Goal: Task Accomplishment & Management: Complete application form

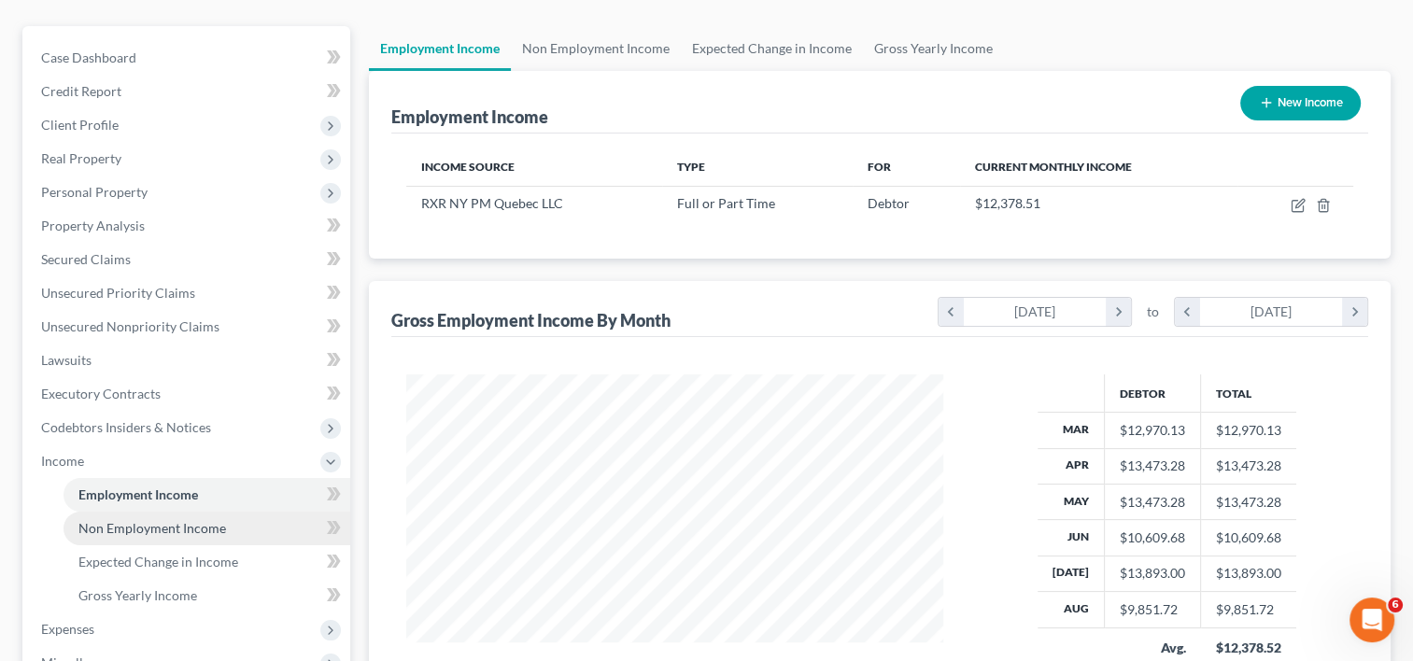
click at [163, 520] on span "Non Employment Income" at bounding box center [152, 528] width 148 height 16
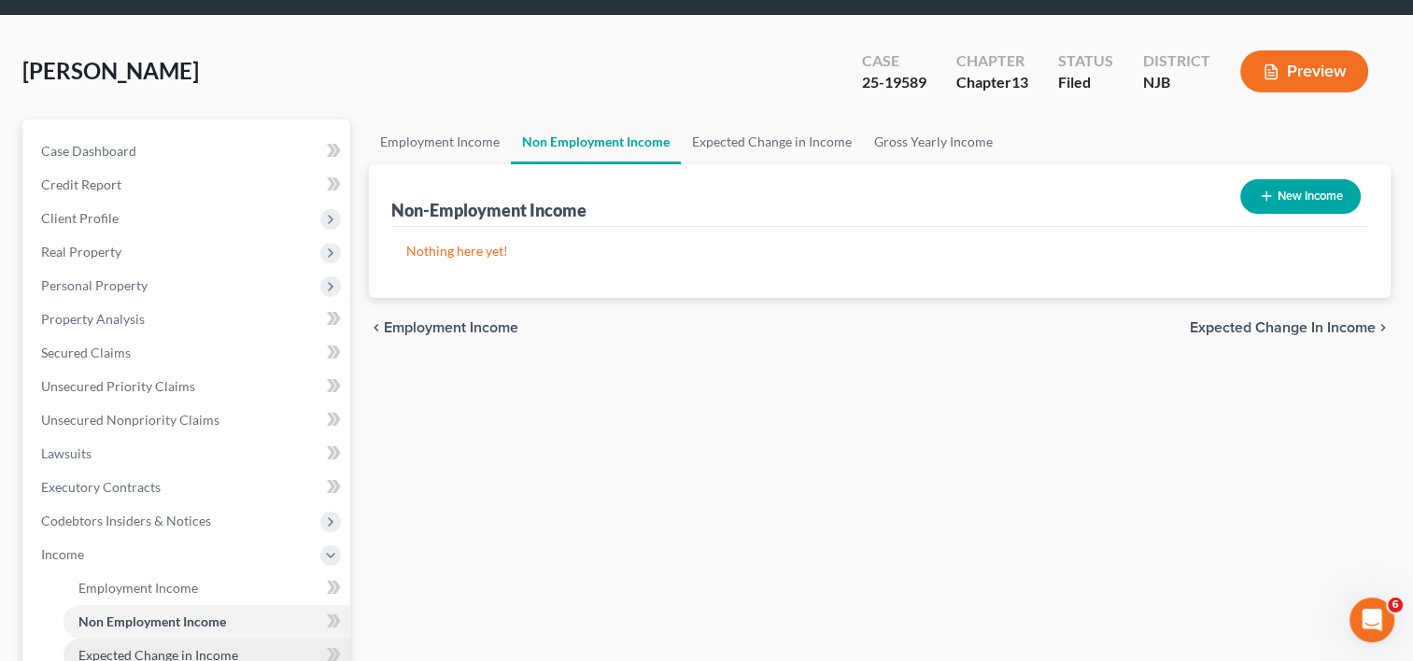
click at [173, 647] on span "Expected Change in Income" at bounding box center [158, 655] width 160 height 16
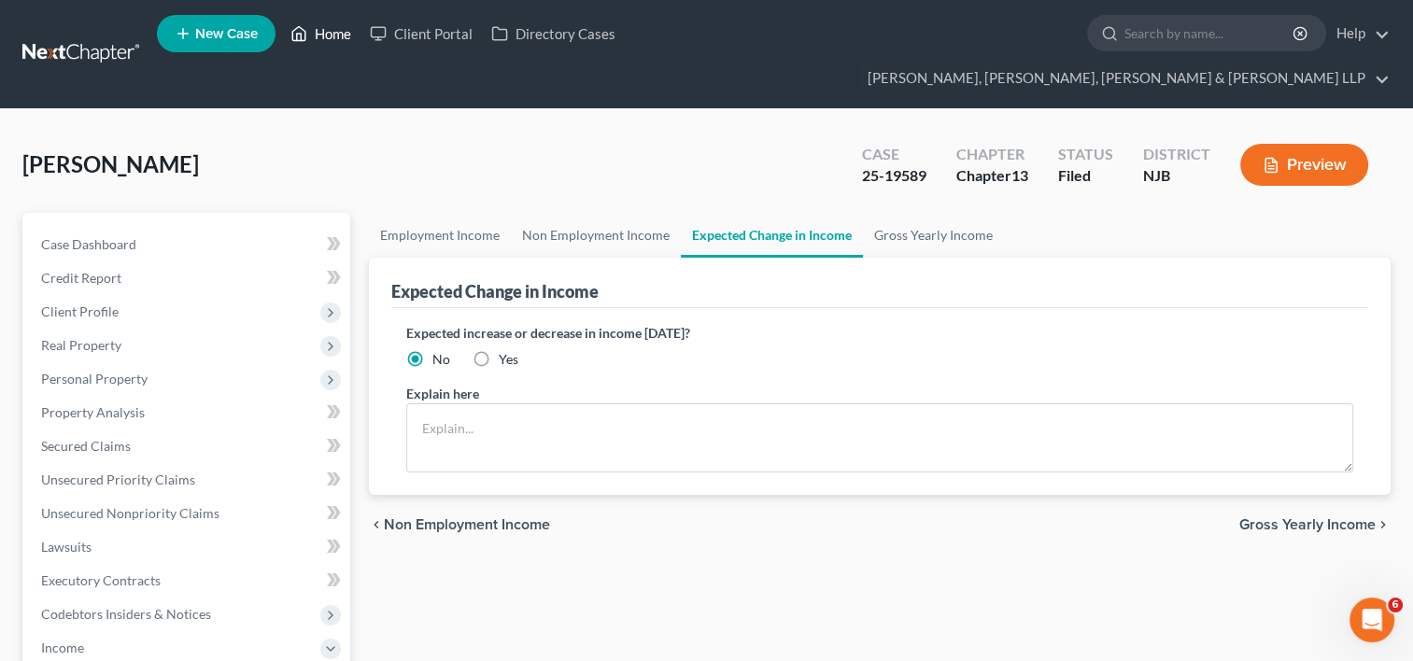
click at [323, 37] on link "Home" at bounding box center [320, 34] width 79 height 34
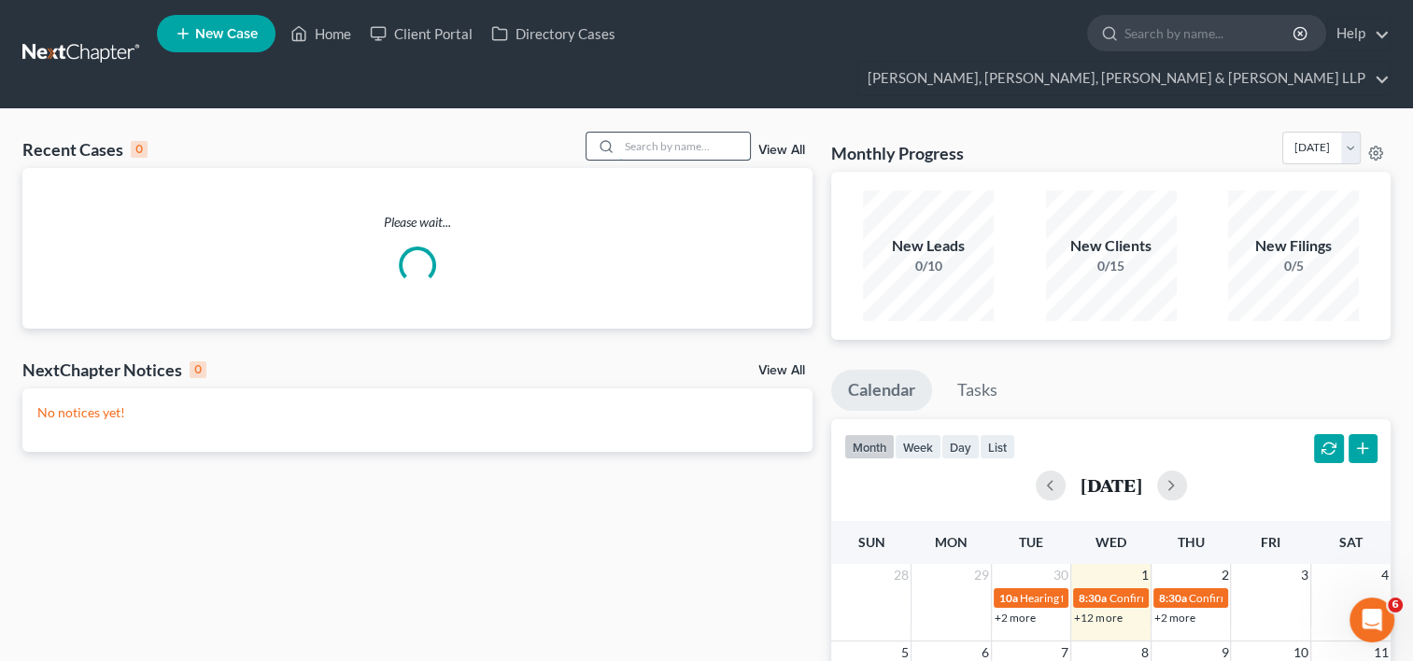
click at [658, 133] on input "search" at bounding box center [684, 146] width 131 height 27
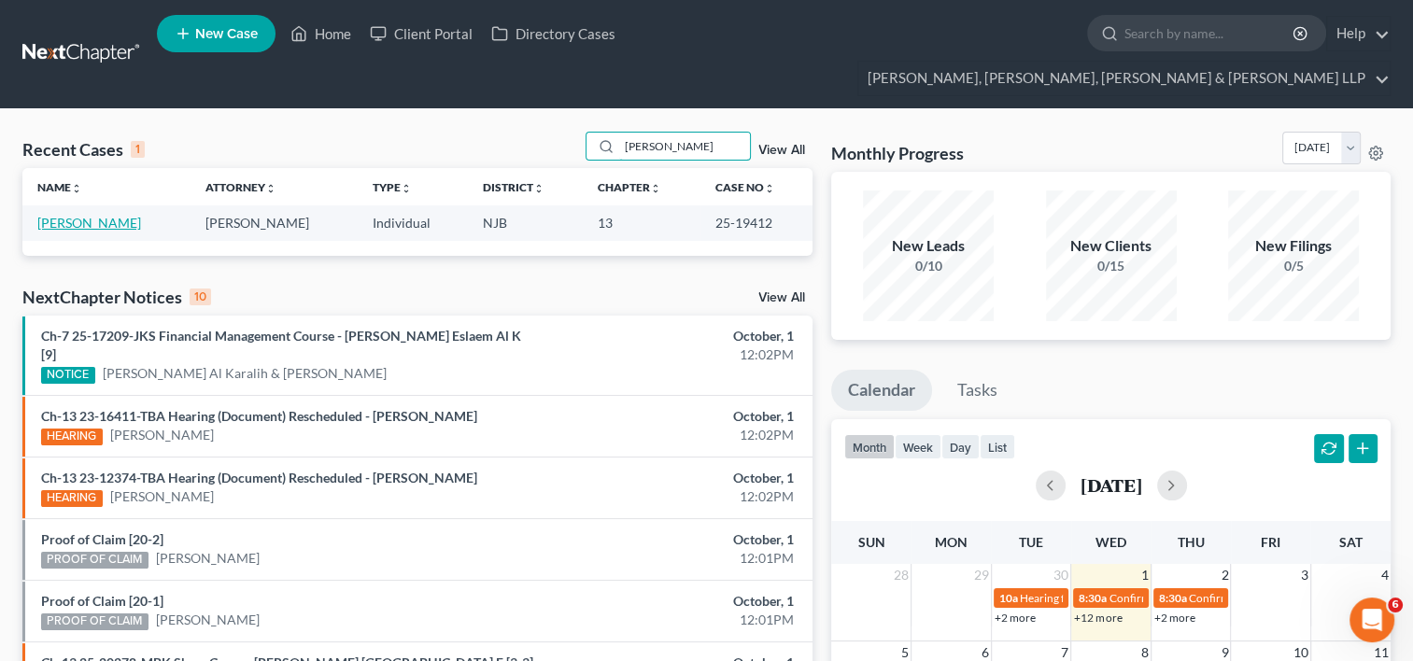
type input "[PERSON_NAME]"
click at [119, 215] on link "[PERSON_NAME]" at bounding box center [89, 223] width 104 height 16
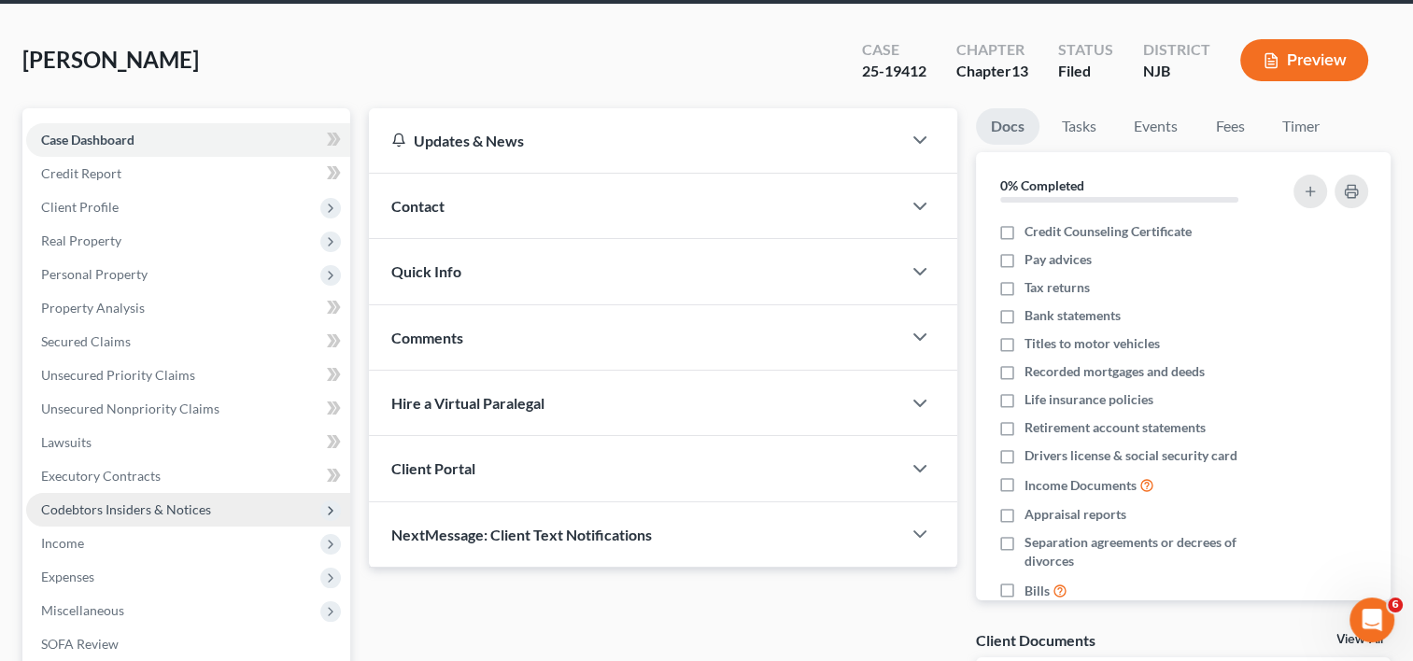
scroll to position [187, 0]
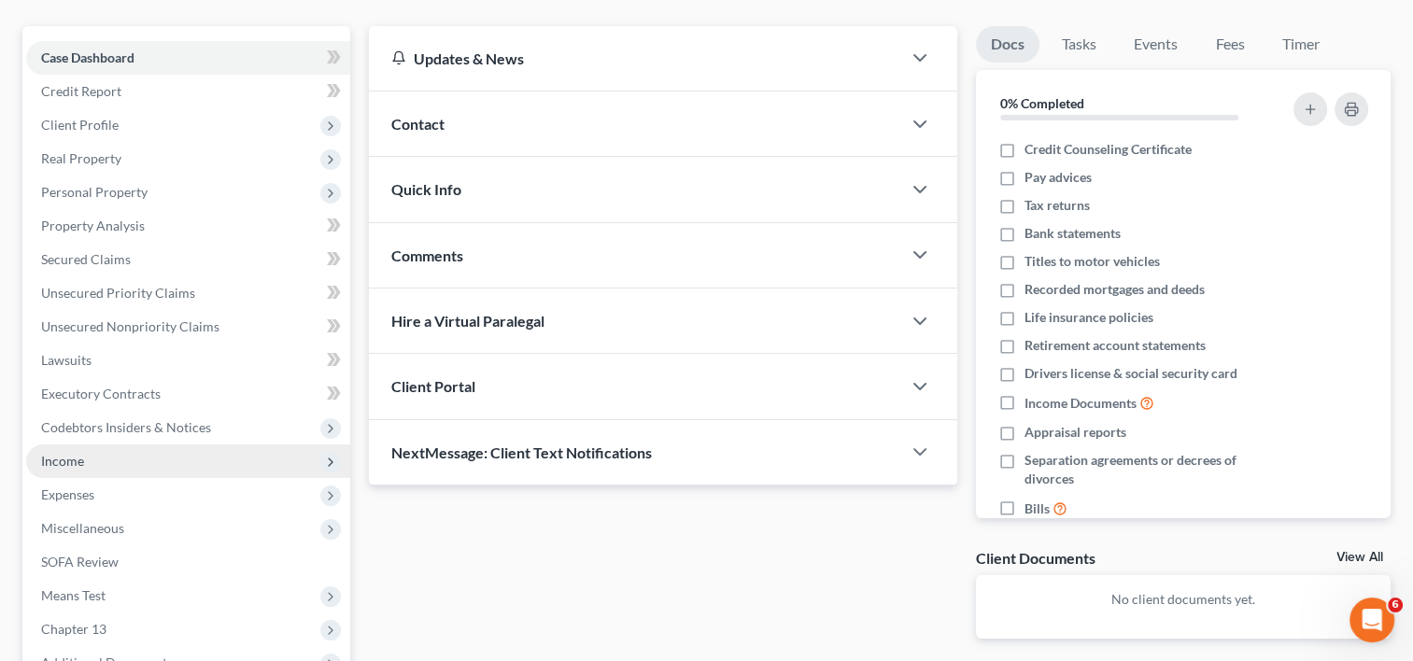
click at [55, 453] on span "Income" at bounding box center [62, 461] width 43 height 16
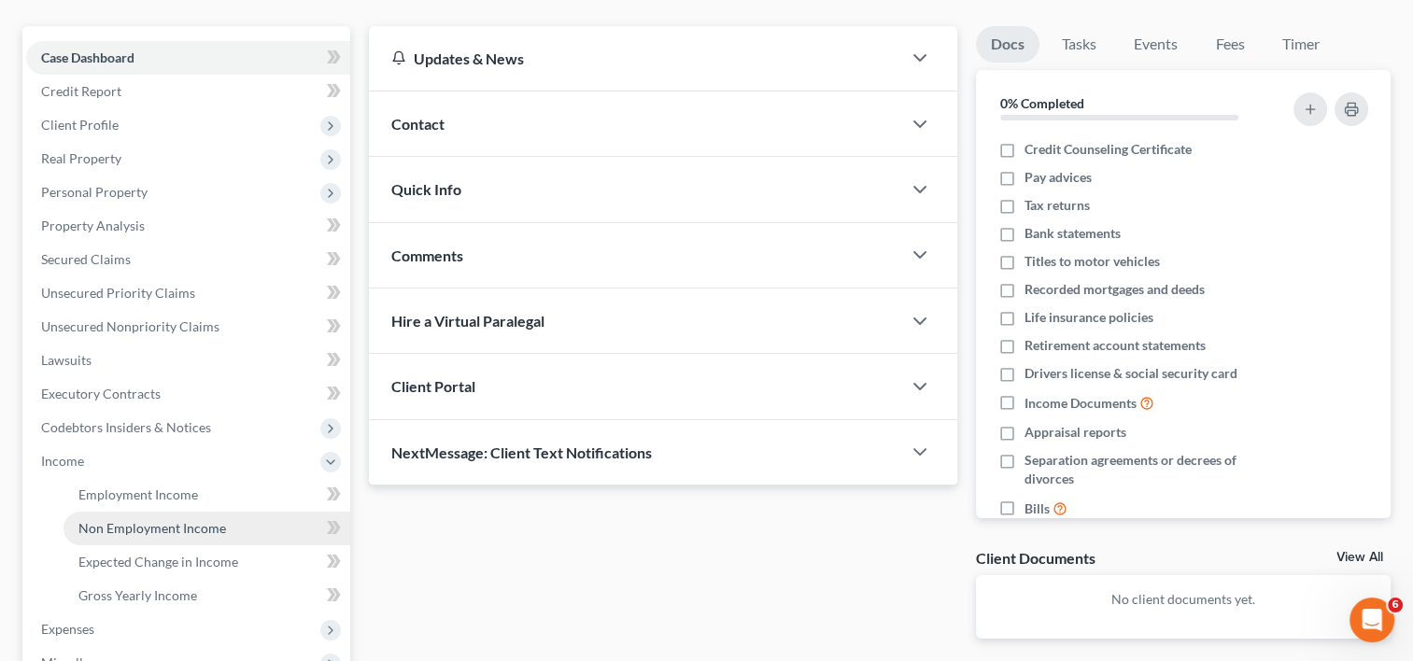
click at [163, 520] on span "Non Employment Income" at bounding box center [152, 528] width 148 height 16
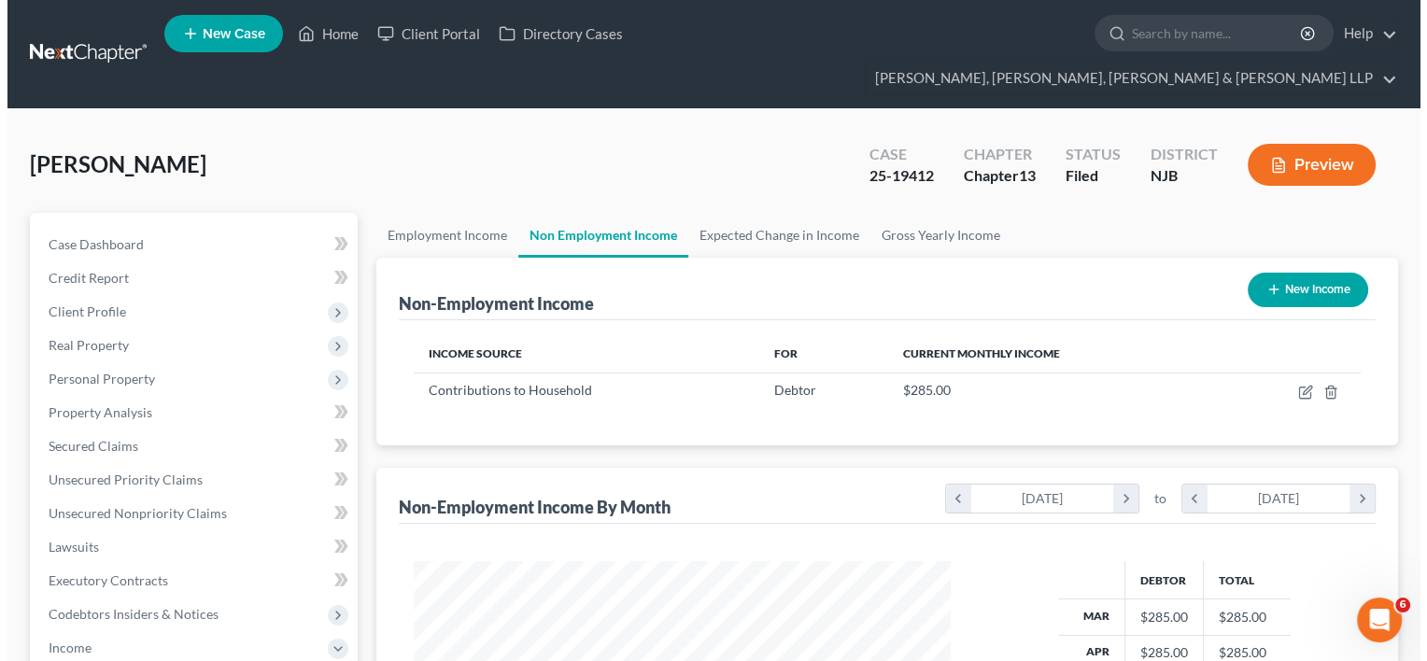
scroll to position [333, 574]
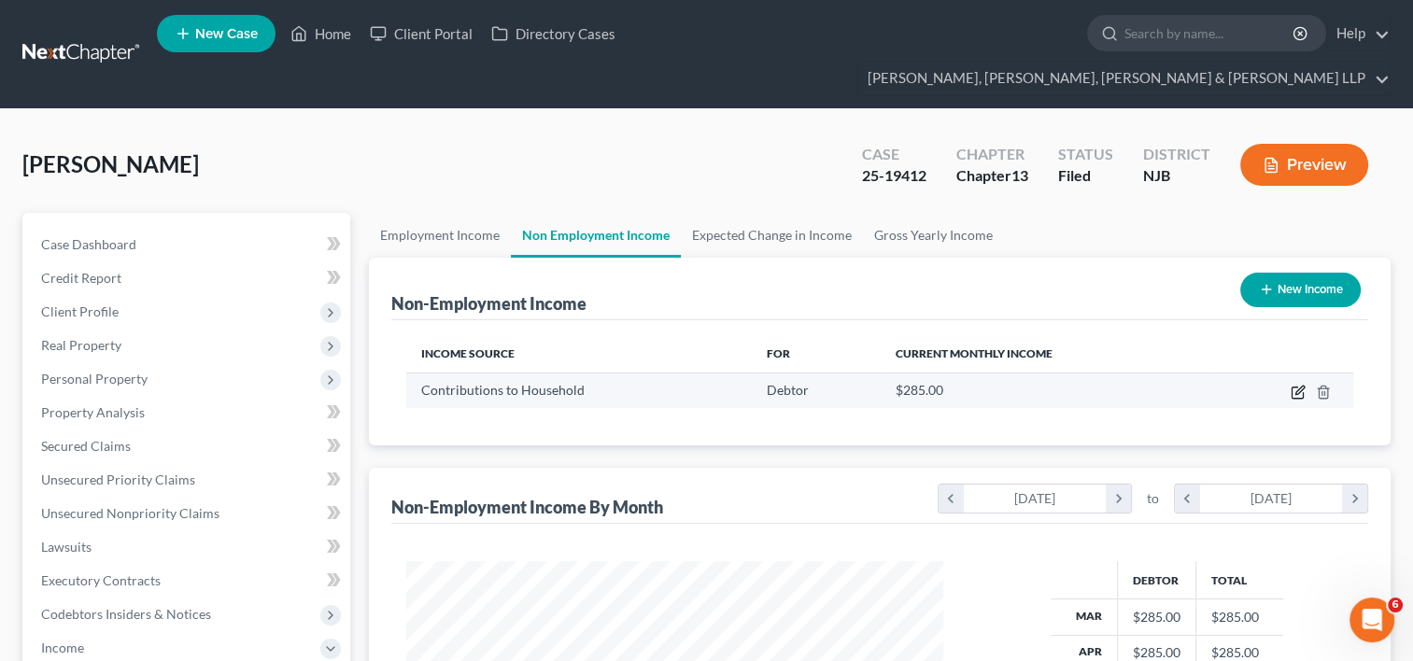
click at [1302, 385] on icon "button" at bounding box center [1298, 392] width 15 height 15
select select "8"
select select "0"
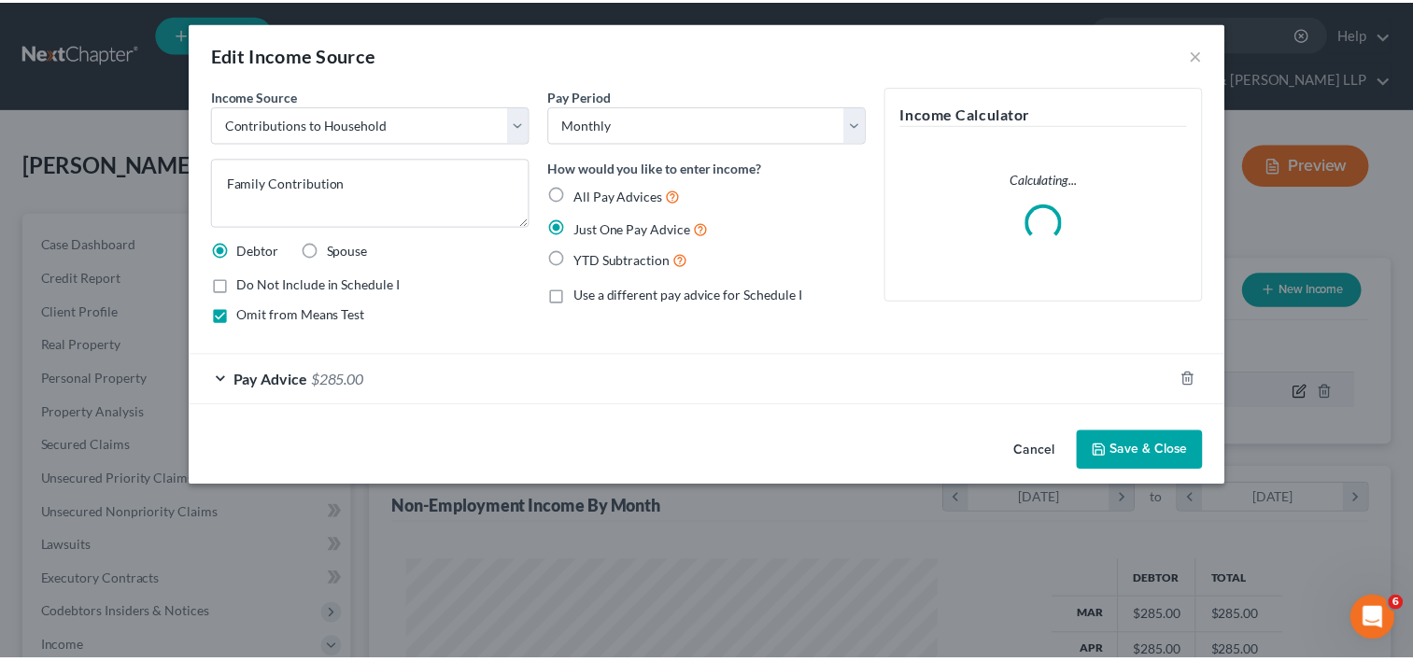
scroll to position [333, 579]
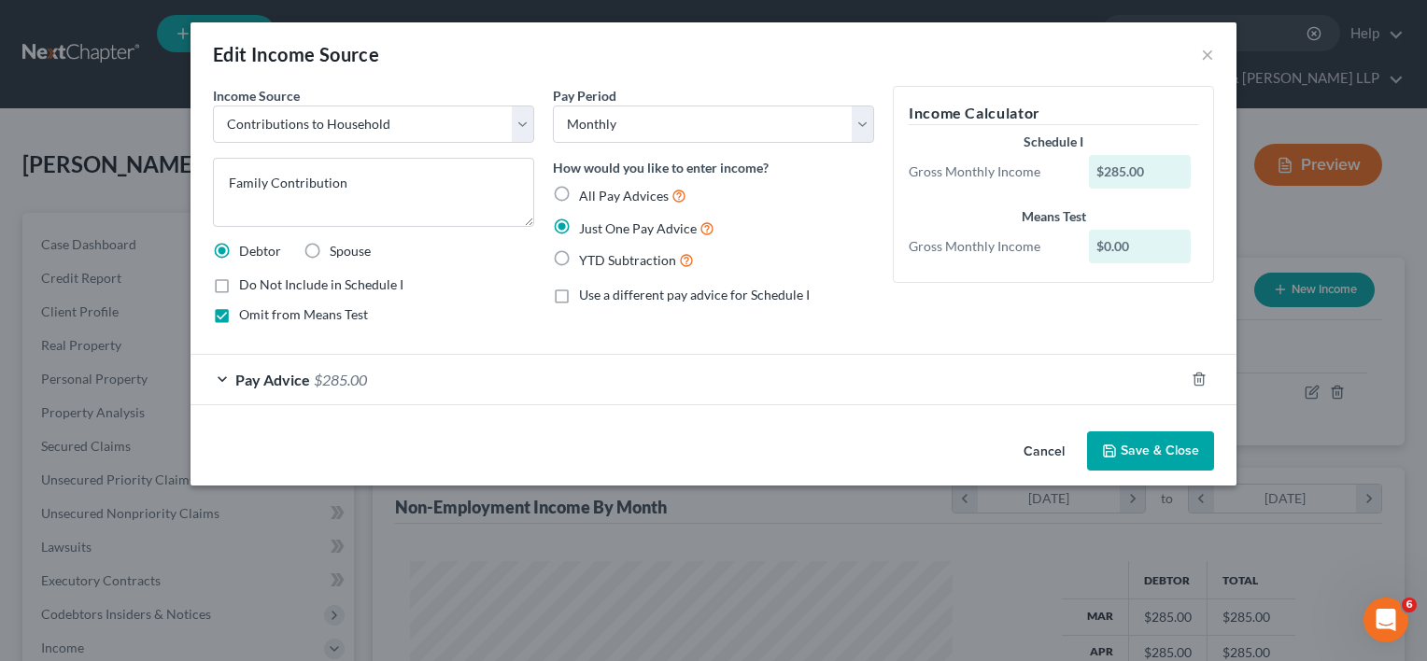
click at [1218, 53] on div "Edit Income Source ×" at bounding box center [714, 54] width 1046 height 64
click at [1209, 51] on button "×" at bounding box center [1207, 54] width 13 height 22
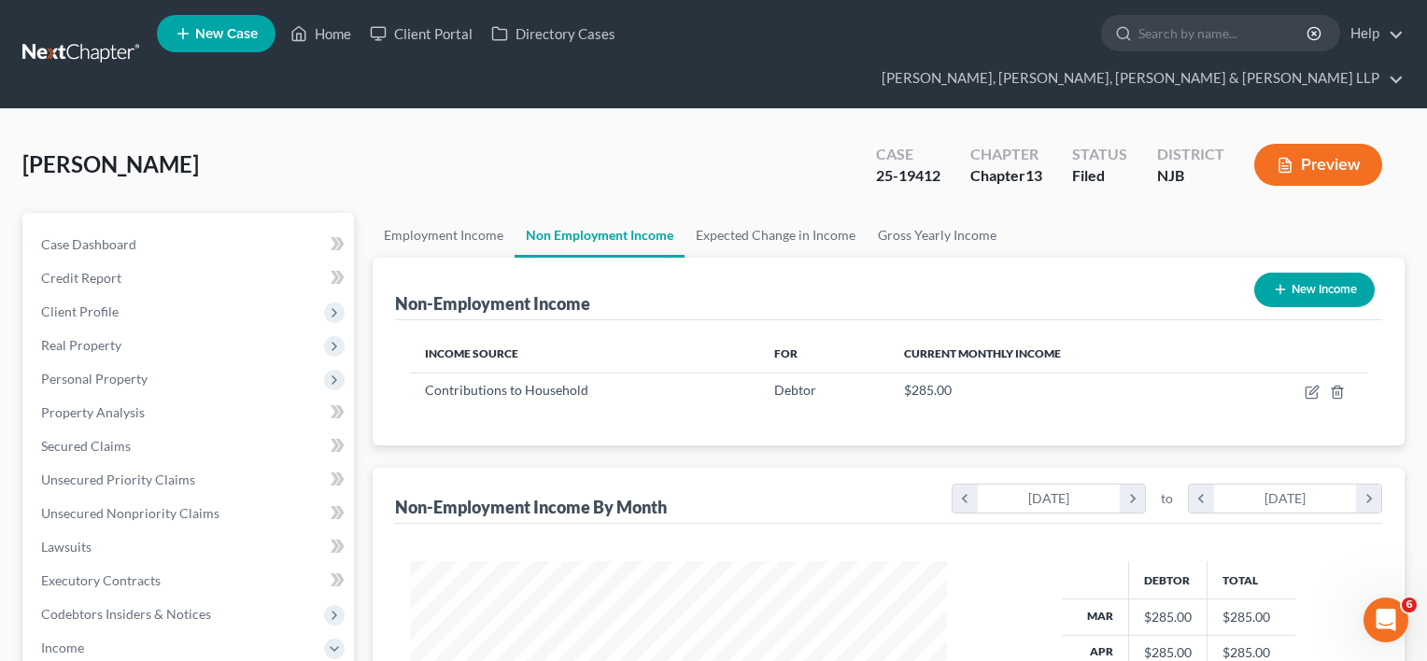
scroll to position [933721, 933480]
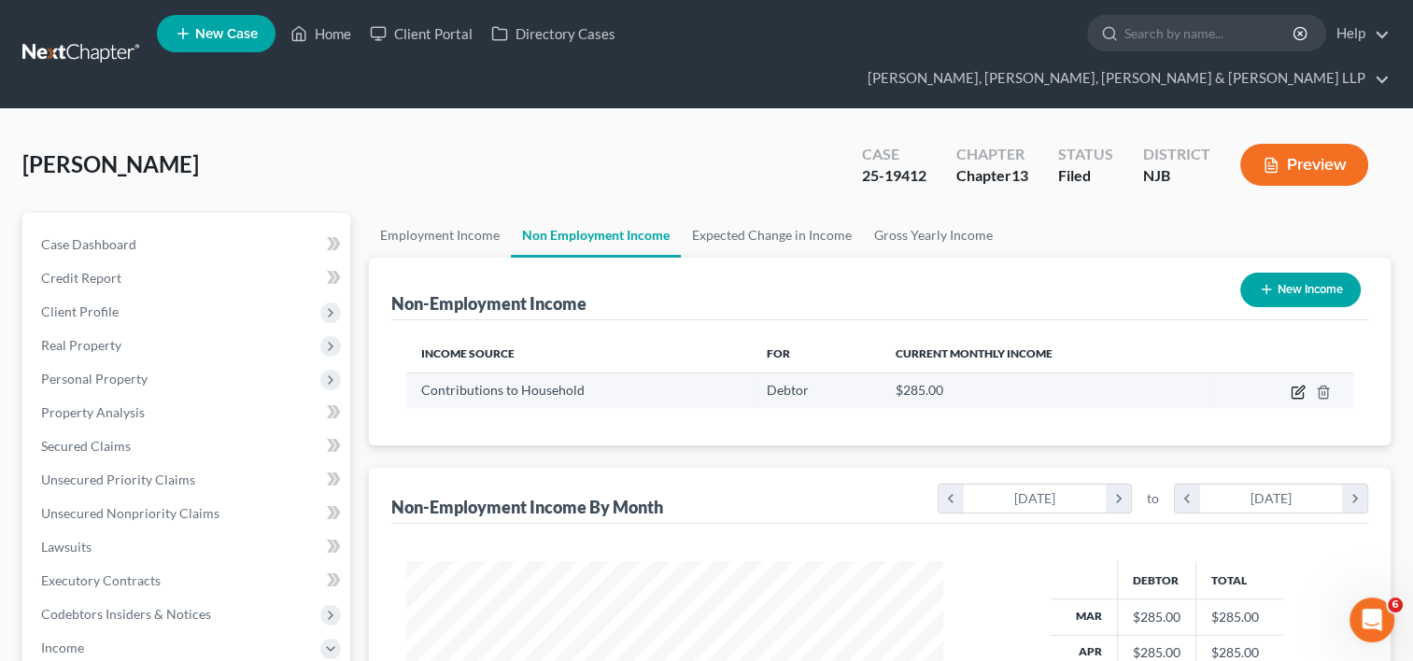
click at [1301, 386] on icon "button" at bounding box center [1300, 390] width 8 height 8
select select "8"
select select "0"
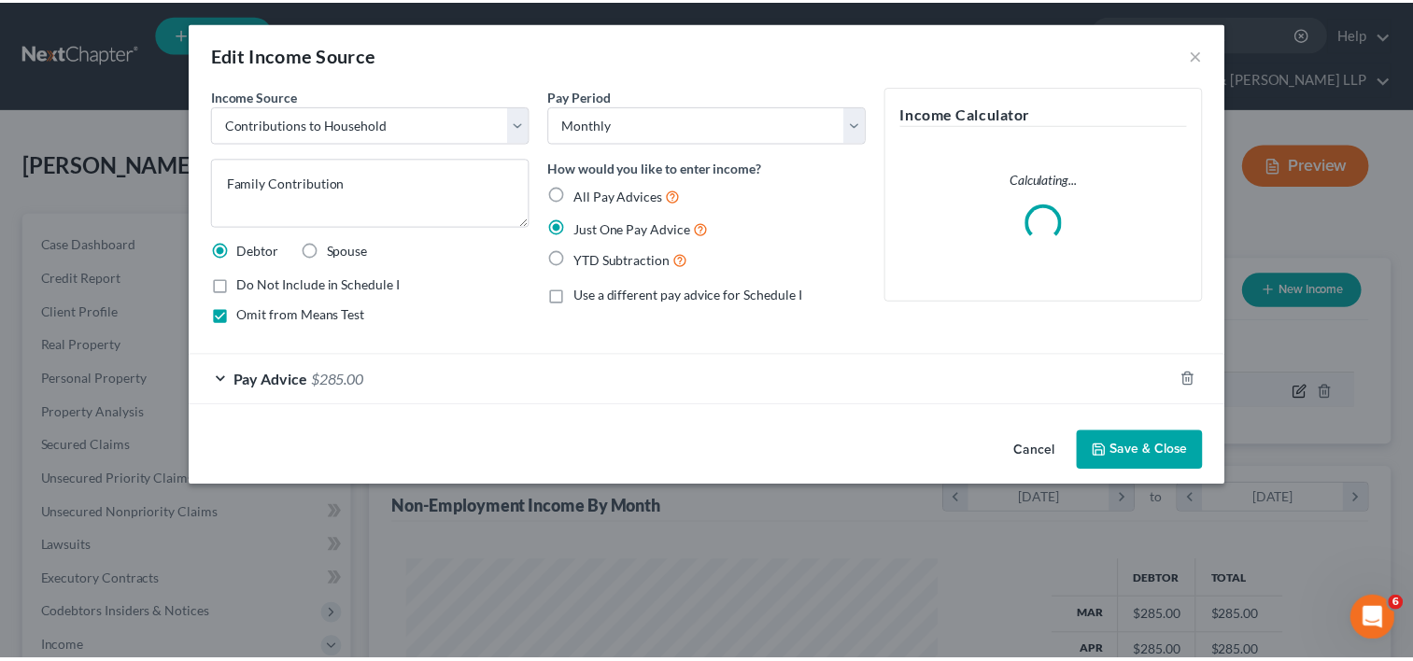
scroll to position [333, 579]
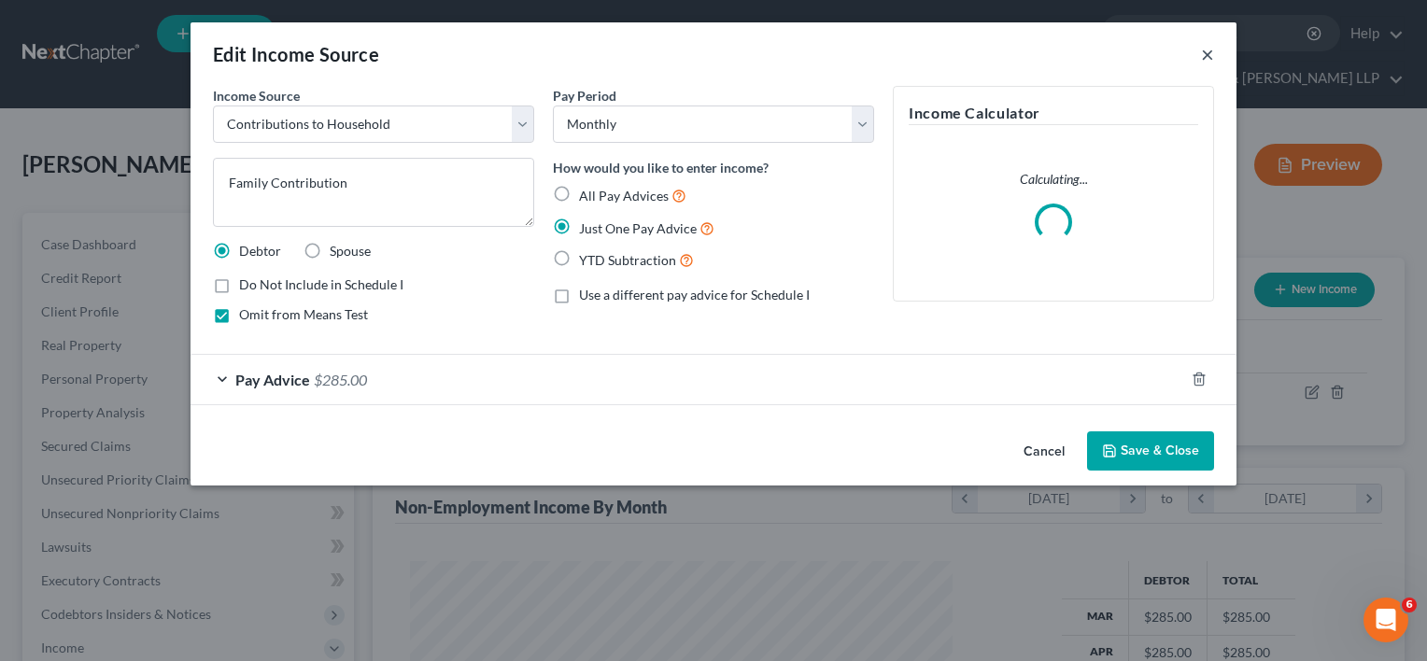
click at [1207, 49] on button "×" at bounding box center [1207, 54] width 13 height 22
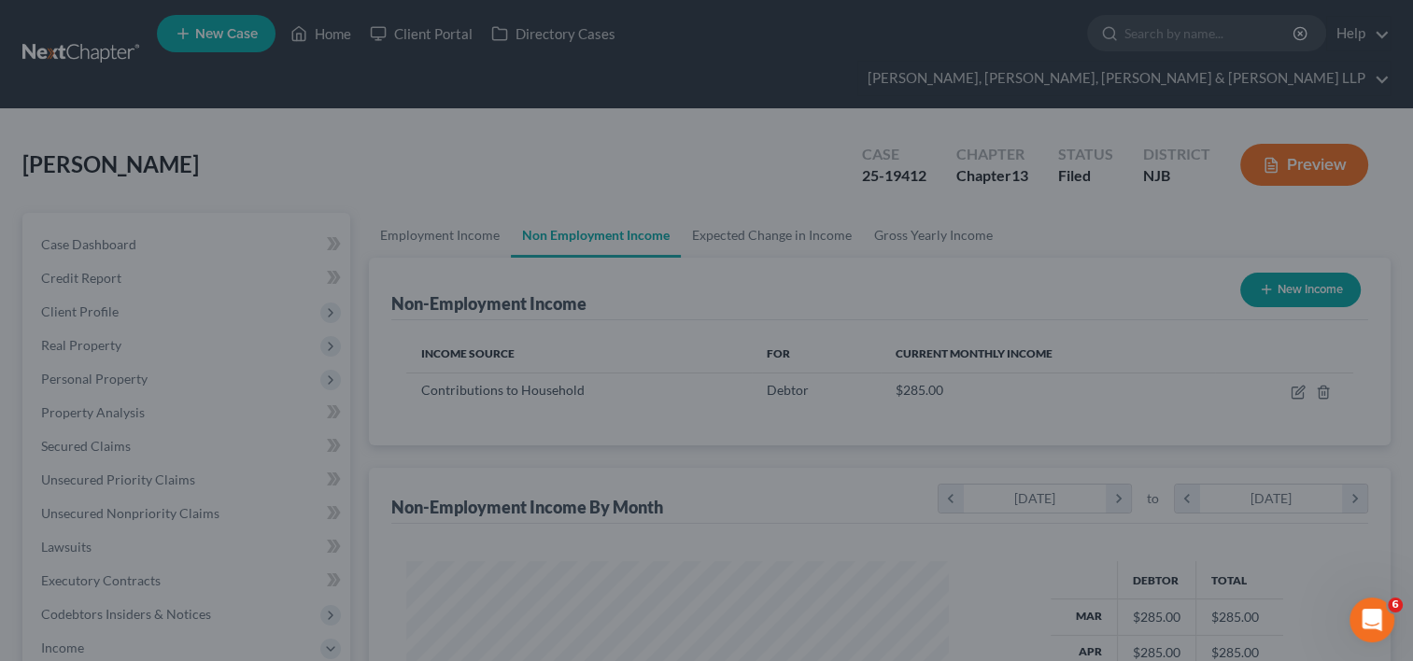
scroll to position [933721, 933480]
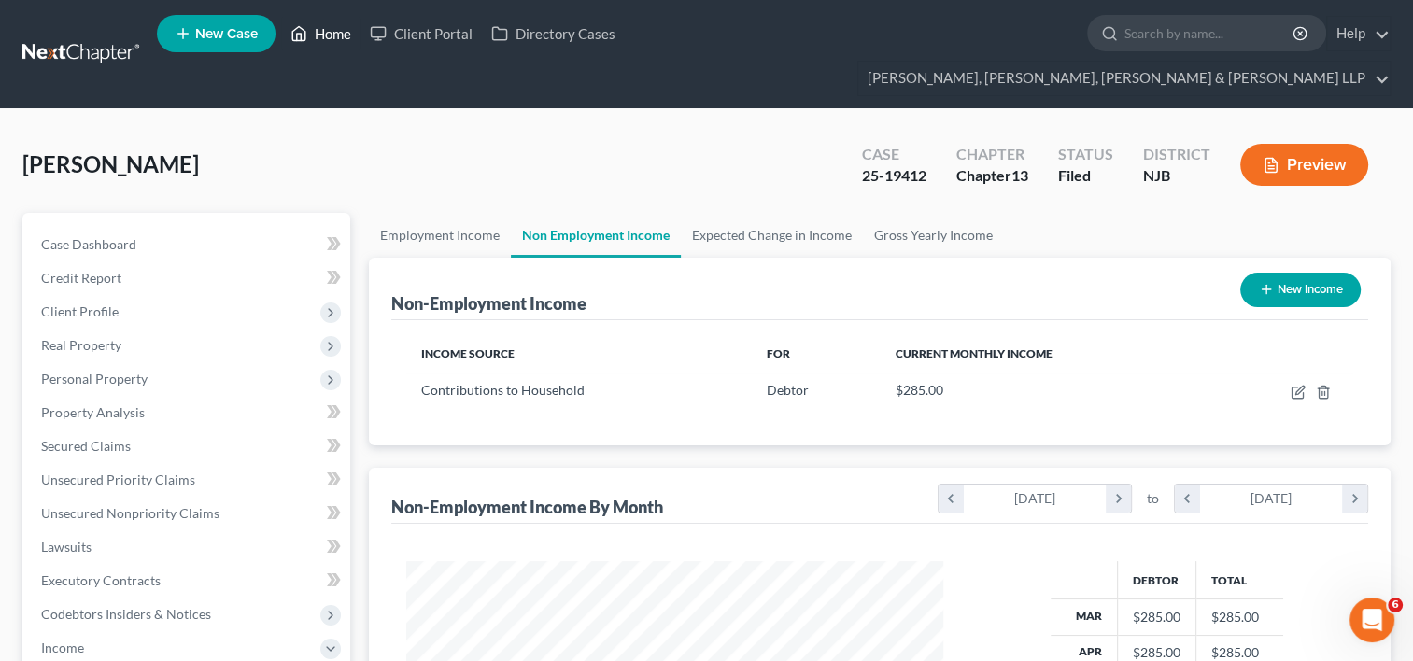
click at [321, 38] on link "Home" at bounding box center [320, 34] width 79 height 34
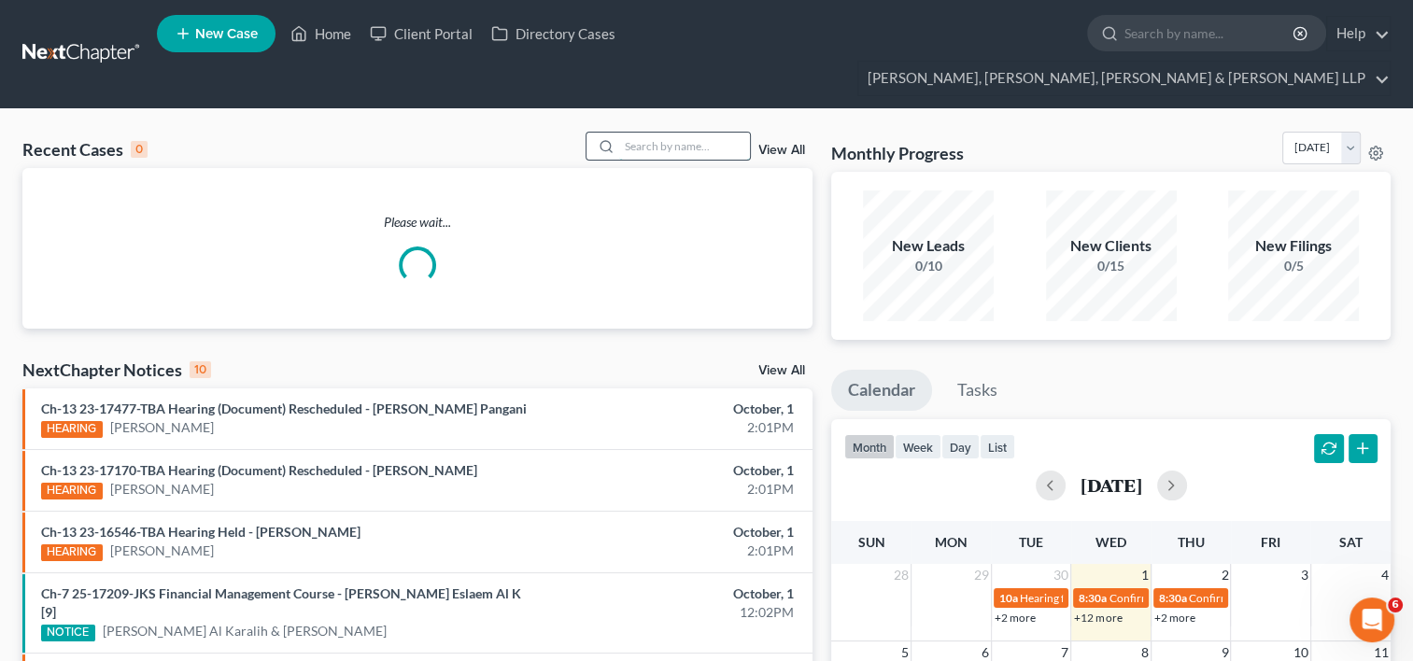
click at [683, 133] on input "search" at bounding box center [684, 146] width 131 height 27
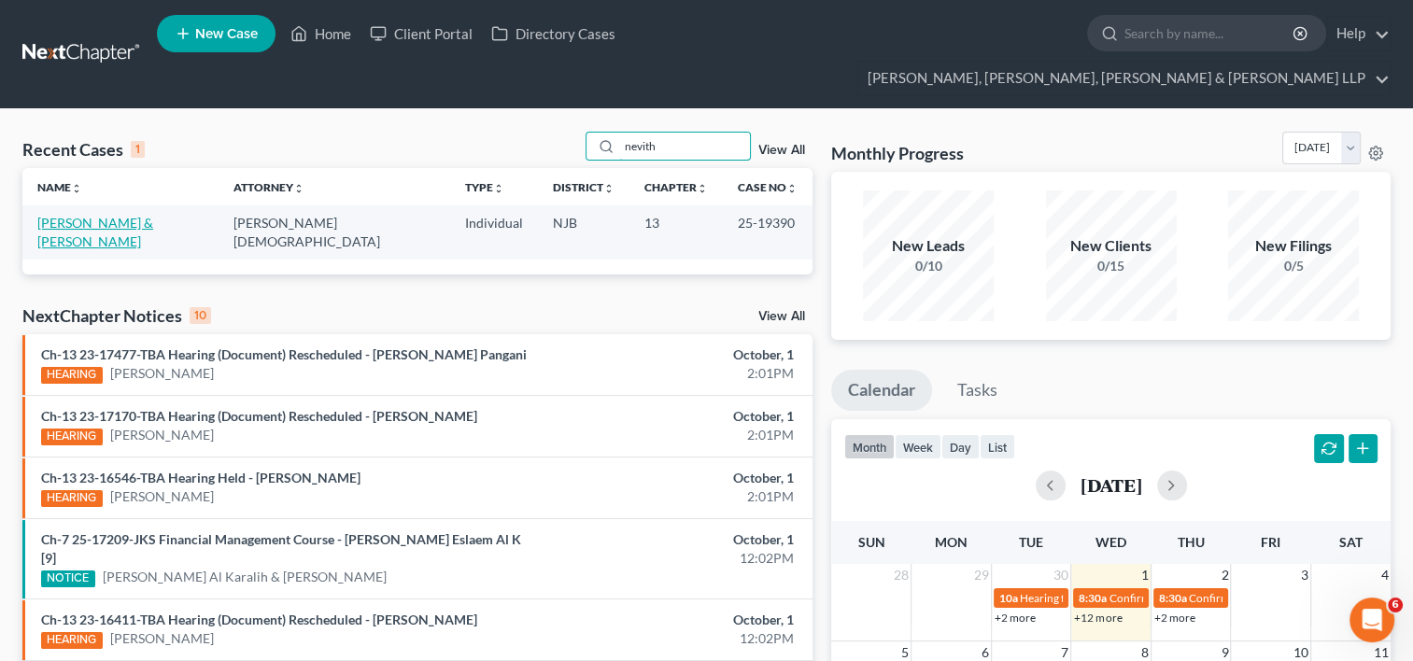
type input "nevith"
click at [136, 215] on link "[PERSON_NAME] & [PERSON_NAME]" at bounding box center [95, 232] width 116 height 35
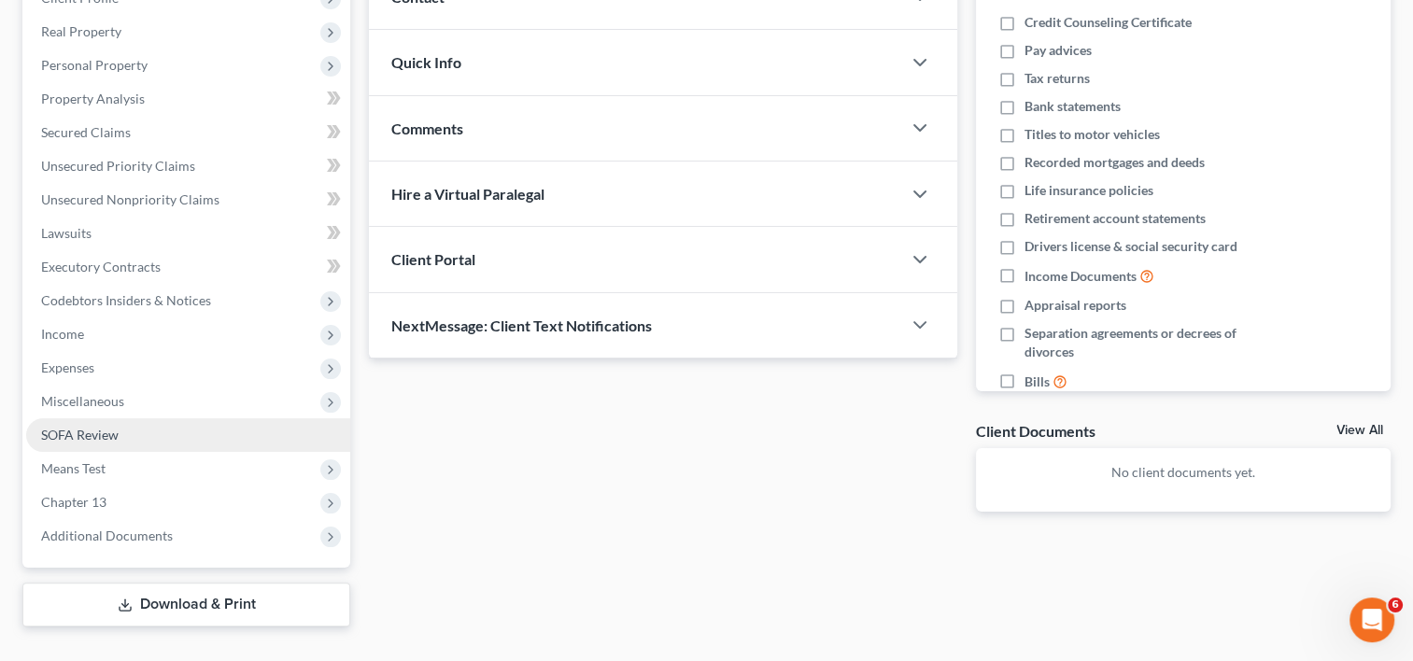
scroll to position [315, 0]
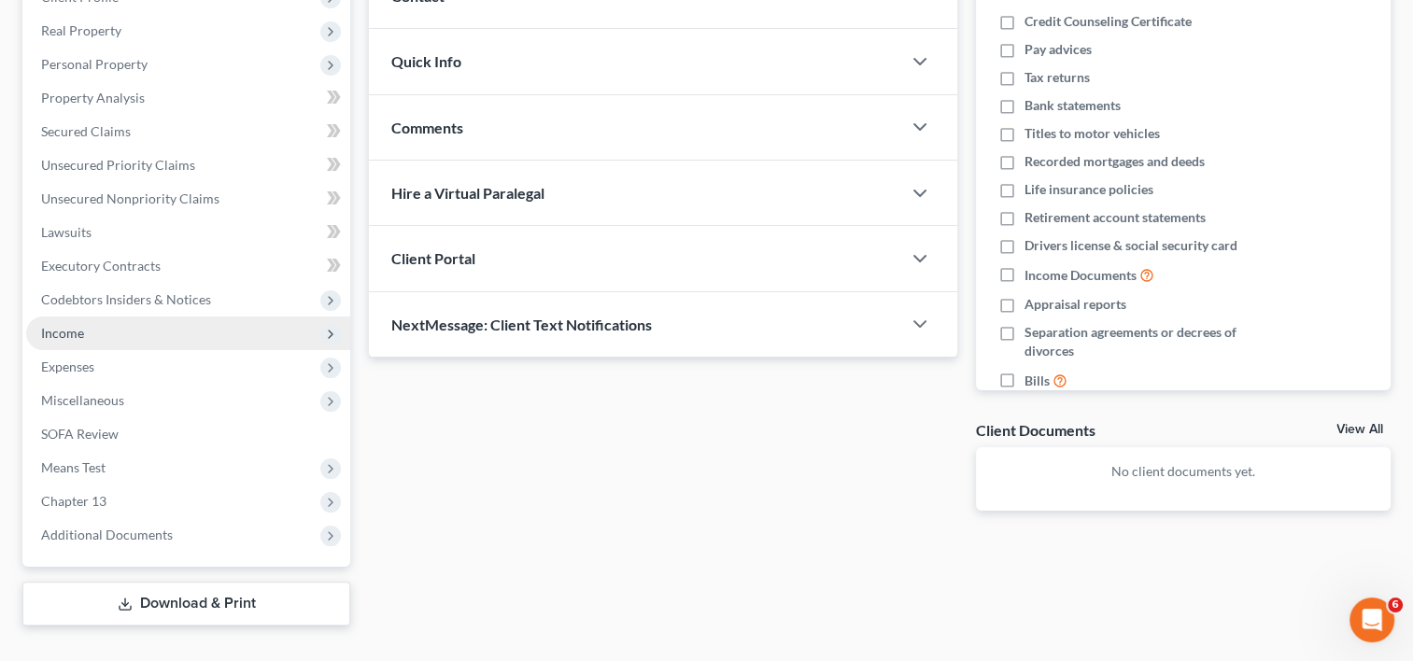
click at [90, 317] on span "Income" at bounding box center [188, 334] width 324 height 34
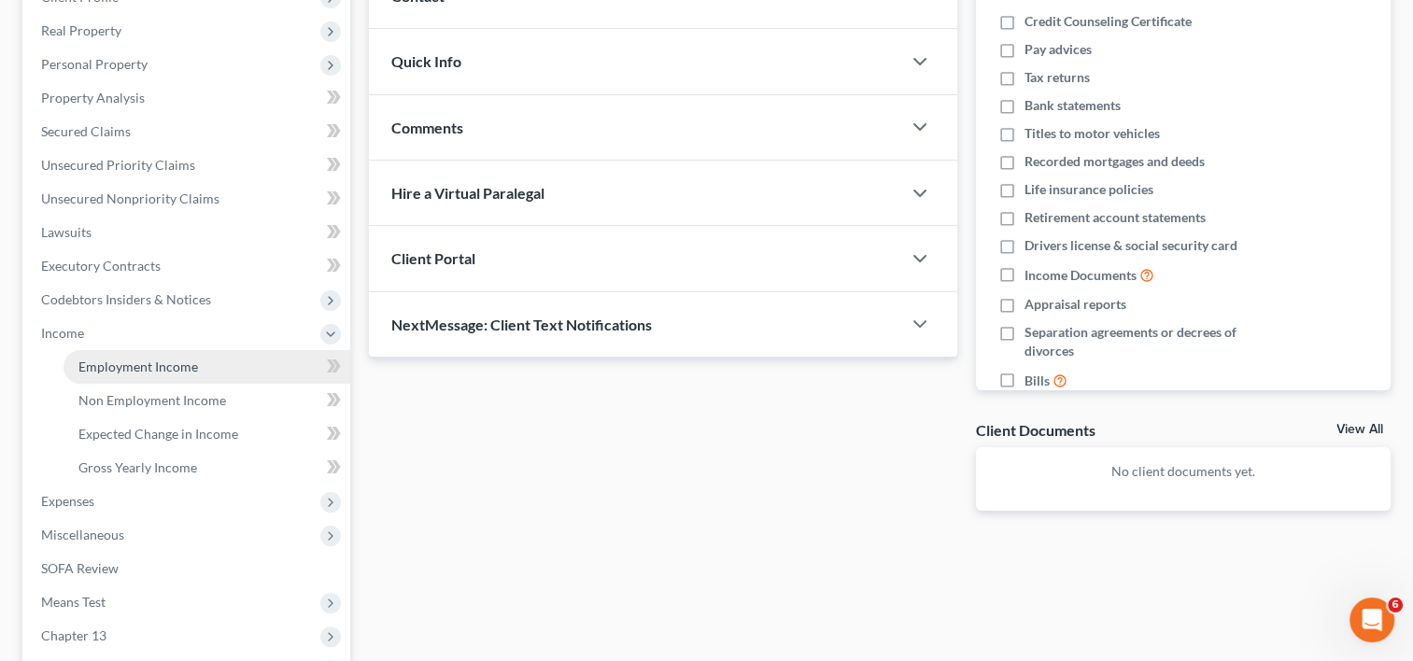
click at [177, 359] on span "Employment Income" at bounding box center [138, 367] width 120 height 16
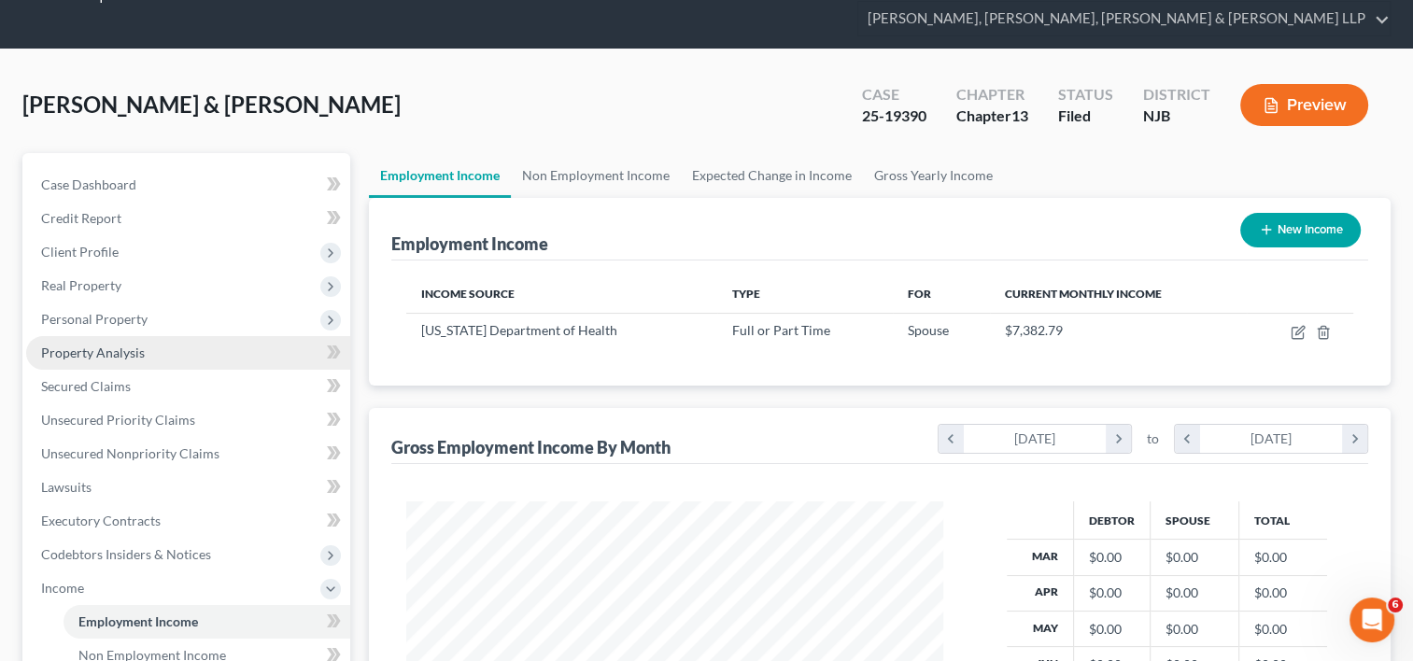
scroll to position [93, 0]
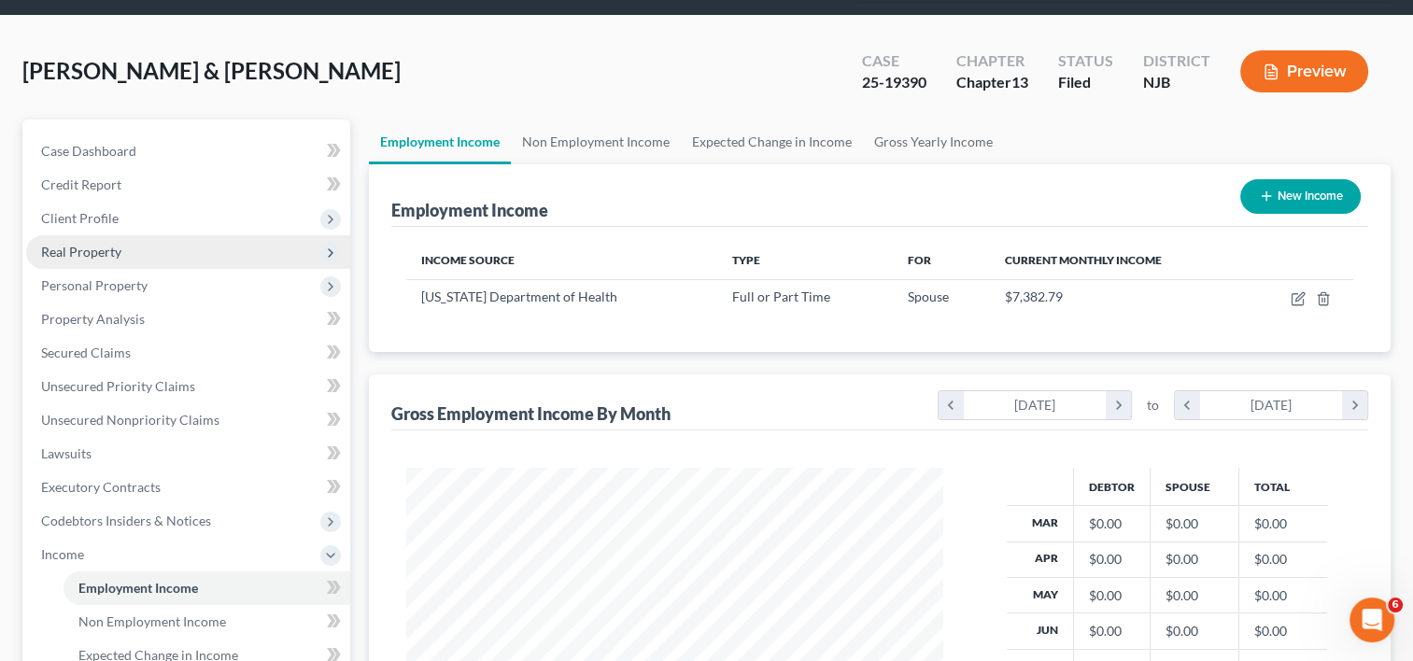
click at [86, 244] on span "Real Property" at bounding box center [81, 252] width 80 height 16
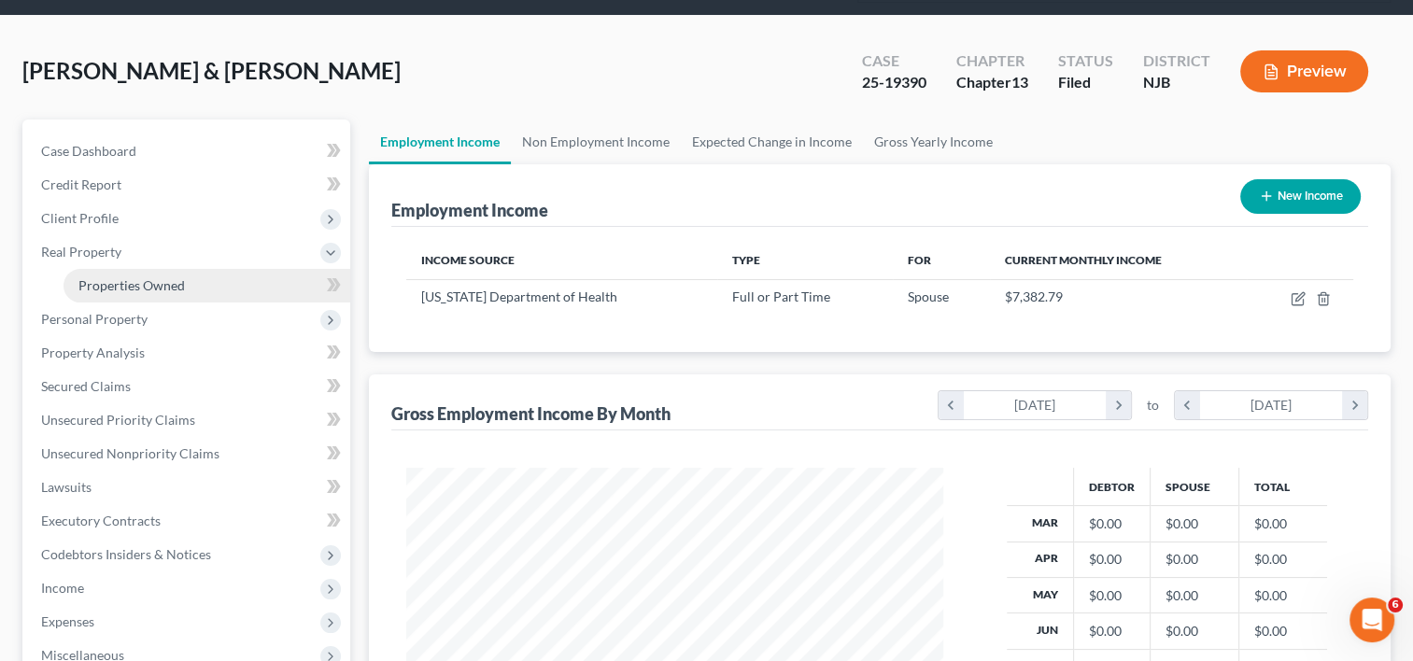
click at [172, 277] on span "Properties Owned" at bounding box center [131, 285] width 106 height 16
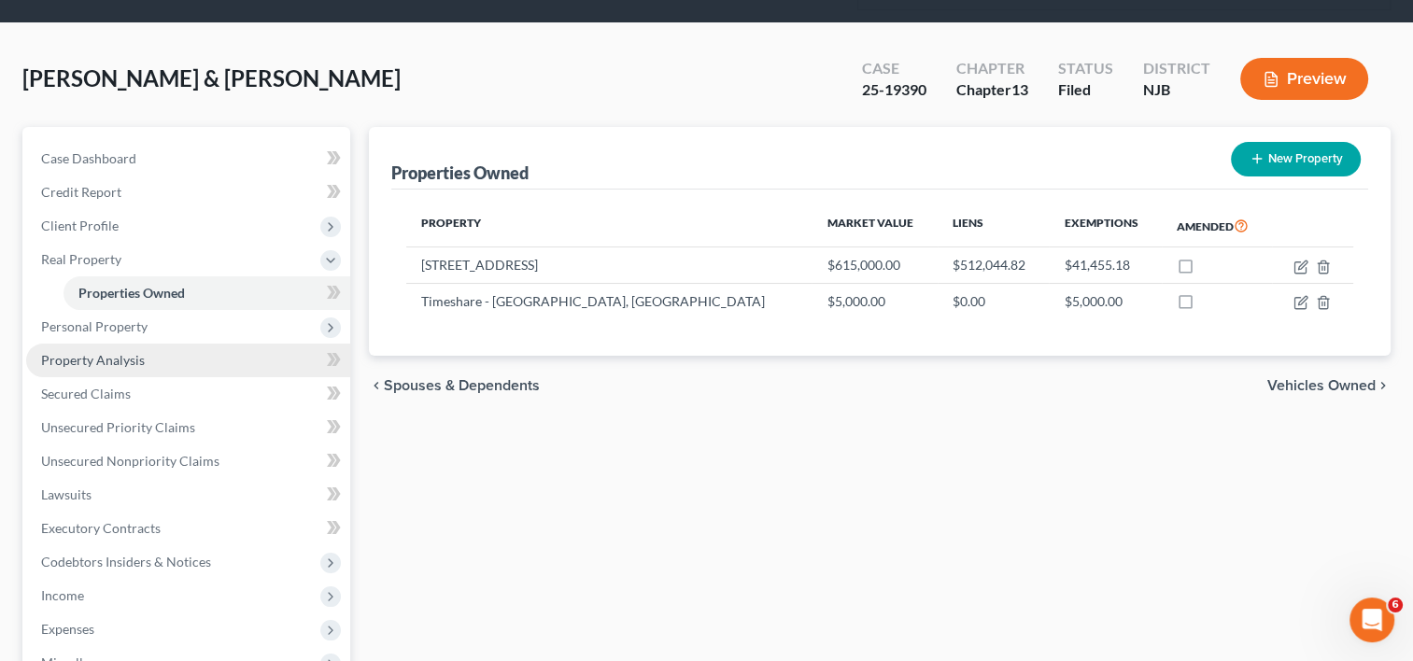
scroll to position [187, 0]
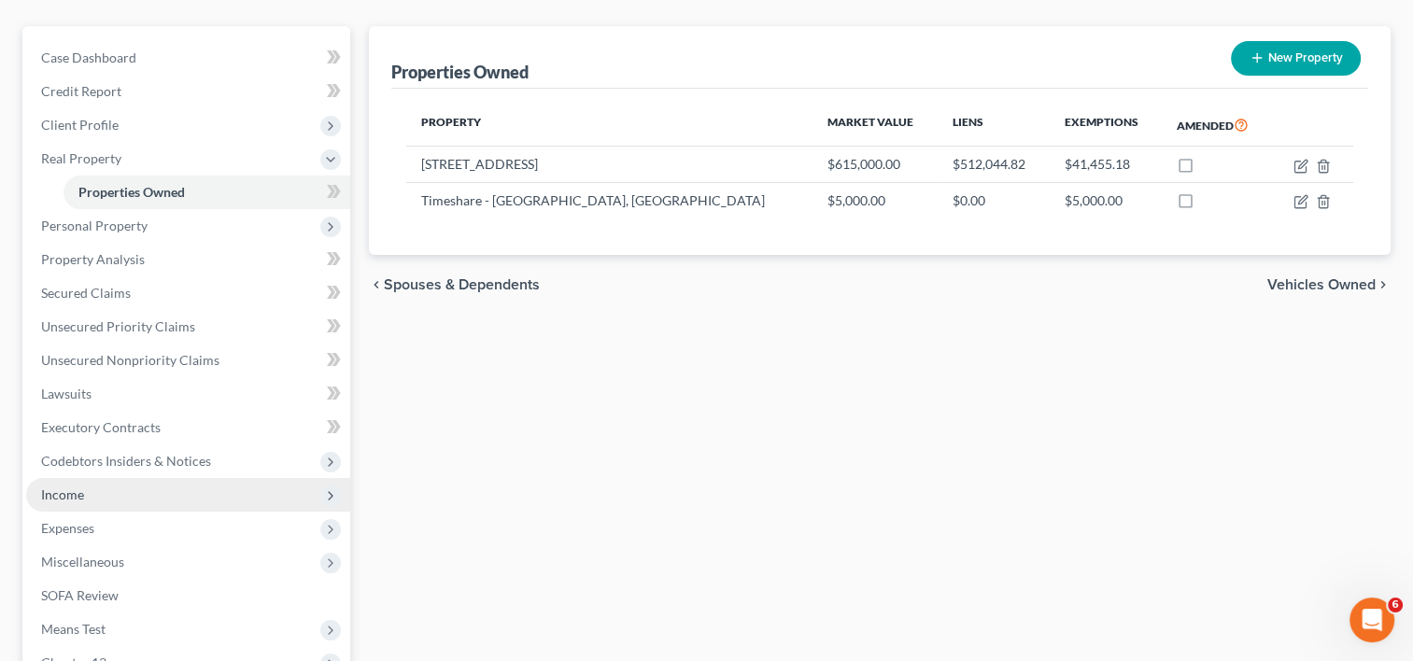
click at [99, 478] on span "Income" at bounding box center [188, 495] width 324 height 34
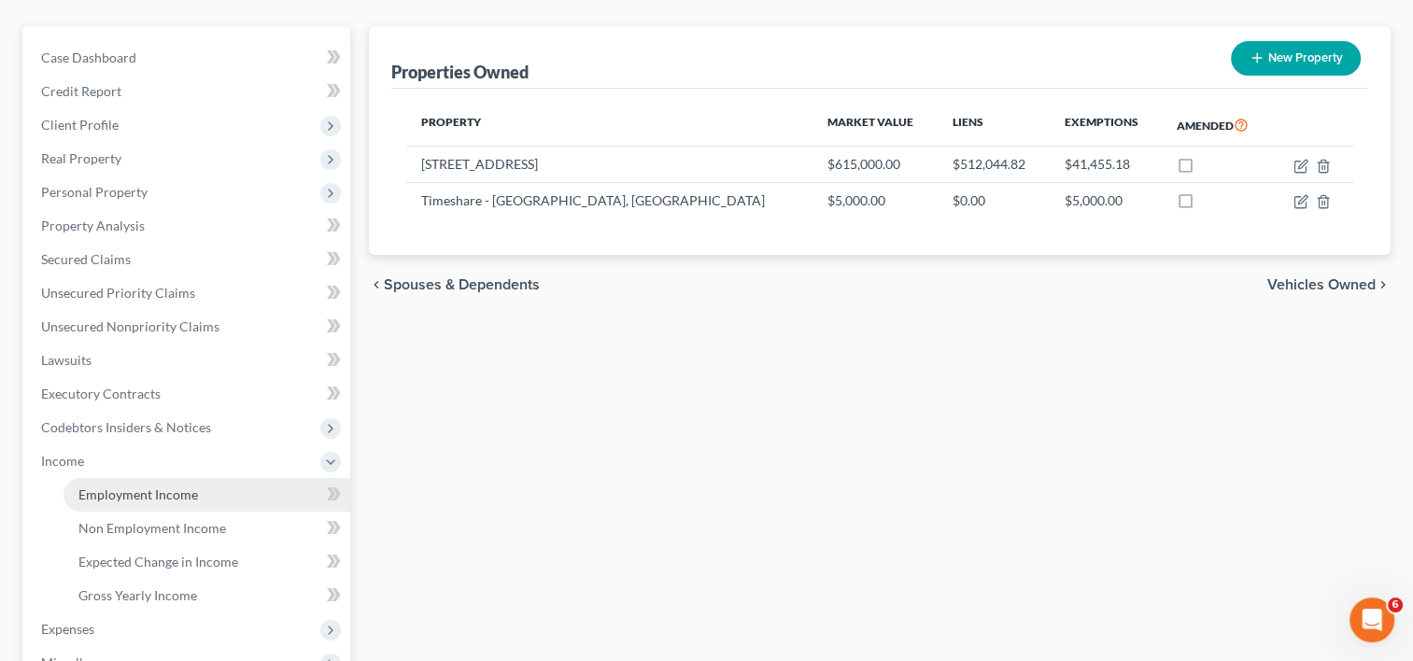
click at [153, 487] on span "Employment Income" at bounding box center [138, 495] width 120 height 16
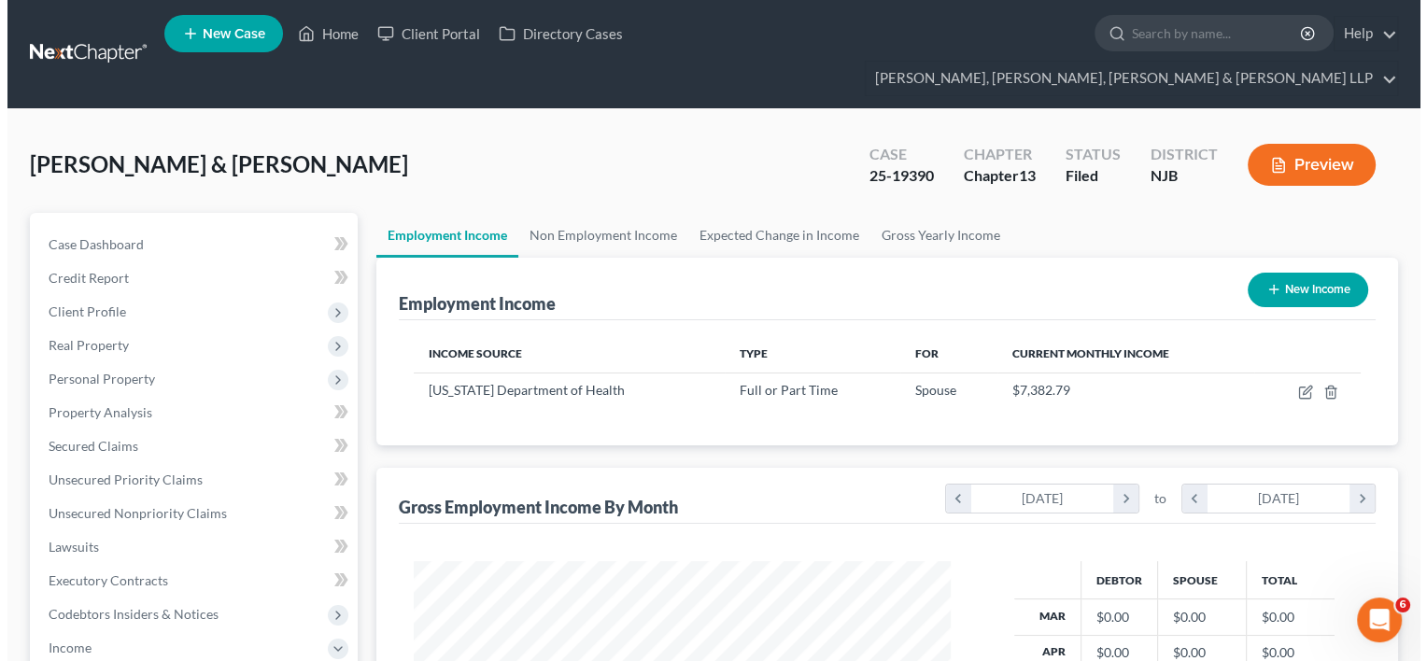
scroll to position [333, 574]
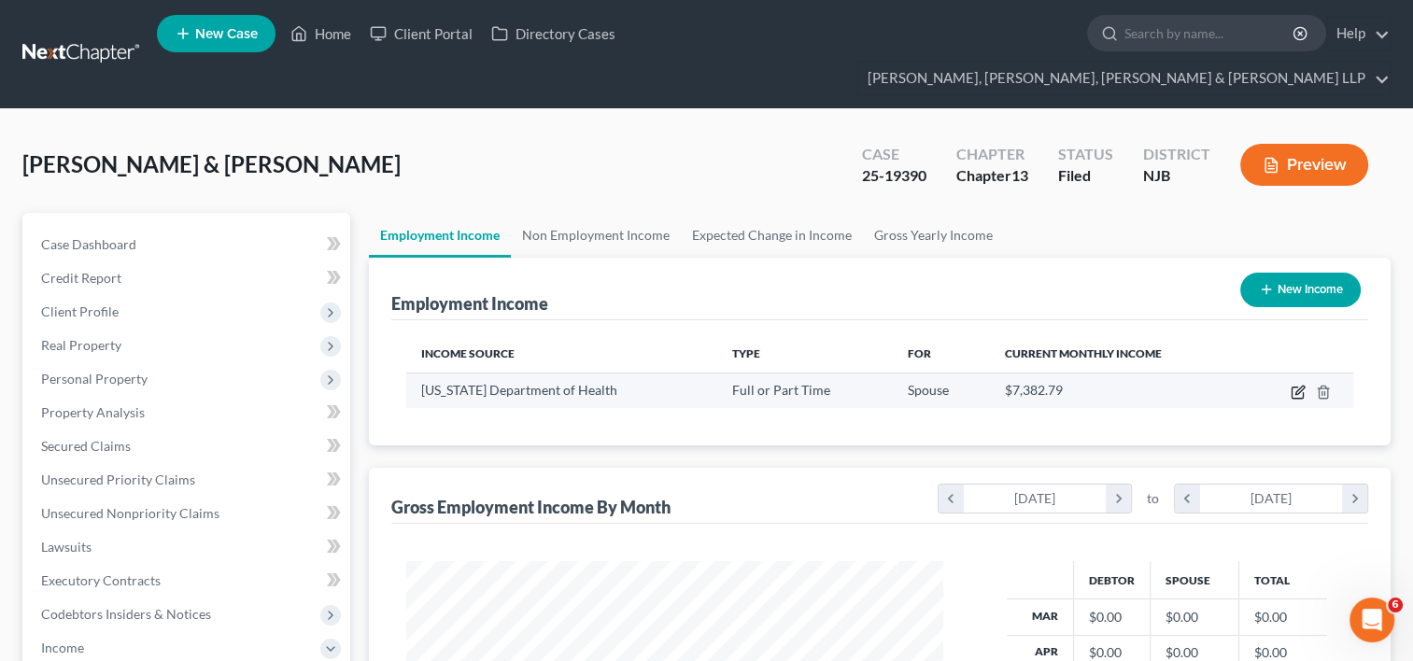
click at [1302, 385] on icon "button" at bounding box center [1298, 392] width 15 height 15
select select "0"
select select "33"
select select "2"
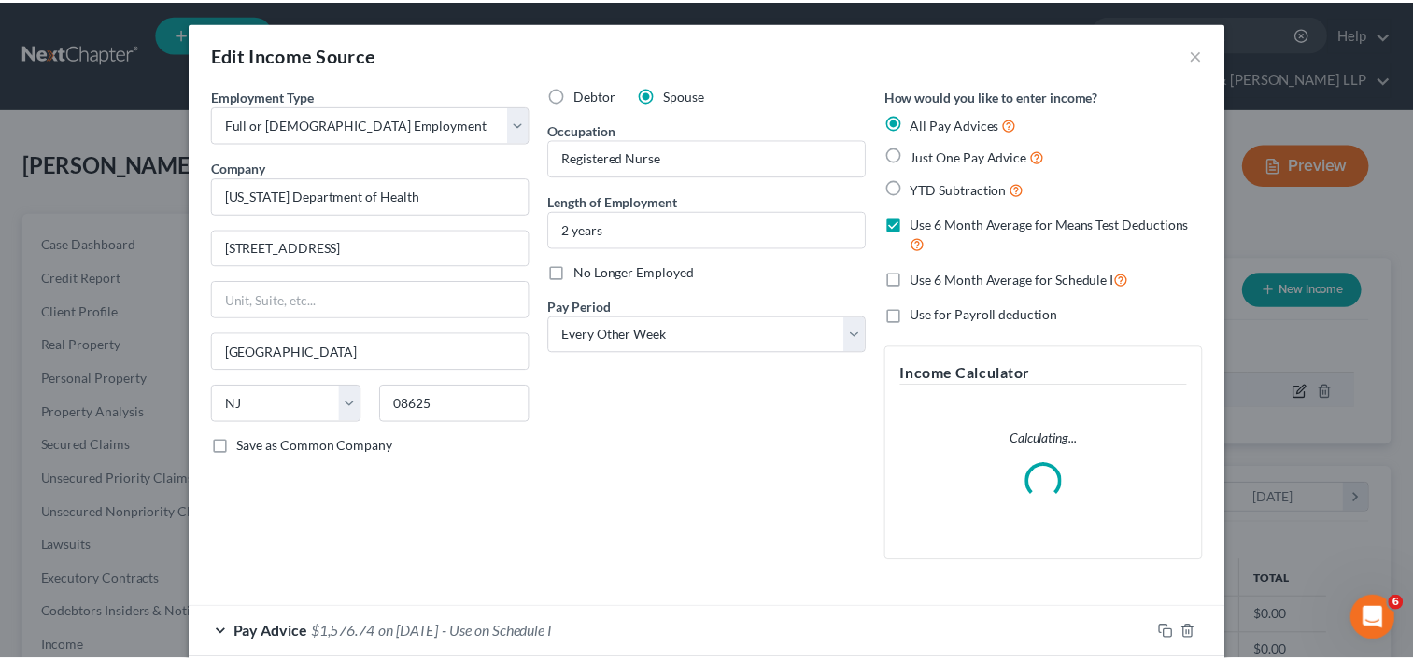
scroll to position [333, 579]
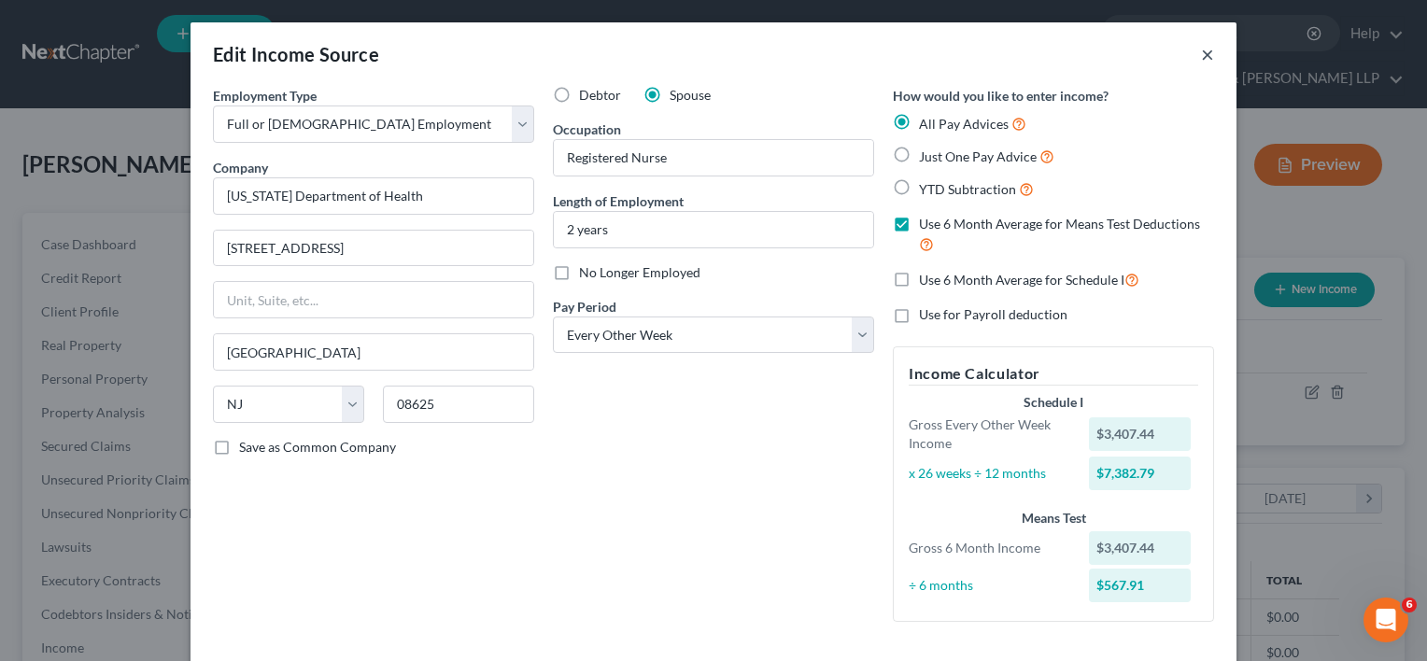
drag, startPoint x: 1201, startPoint y: 56, endPoint x: 1179, endPoint y: 56, distance: 22.4
click at [1201, 55] on button "×" at bounding box center [1207, 54] width 13 height 22
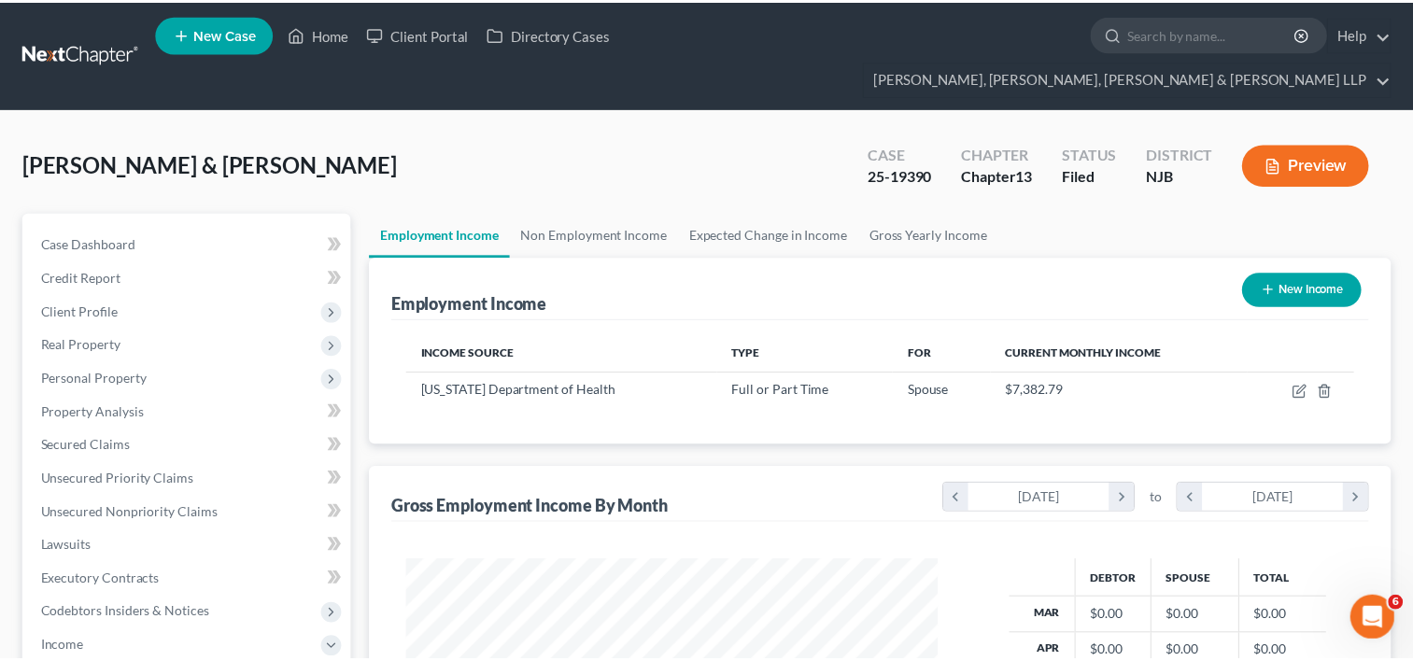
scroll to position [933721, 933480]
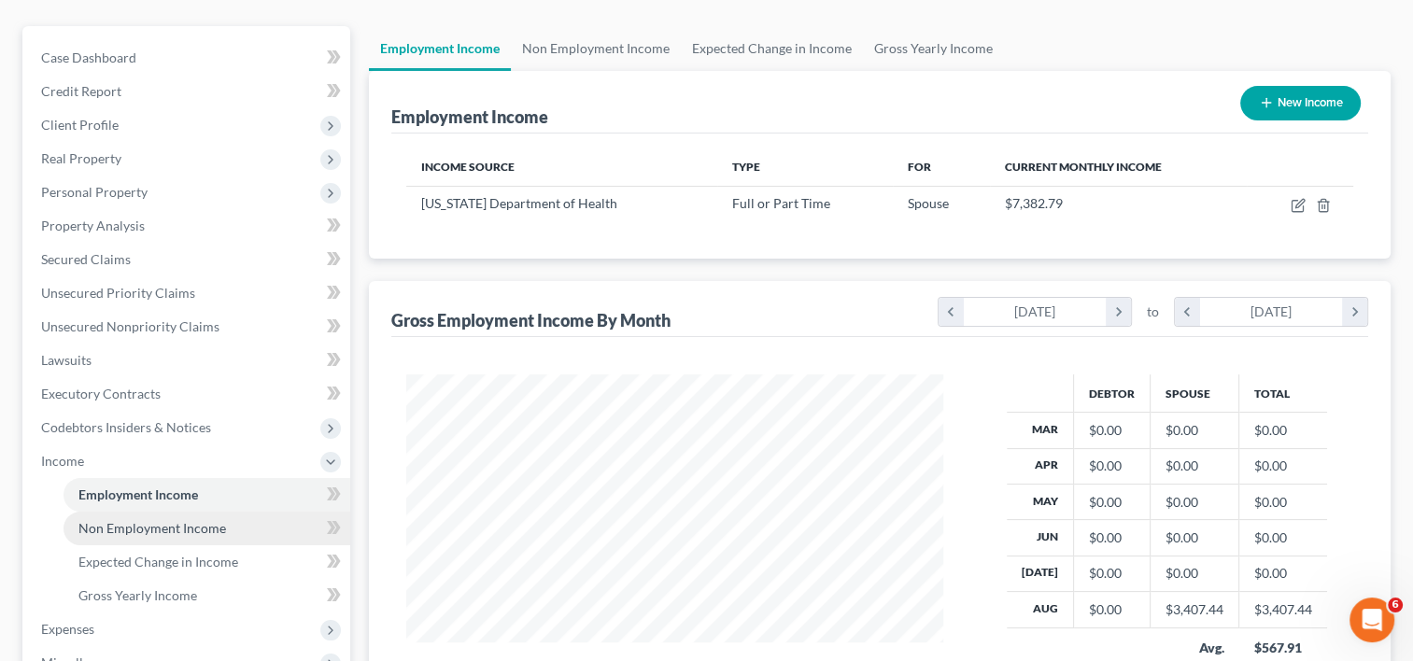
click at [213, 520] on span "Non Employment Income" at bounding box center [152, 528] width 148 height 16
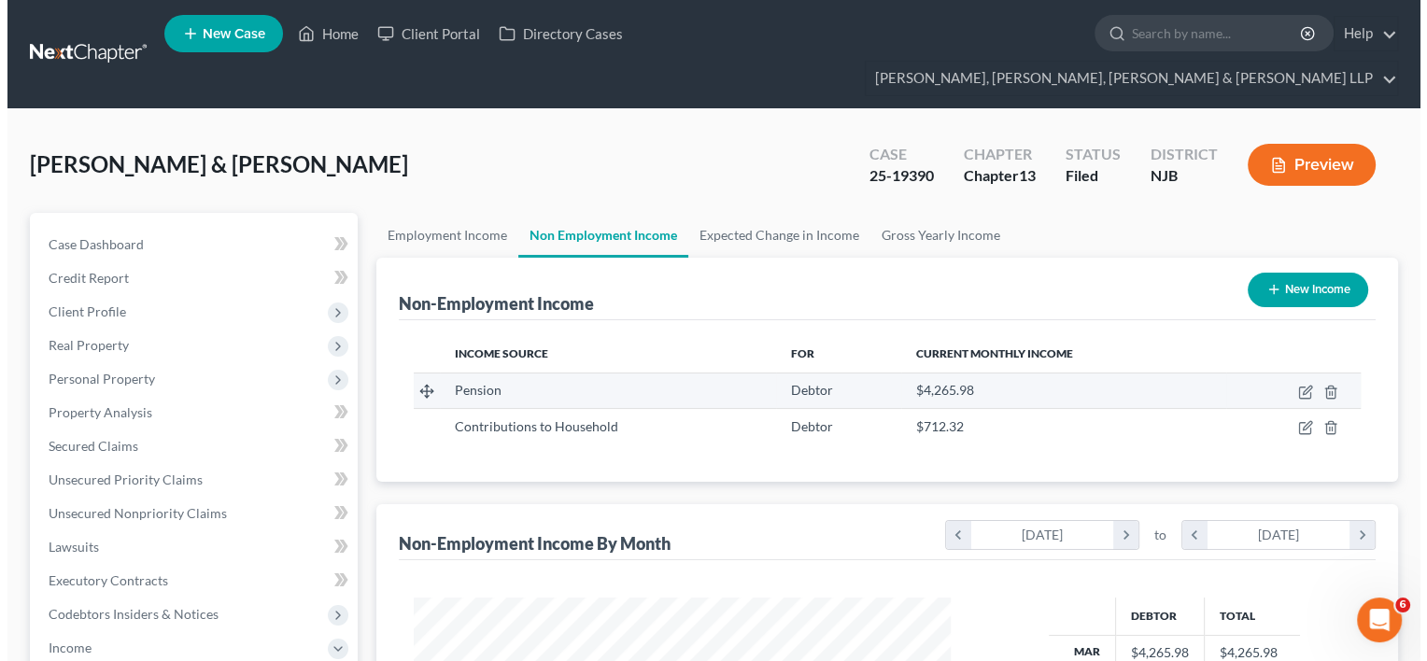
scroll to position [333, 574]
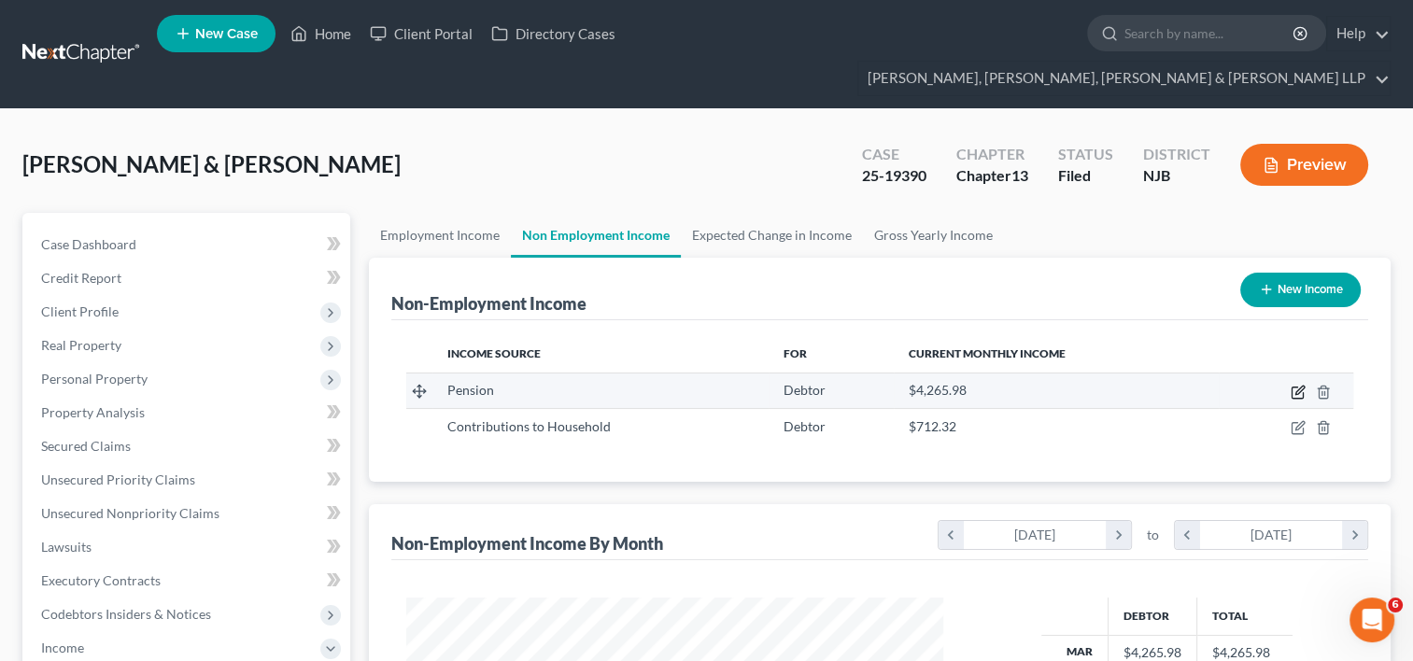
click at [1301, 385] on icon "button" at bounding box center [1298, 392] width 15 height 15
select select "2"
select select "0"
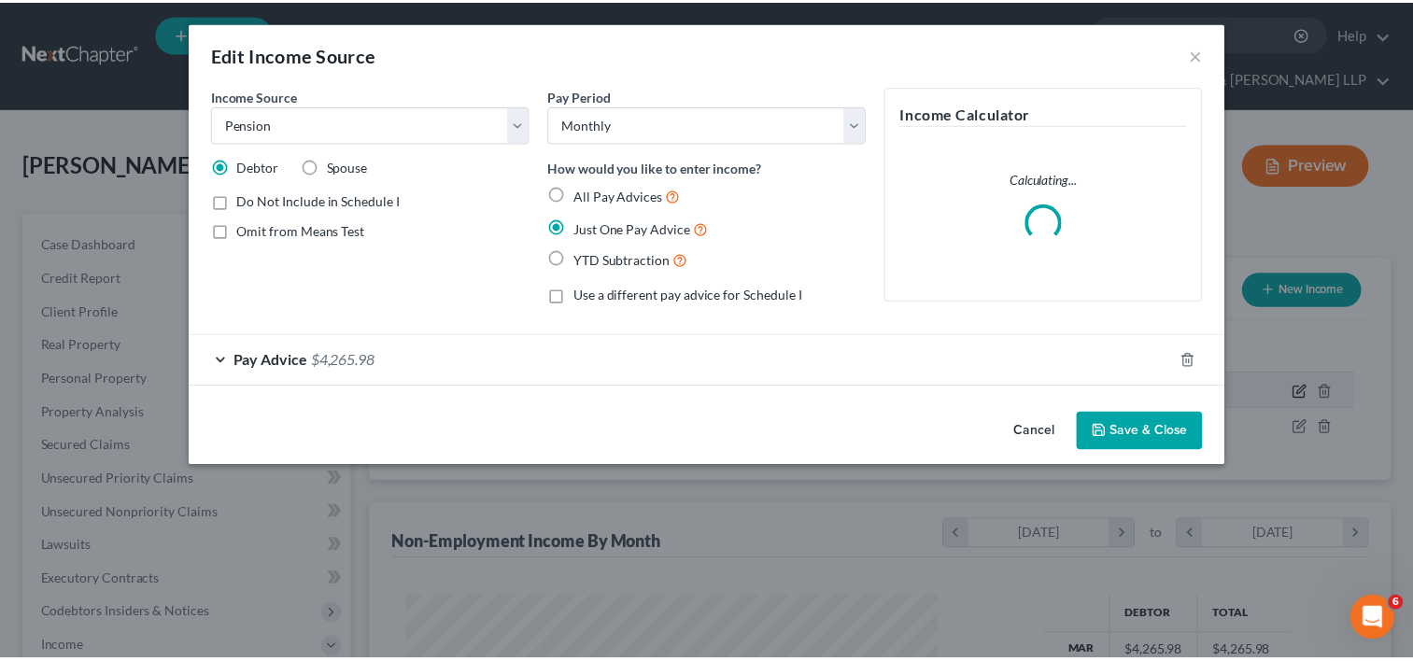
scroll to position [333, 579]
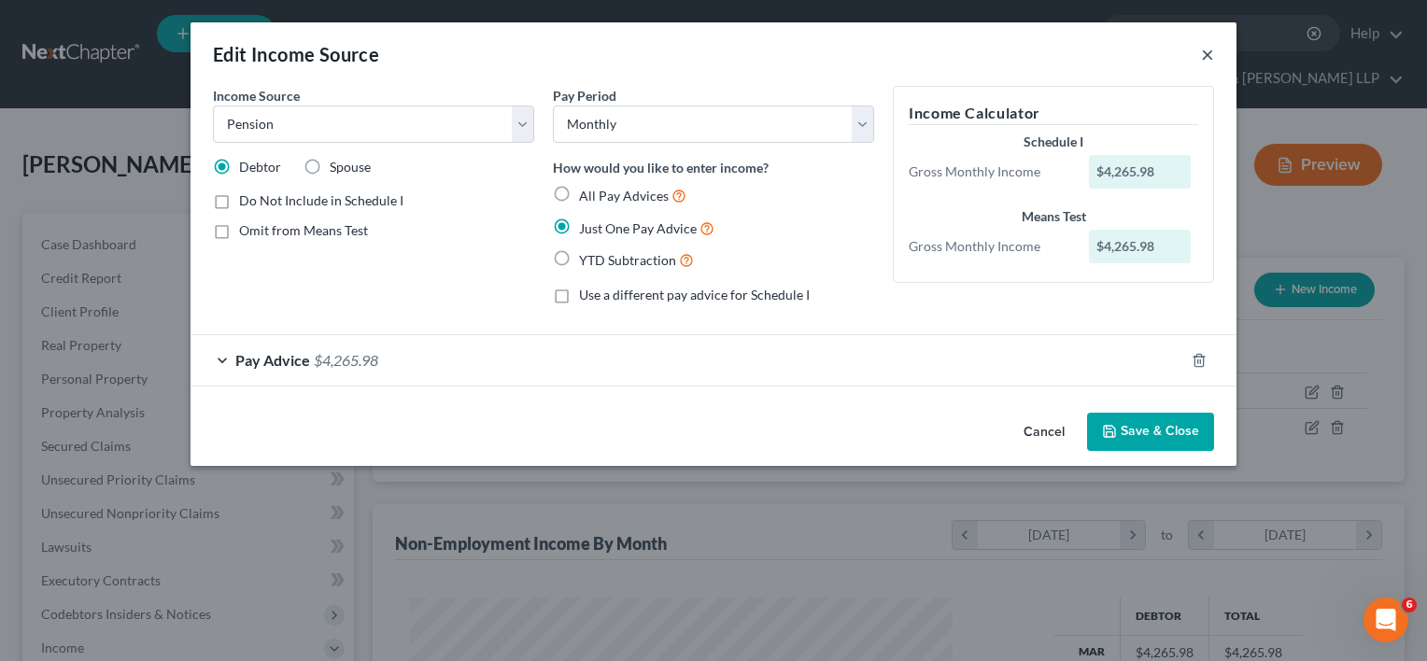
click at [1205, 56] on button "×" at bounding box center [1207, 54] width 13 height 22
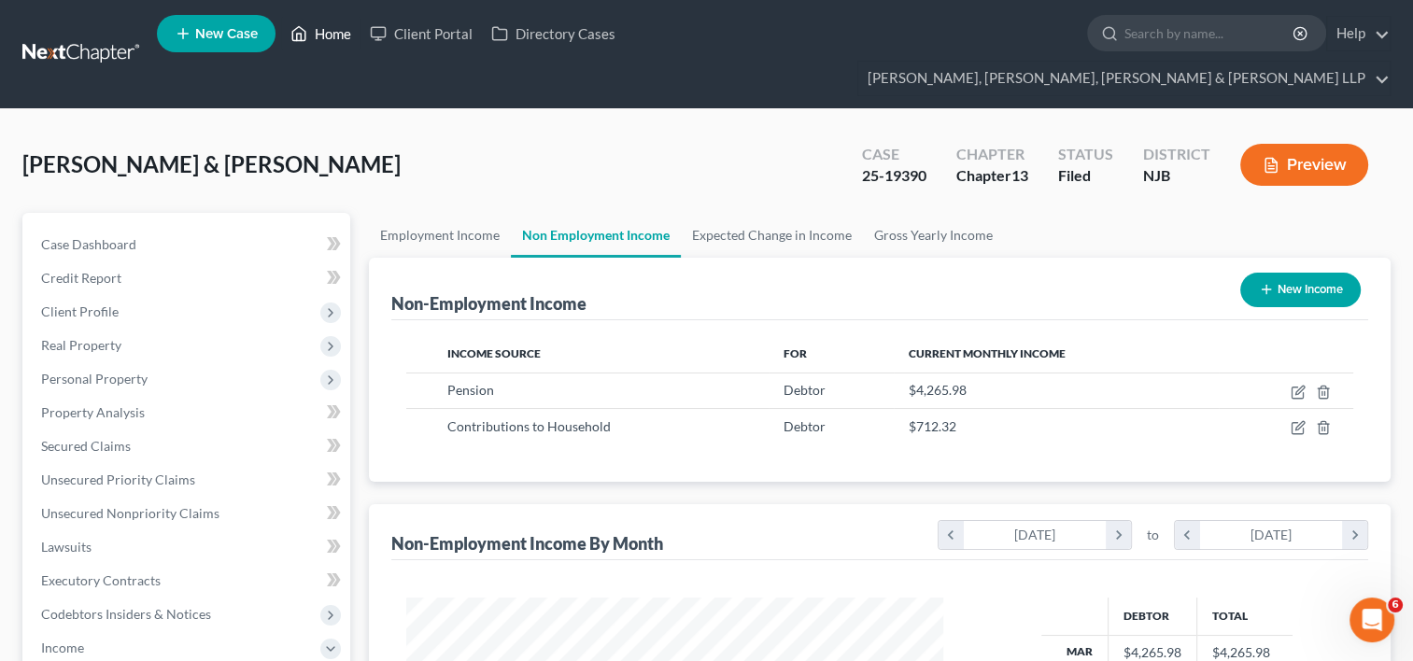
click at [333, 35] on link "Home" at bounding box center [320, 34] width 79 height 34
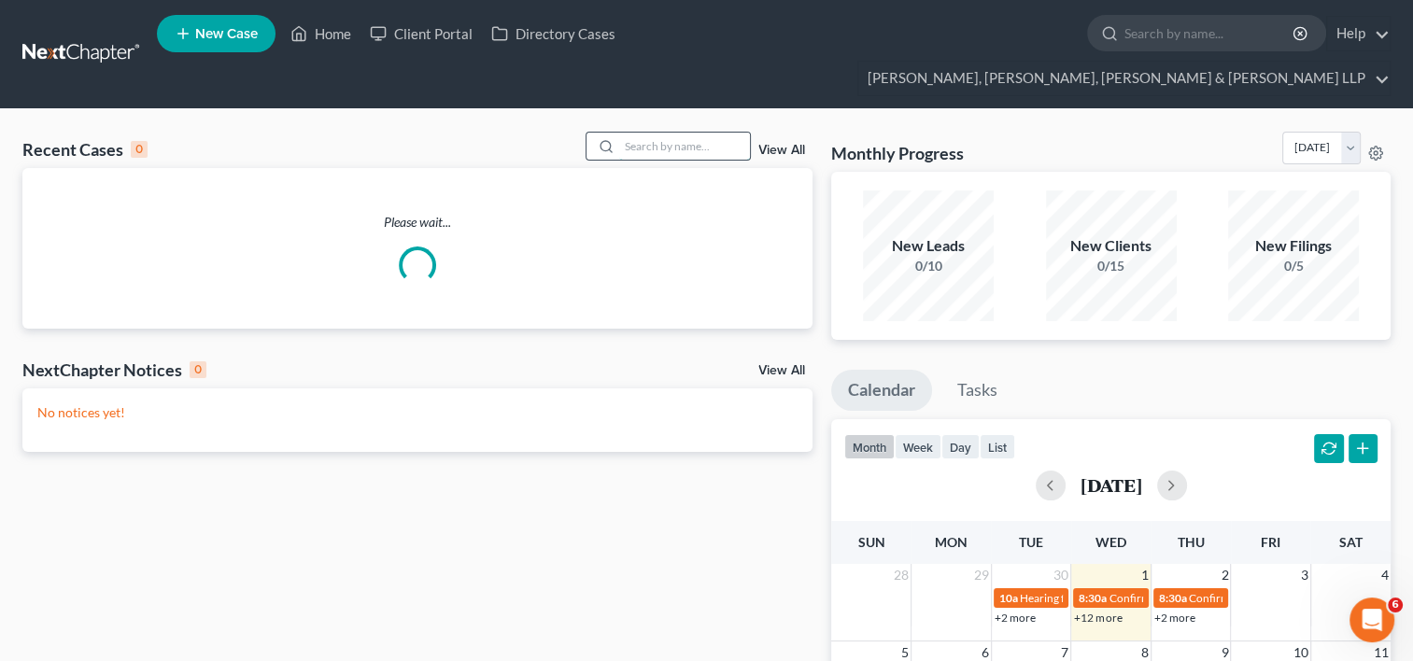
click at [685, 133] on input "search" at bounding box center [684, 146] width 131 height 27
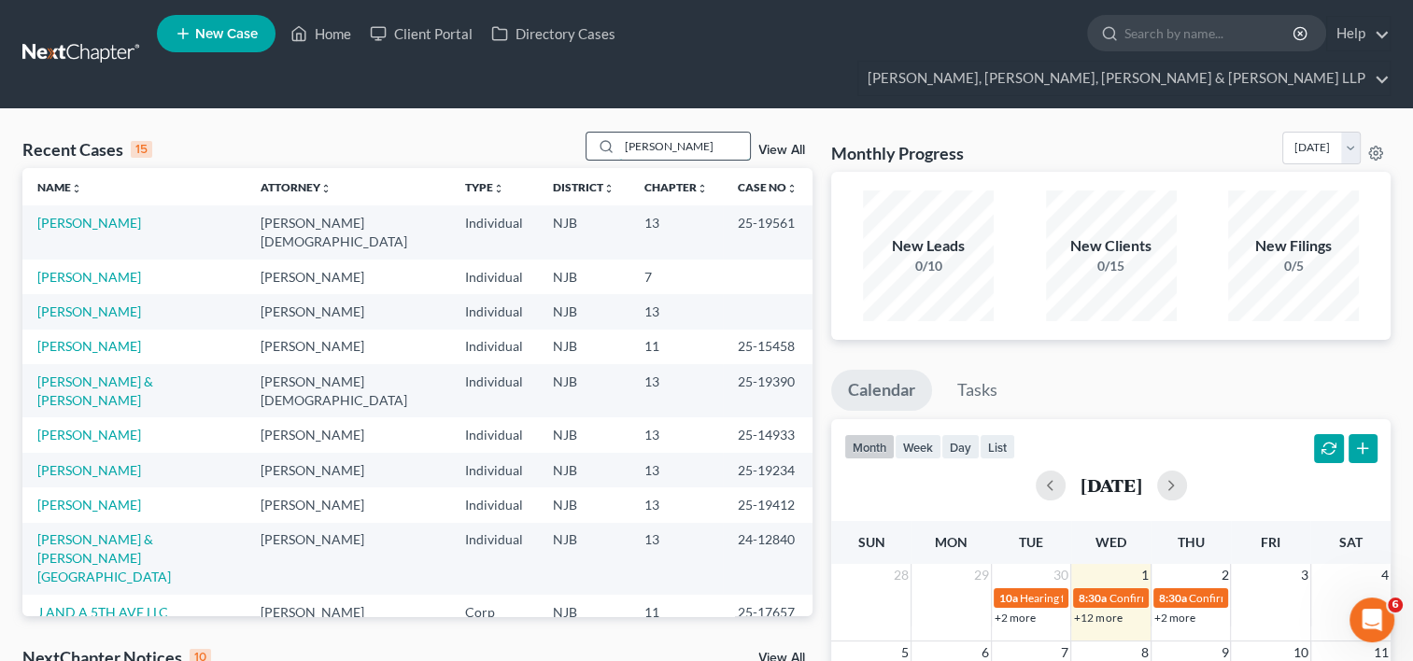
type input "[PERSON_NAME]"
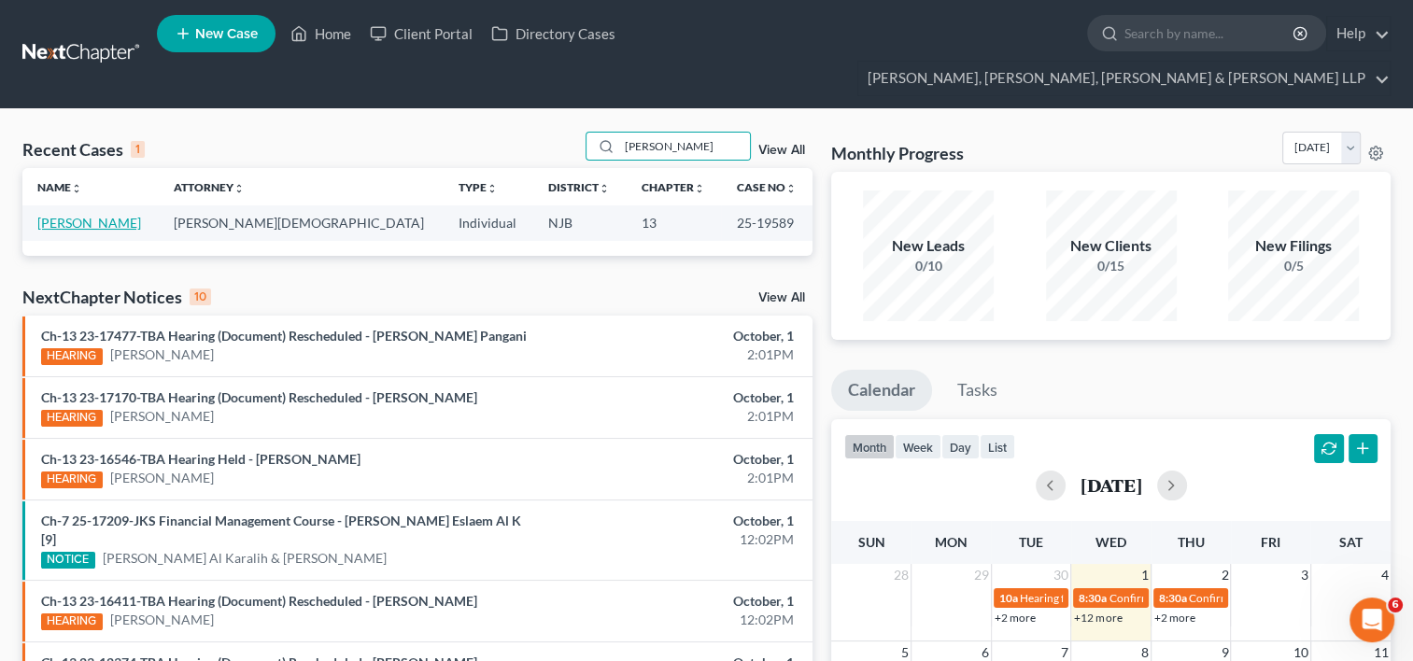
click at [72, 215] on link "[PERSON_NAME]" at bounding box center [89, 223] width 104 height 16
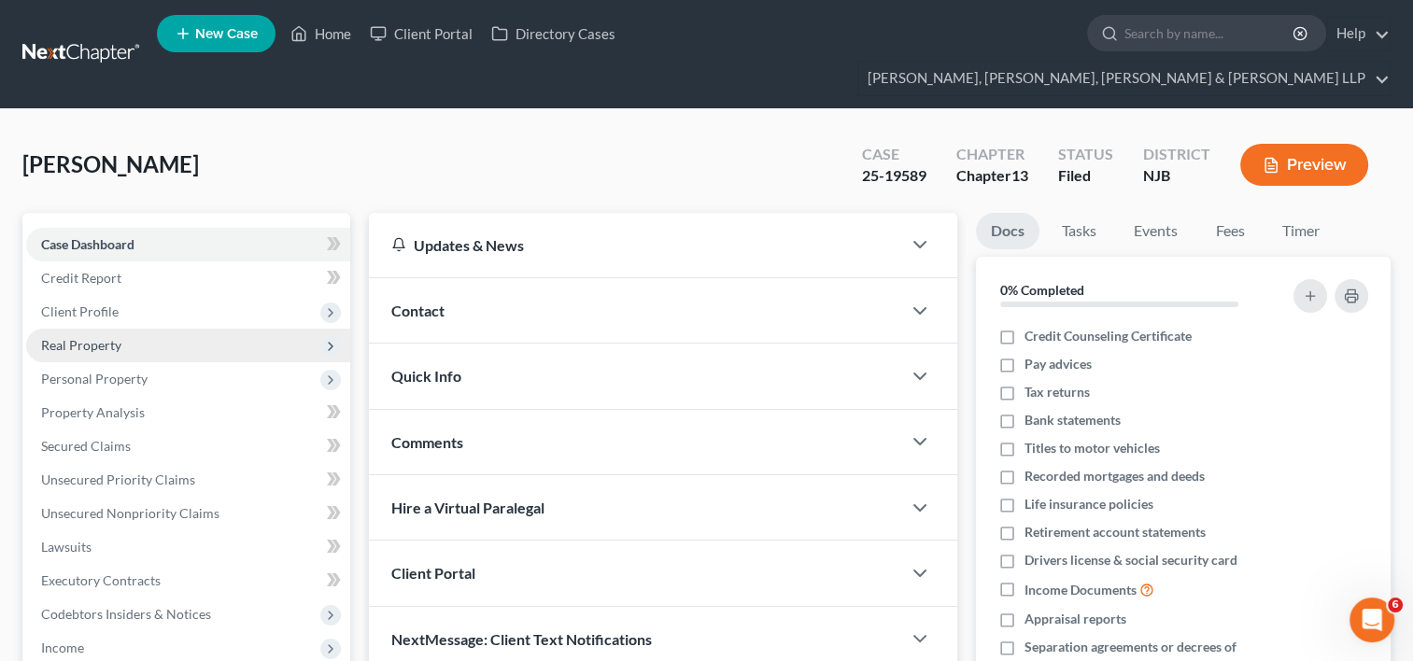
click at [93, 337] on span "Real Property" at bounding box center [81, 345] width 80 height 16
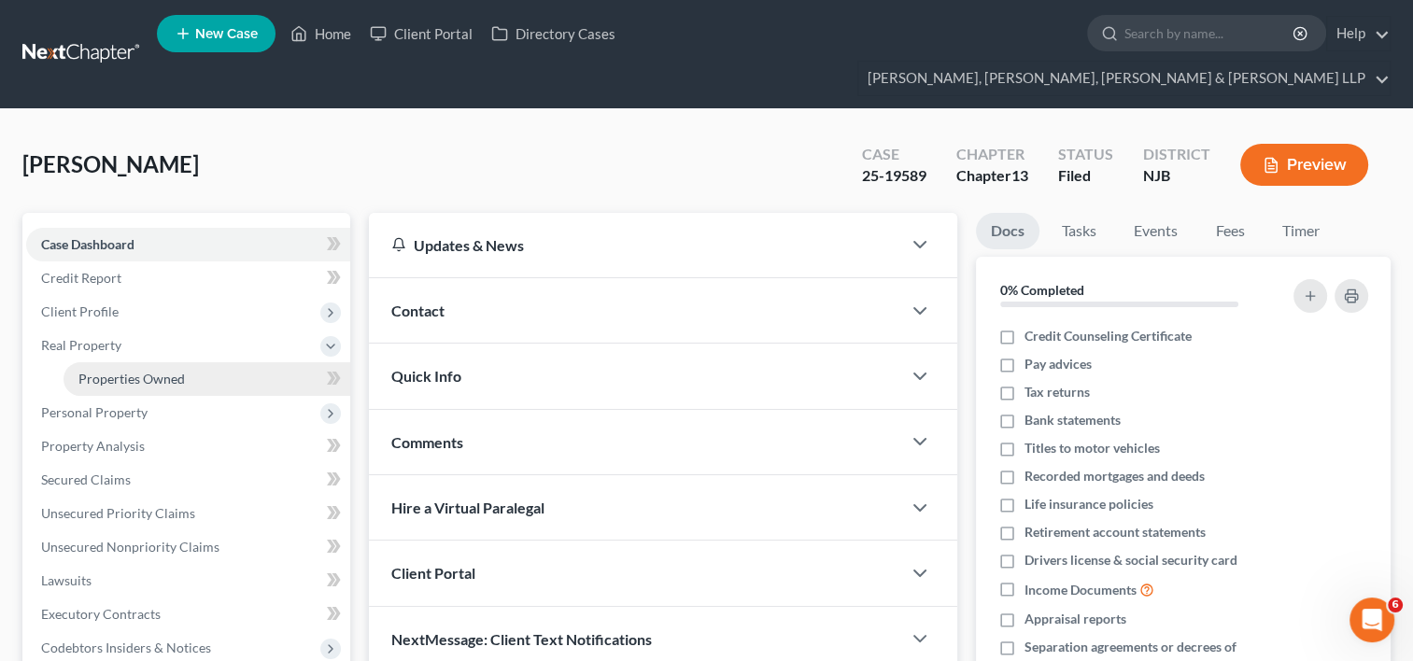
click at [125, 371] on span "Properties Owned" at bounding box center [131, 379] width 106 height 16
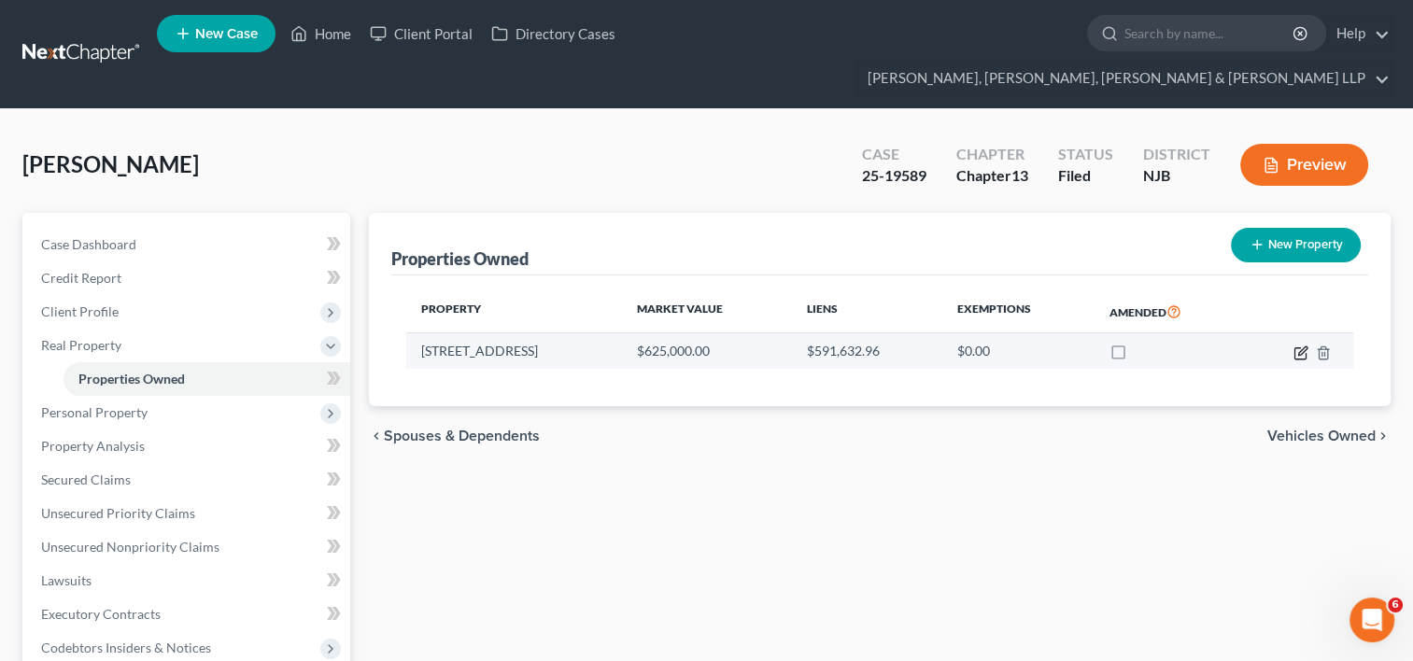
click at [1295, 347] on icon "button" at bounding box center [1300, 352] width 11 height 11
select select "33"
select select "6"
select select "0"
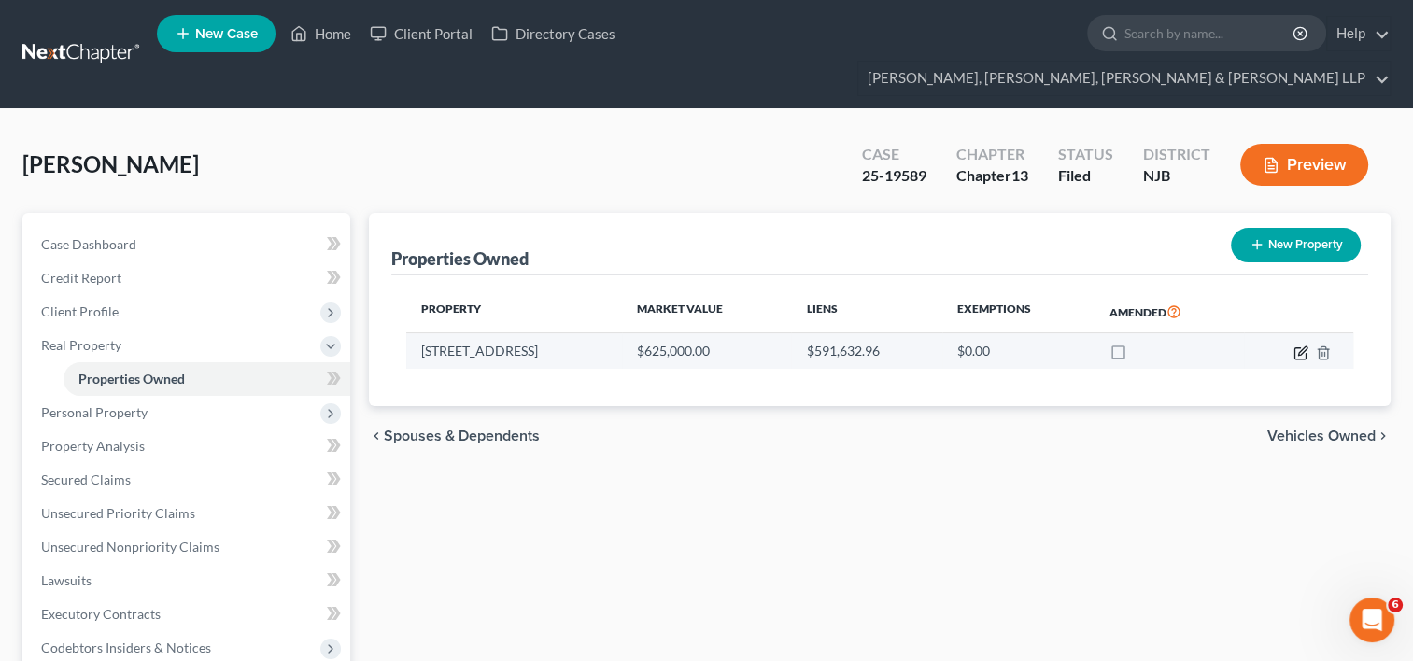
select select "48"
select select "0"
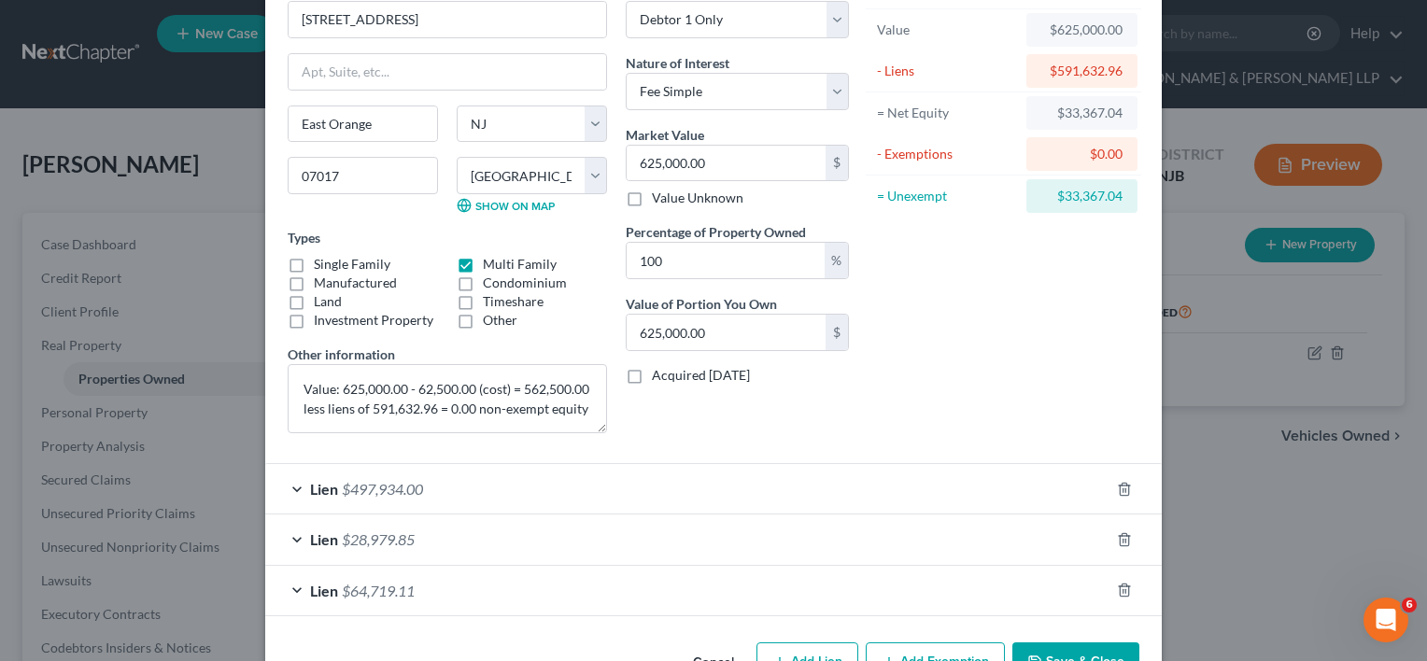
scroll to position [160, 0]
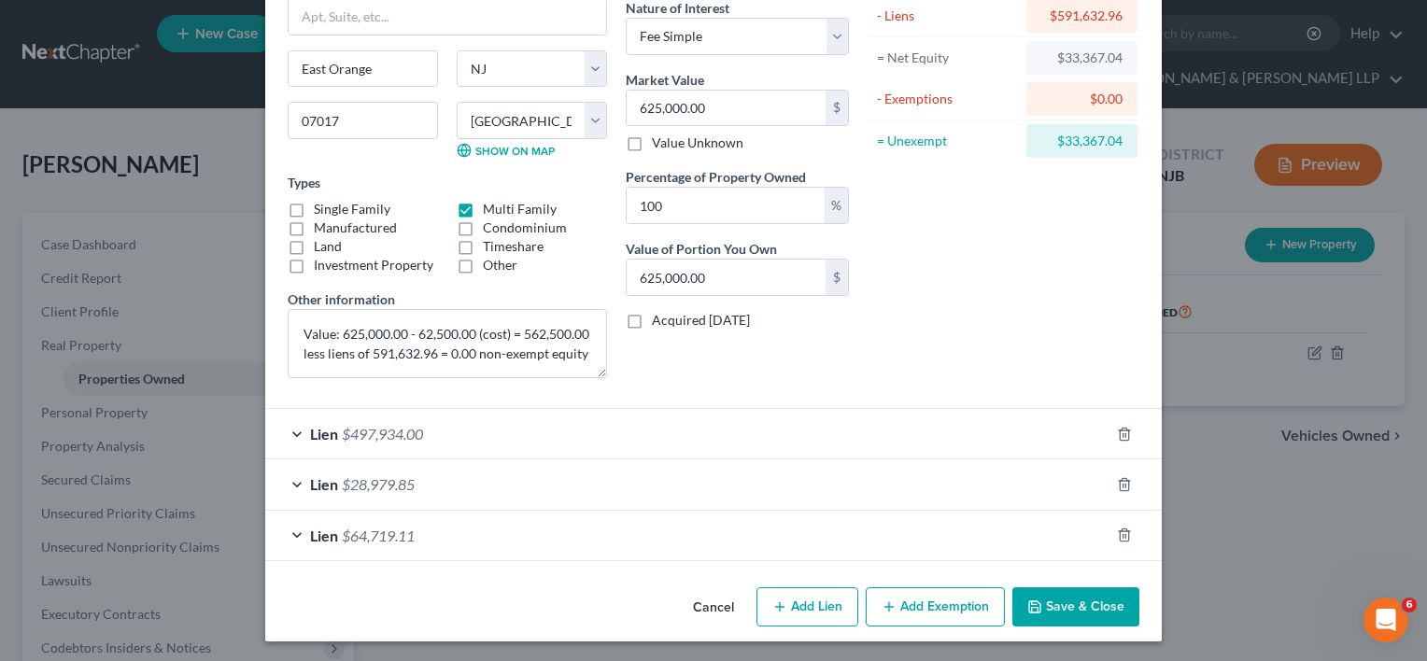
click at [395, 431] on span "$497,934.00" at bounding box center [382, 434] width 81 height 18
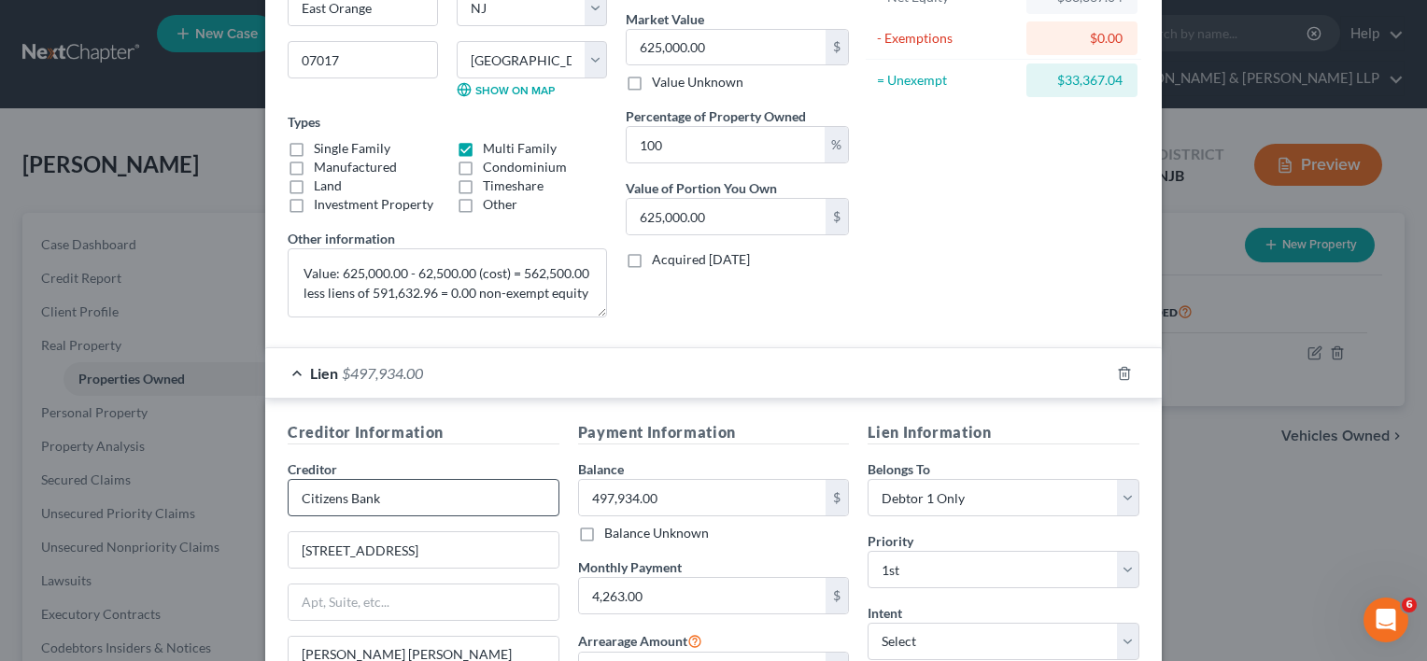
scroll to position [253, 0]
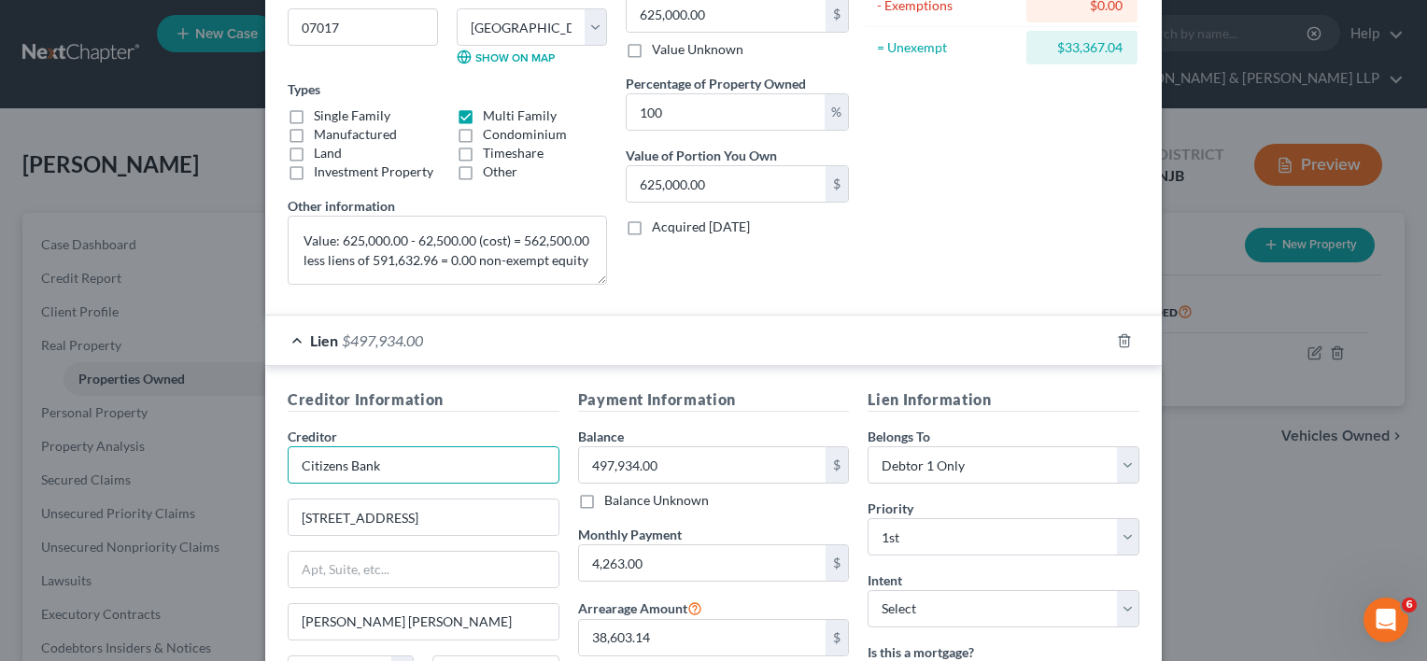
drag, startPoint x: 328, startPoint y: 461, endPoint x: 295, endPoint y: 463, distance: 32.7
click at [269, 460] on div "Creditor Information Creditor * Citizens Bank [STREET_ADDRESS][PERSON_NAME][PER…" at bounding box center [713, 572] width 897 height 413
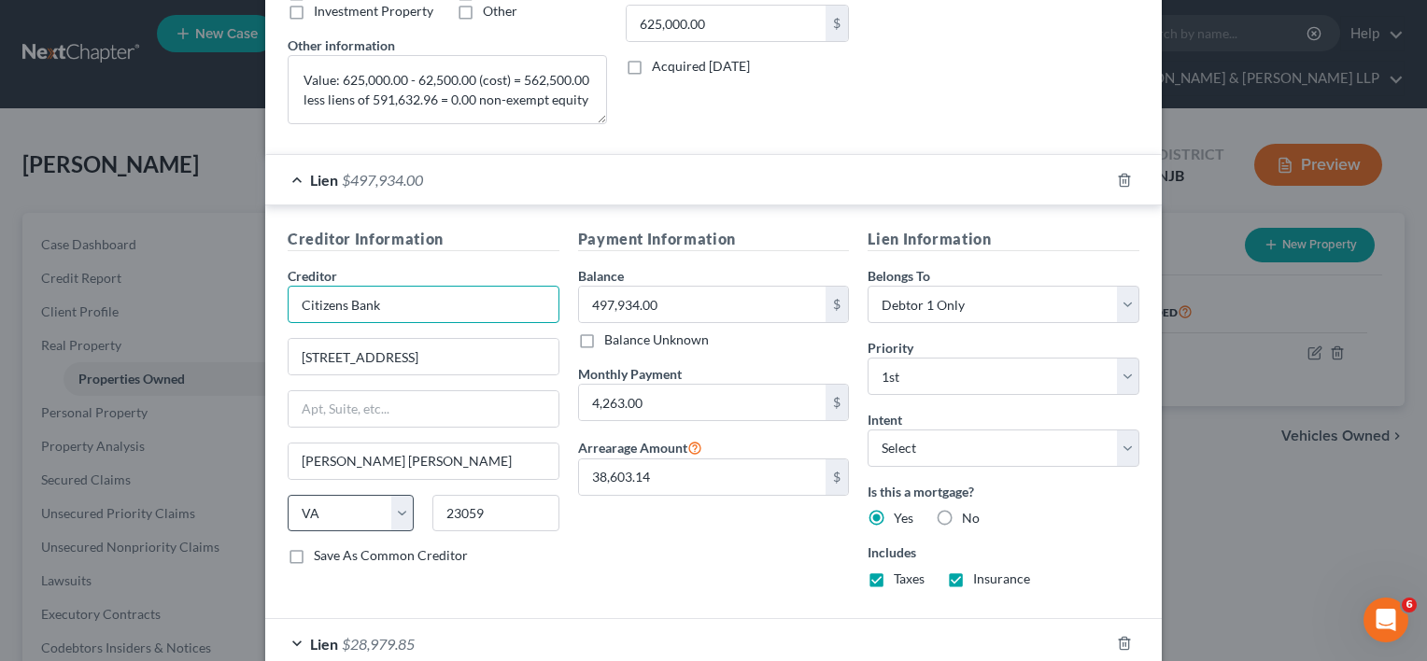
scroll to position [440, 0]
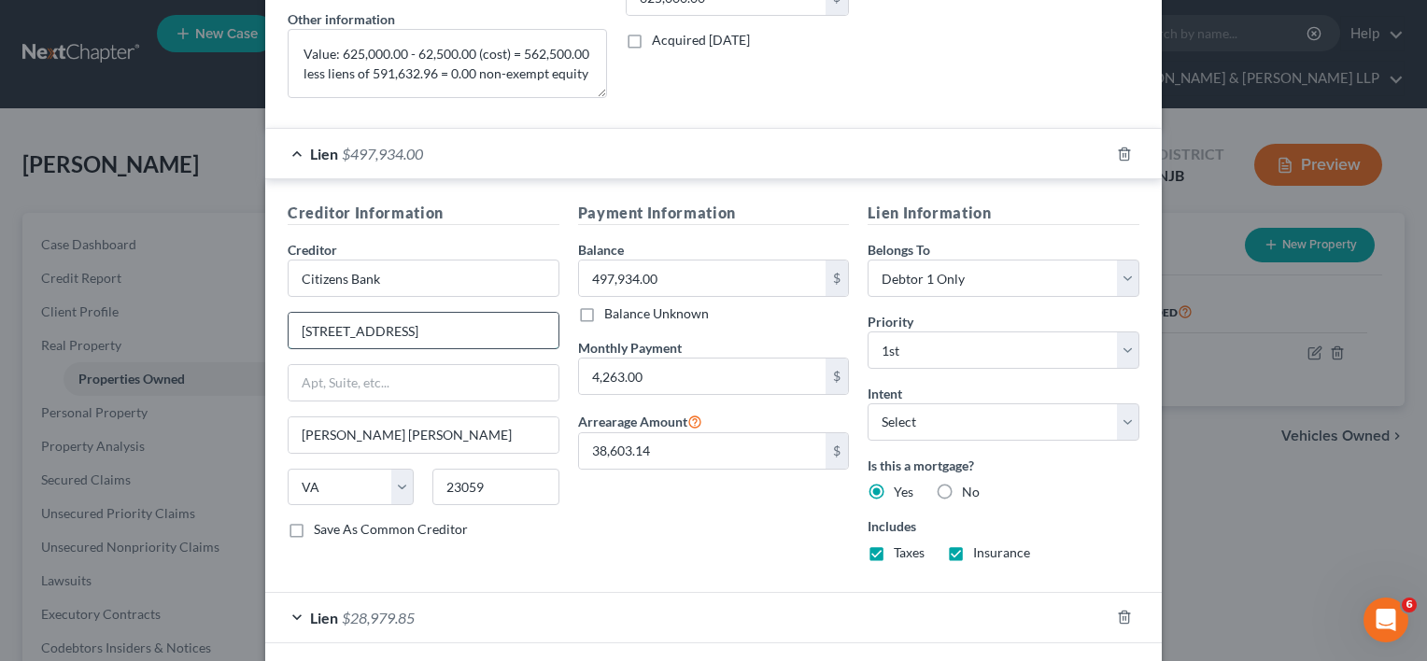
drag, startPoint x: 450, startPoint y: 326, endPoint x: 337, endPoint y: 338, distance: 113.7
click at [289, 333] on input "[STREET_ADDRESS]" at bounding box center [424, 330] width 270 height 35
paste input "Citizens Bank"
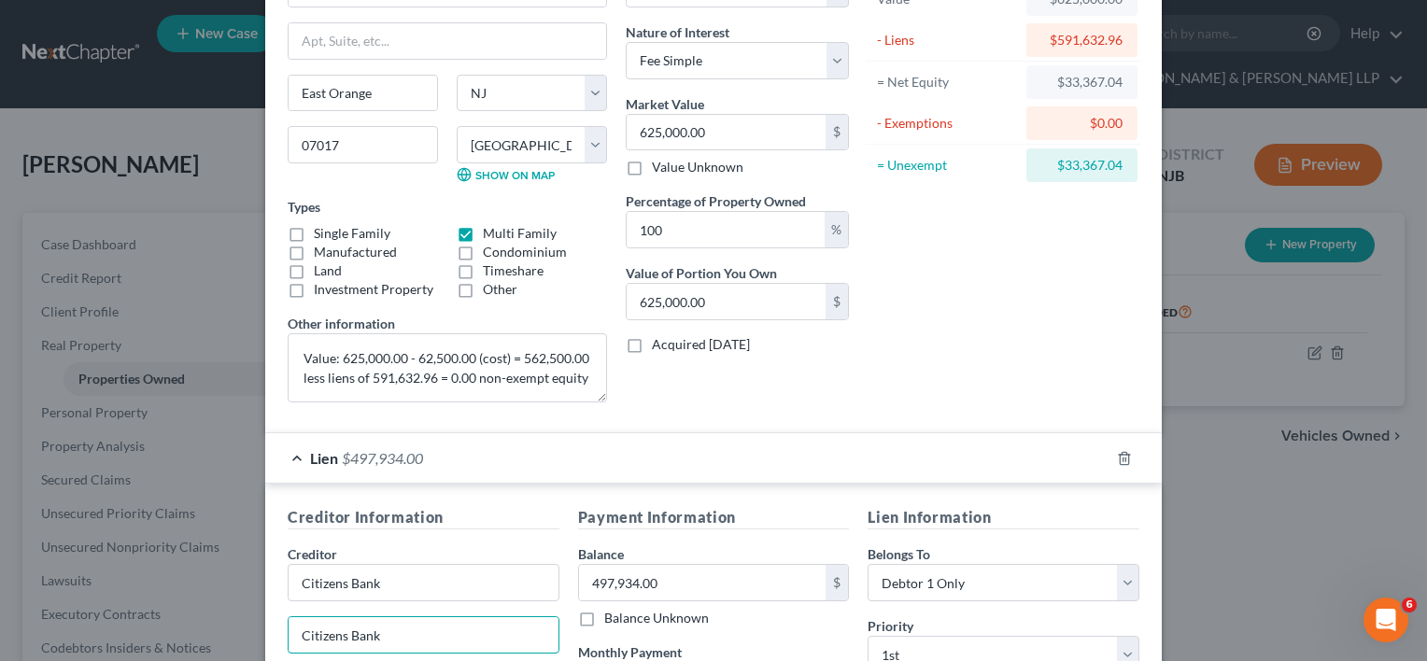
scroll to position [0, 0]
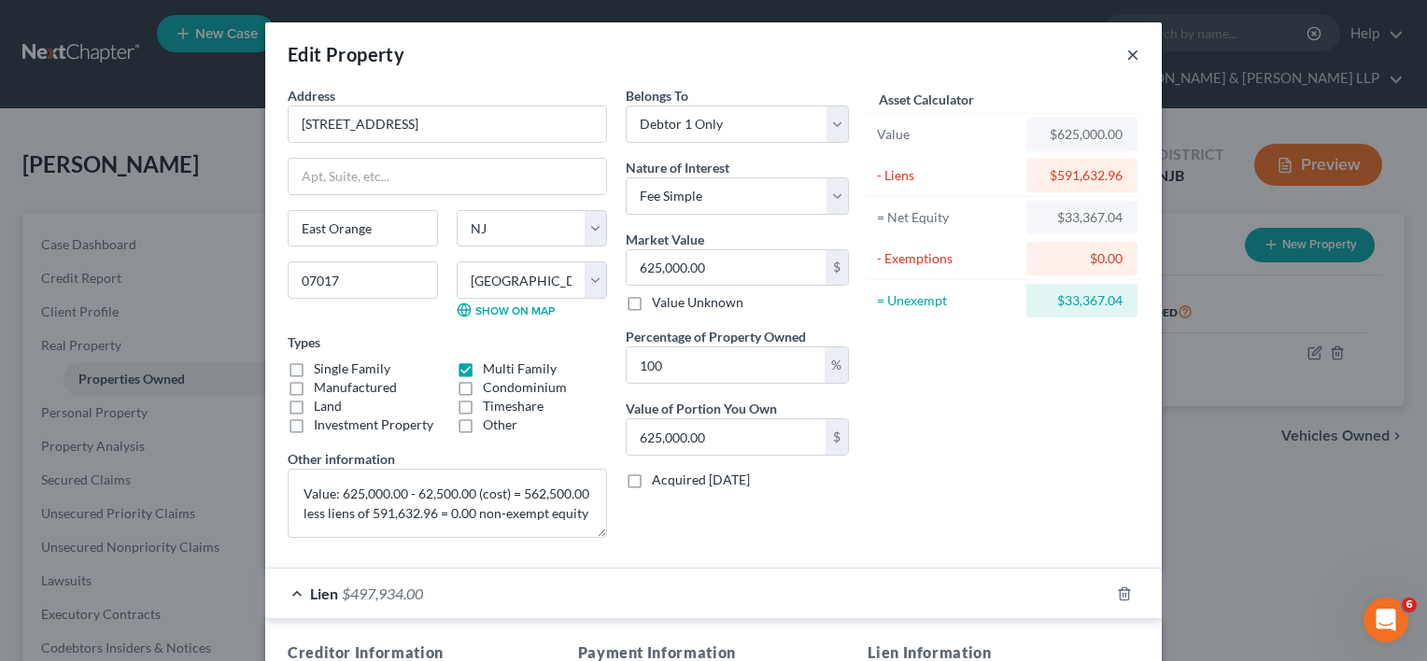
type input "Citizens Bank"
click at [1126, 60] on button "×" at bounding box center [1132, 54] width 13 height 22
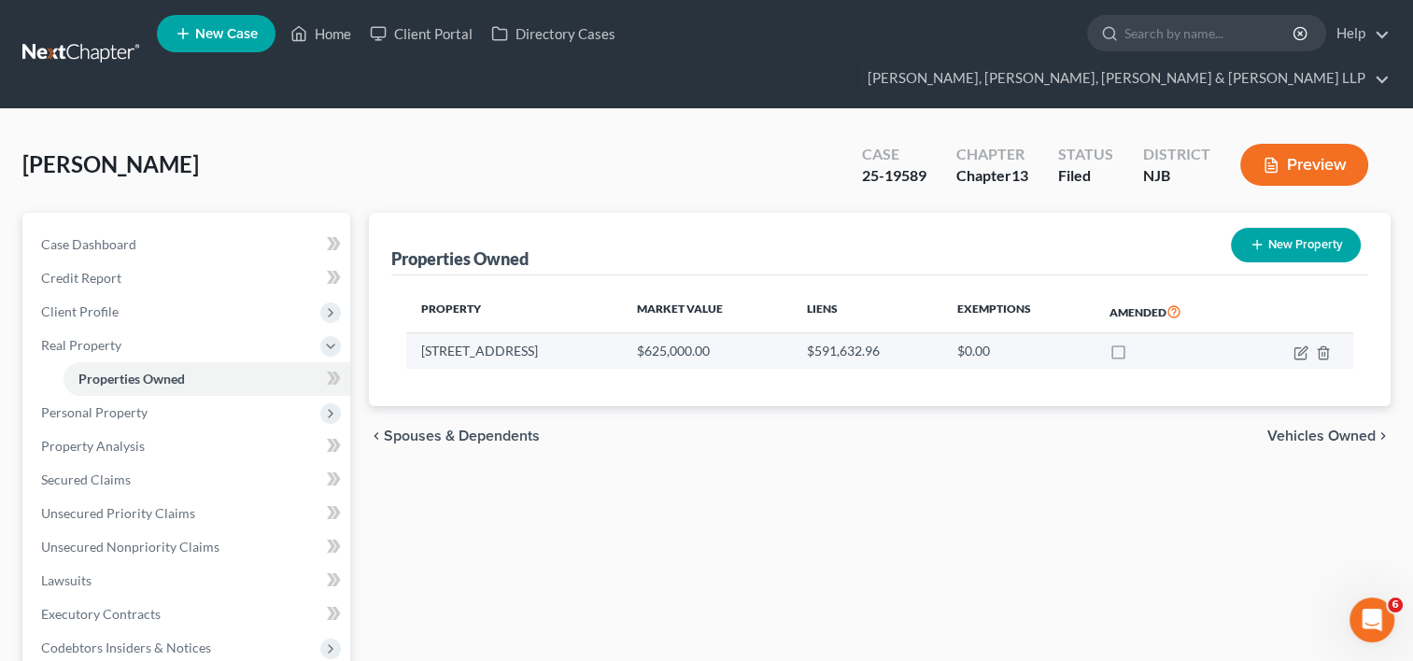
click at [495, 333] on td "[STREET_ADDRESS]" at bounding box center [513, 350] width 215 height 35
click at [1301, 347] on icon "button" at bounding box center [1302, 351] width 8 height 8
select select "33"
select select "6"
select select "0"
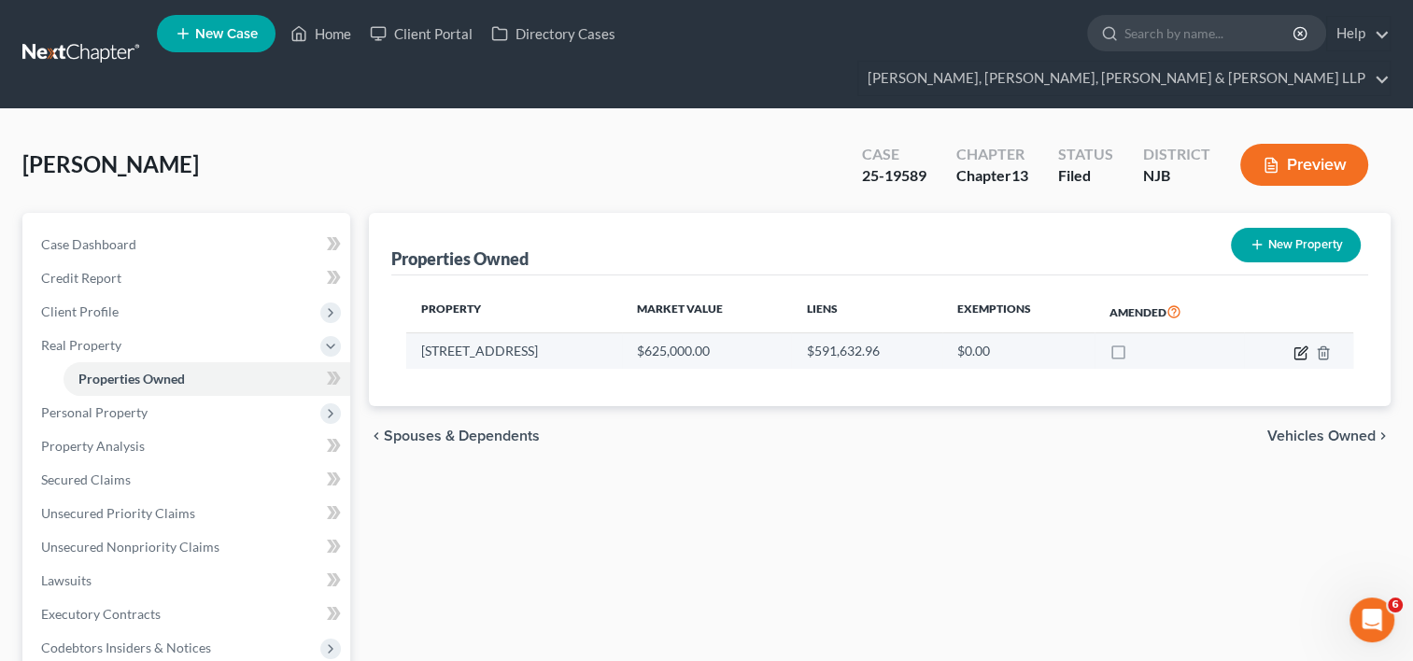
select select "0"
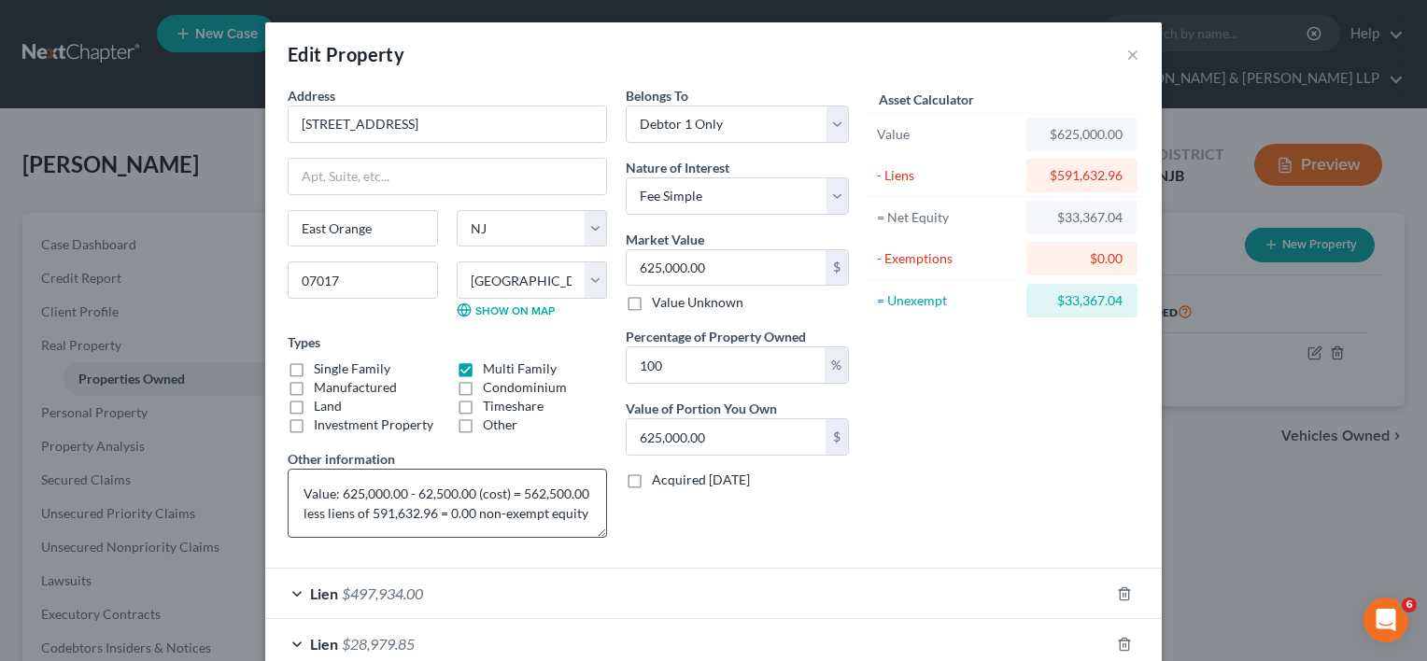
scroll to position [160, 0]
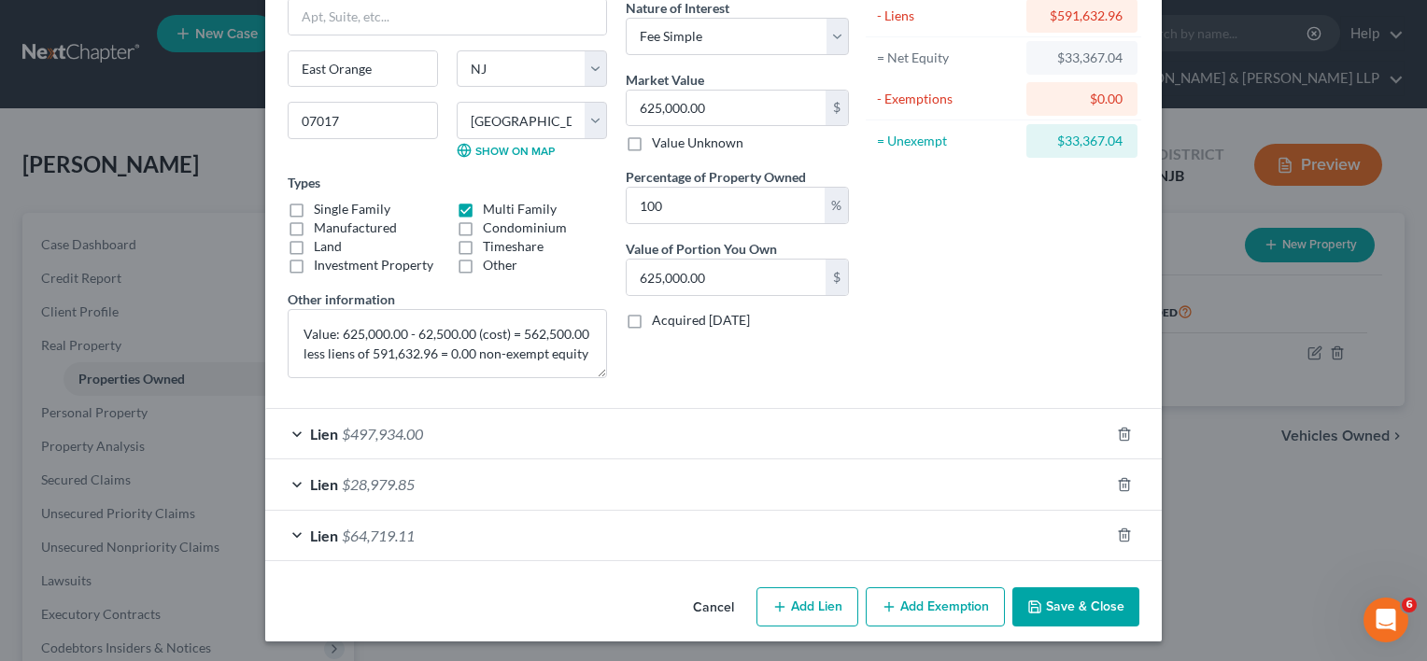
click at [442, 440] on div "Lien $497,934.00" at bounding box center [687, 434] width 844 height 50
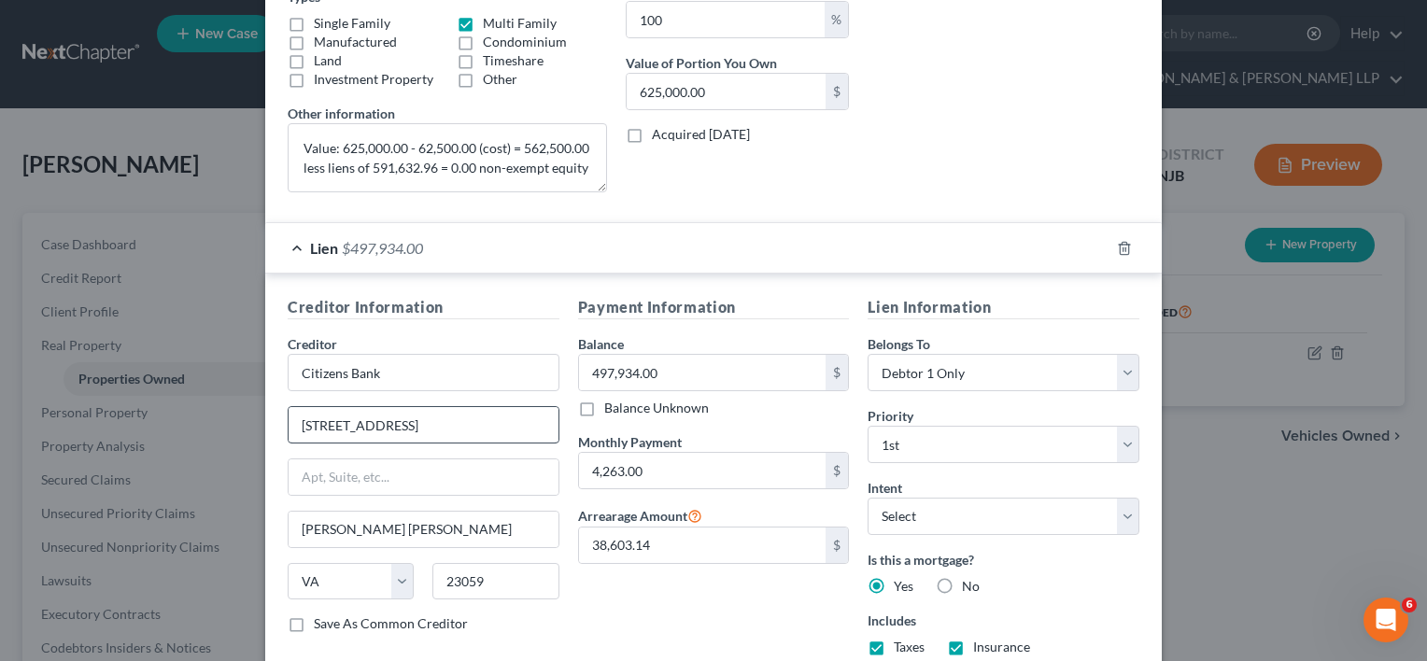
scroll to position [347, 0]
drag, startPoint x: 452, startPoint y: 423, endPoint x: 286, endPoint y: 413, distance: 166.6
click at [289, 413] on input "[STREET_ADDRESS]" at bounding box center [424, 423] width 270 height 35
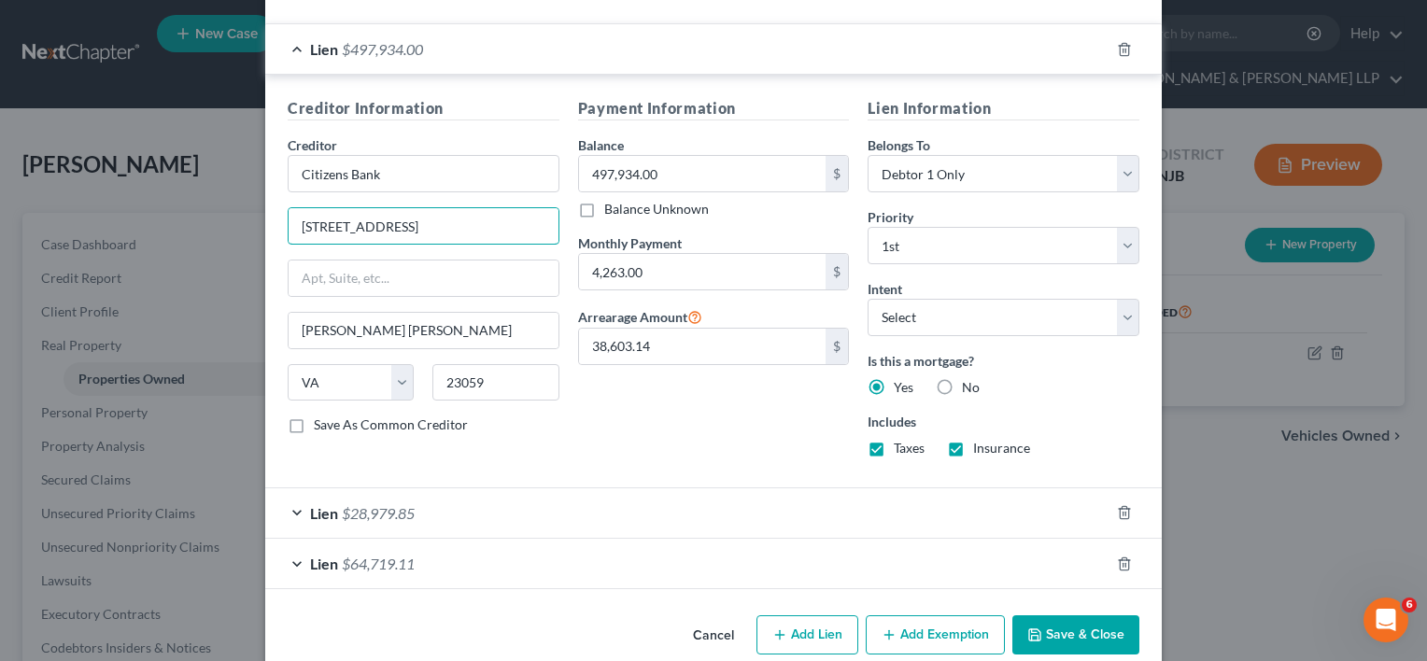
scroll to position [572, 0]
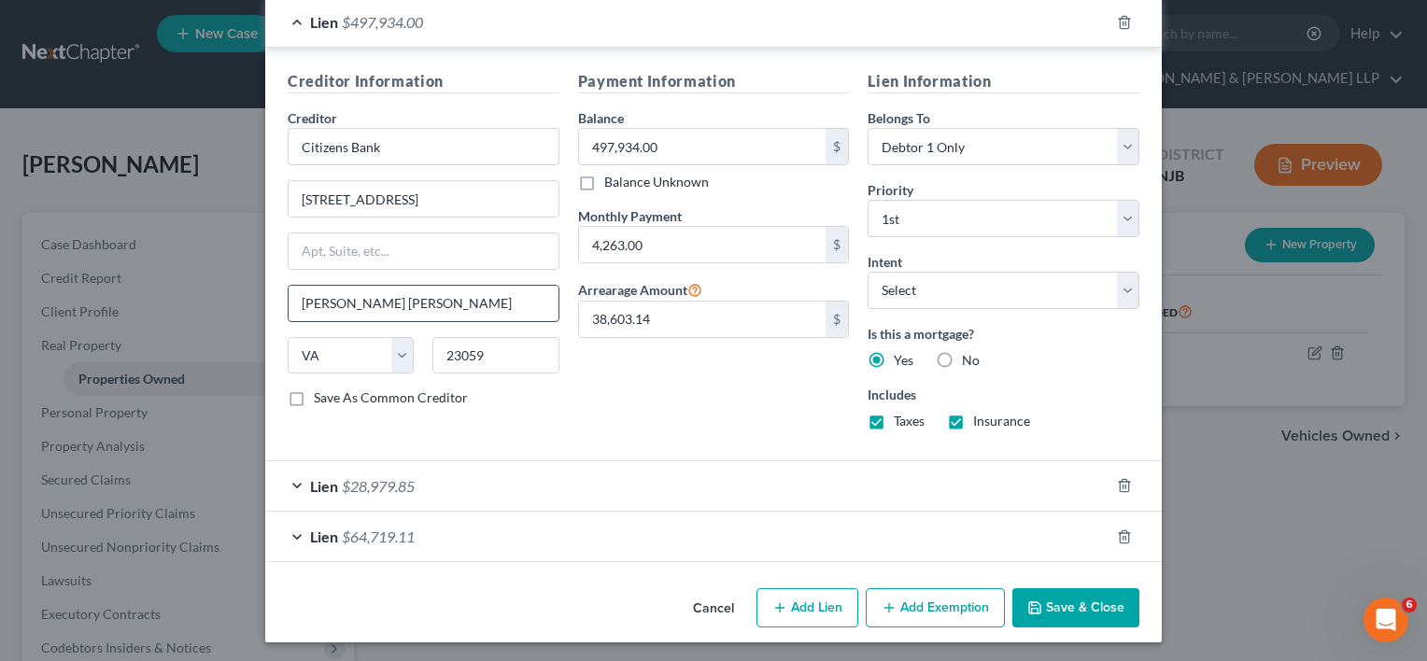
drag, startPoint x: 378, startPoint y: 296, endPoint x: 289, endPoint y: 308, distance: 90.5
click at [289, 308] on input "[PERSON_NAME] [PERSON_NAME]" at bounding box center [424, 303] width 270 height 35
click at [445, 541] on div "Lien $64,719.11" at bounding box center [687, 537] width 844 height 50
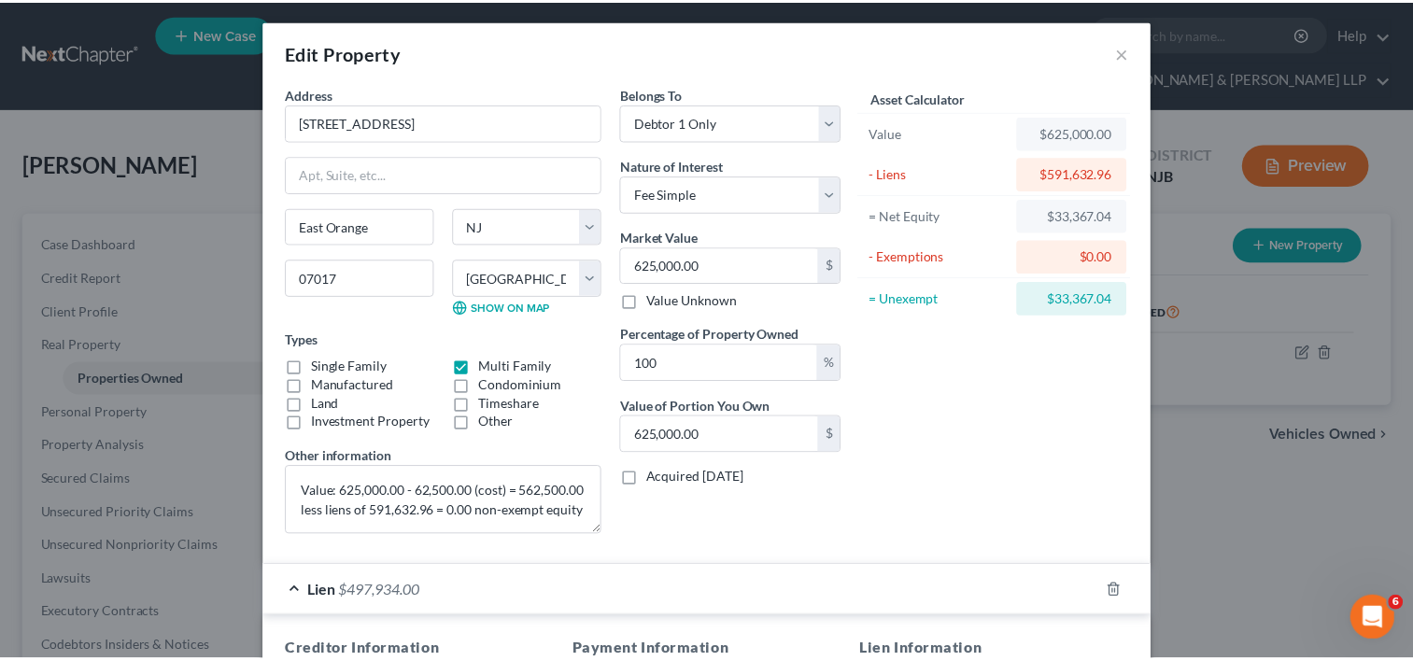
scroll to position [0, 0]
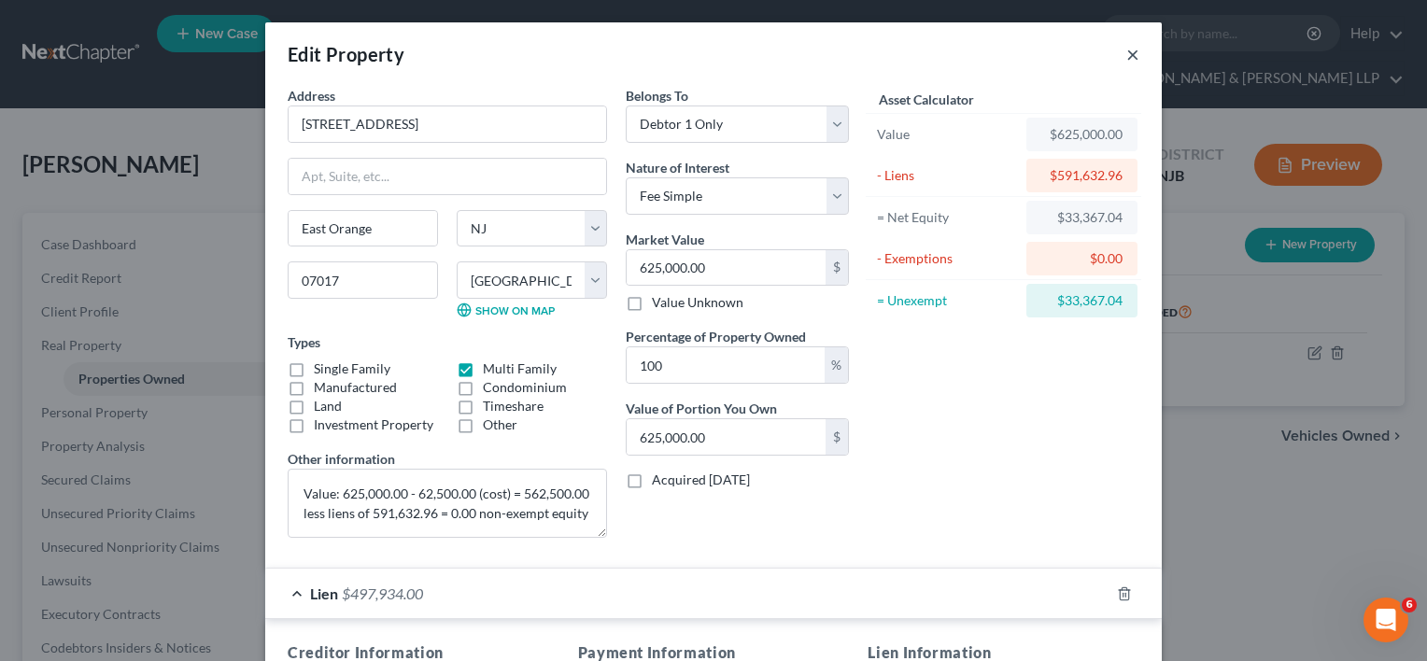
click at [1131, 50] on button "×" at bounding box center [1132, 54] width 13 height 22
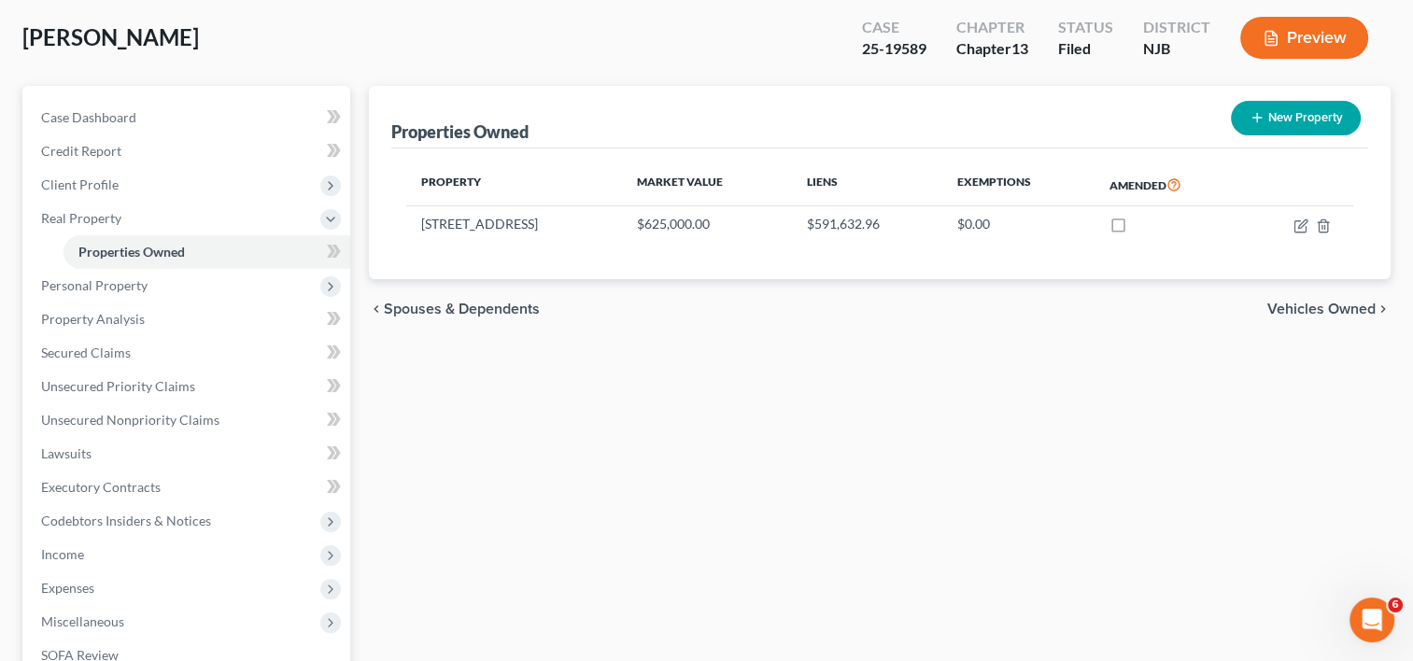
scroll to position [280, 0]
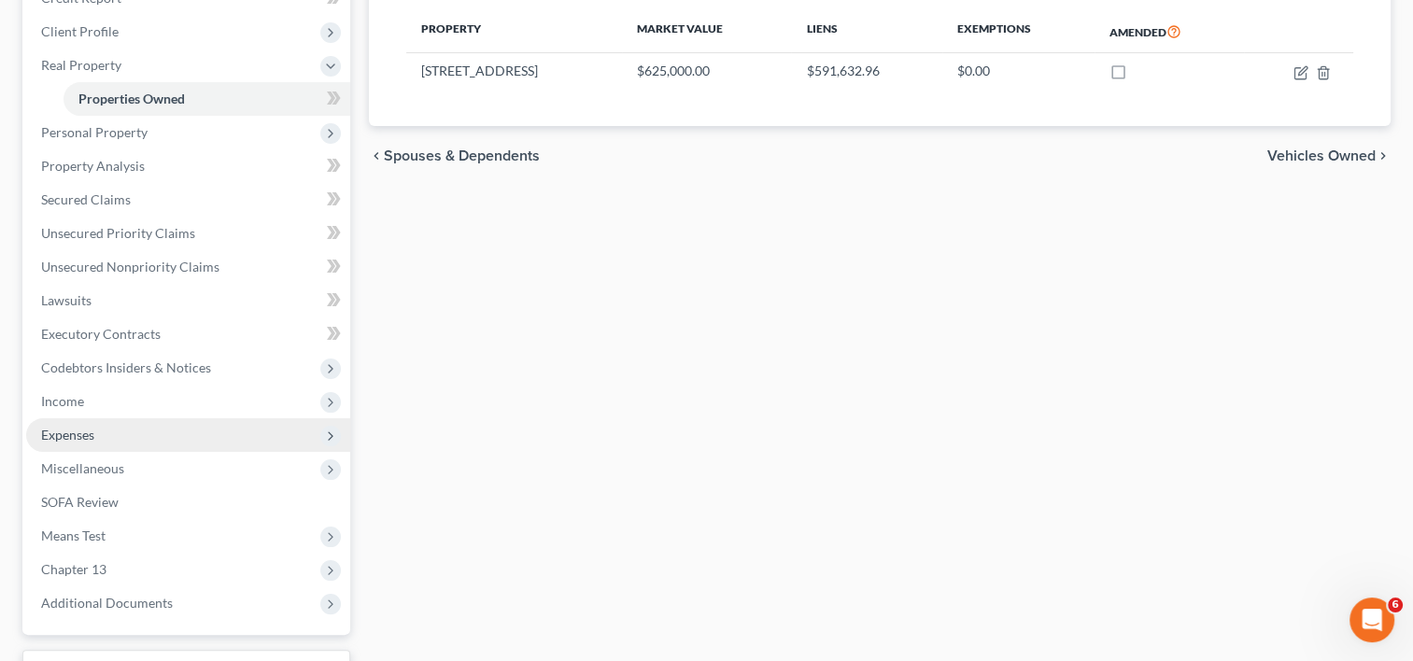
click at [101, 418] on span "Expenses" at bounding box center [188, 435] width 324 height 34
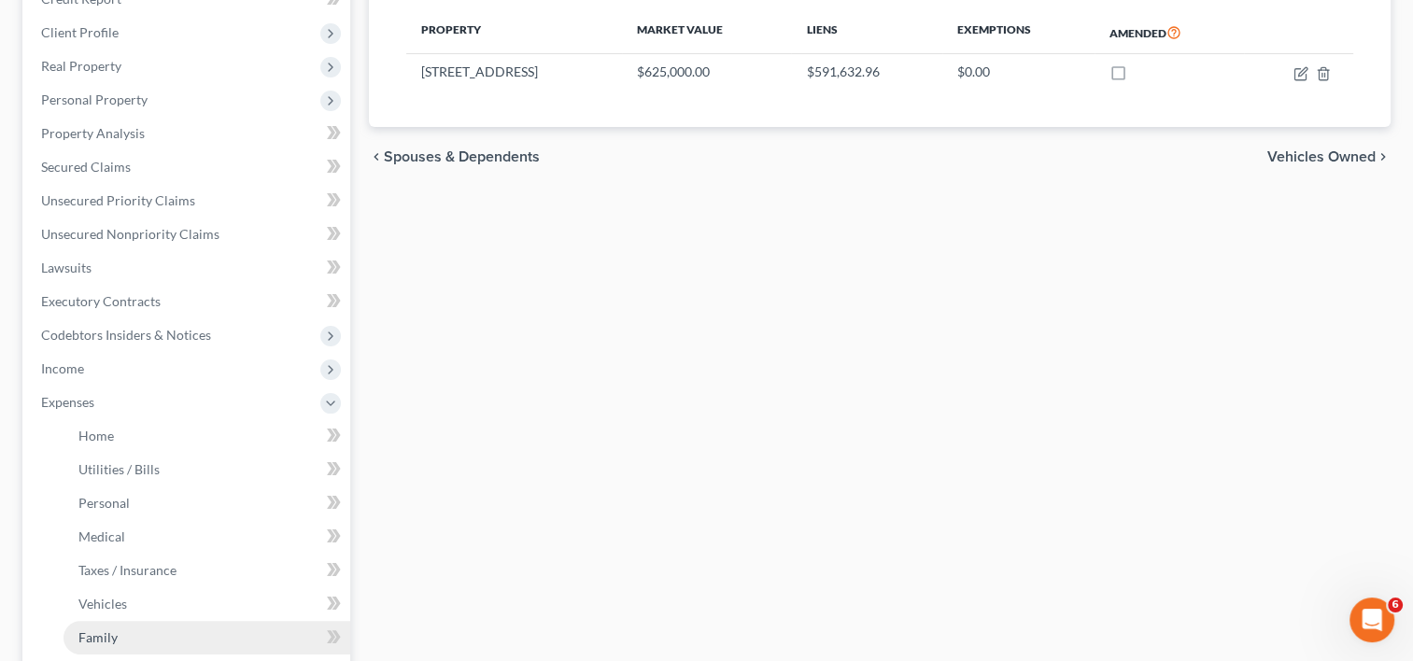
scroll to position [374, 0]
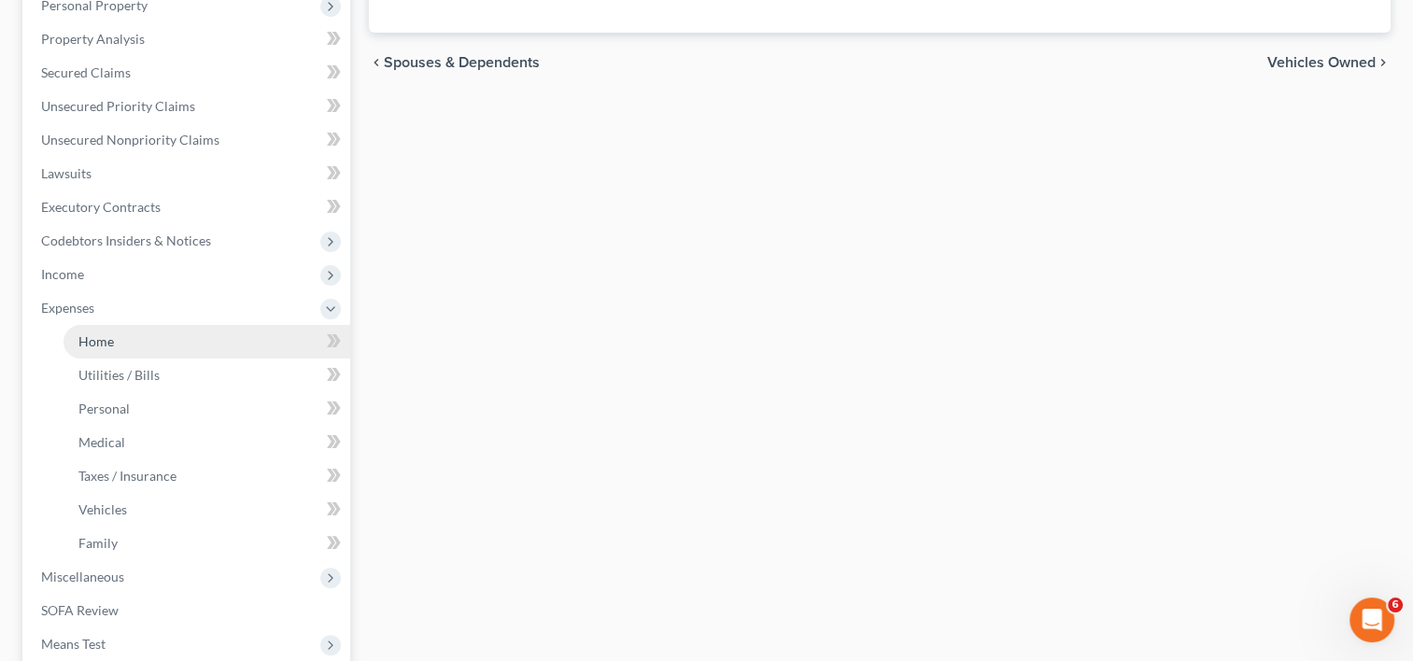
click at [114, 325] on link "Home" at bounding box center [207, 342] width 287 height 34
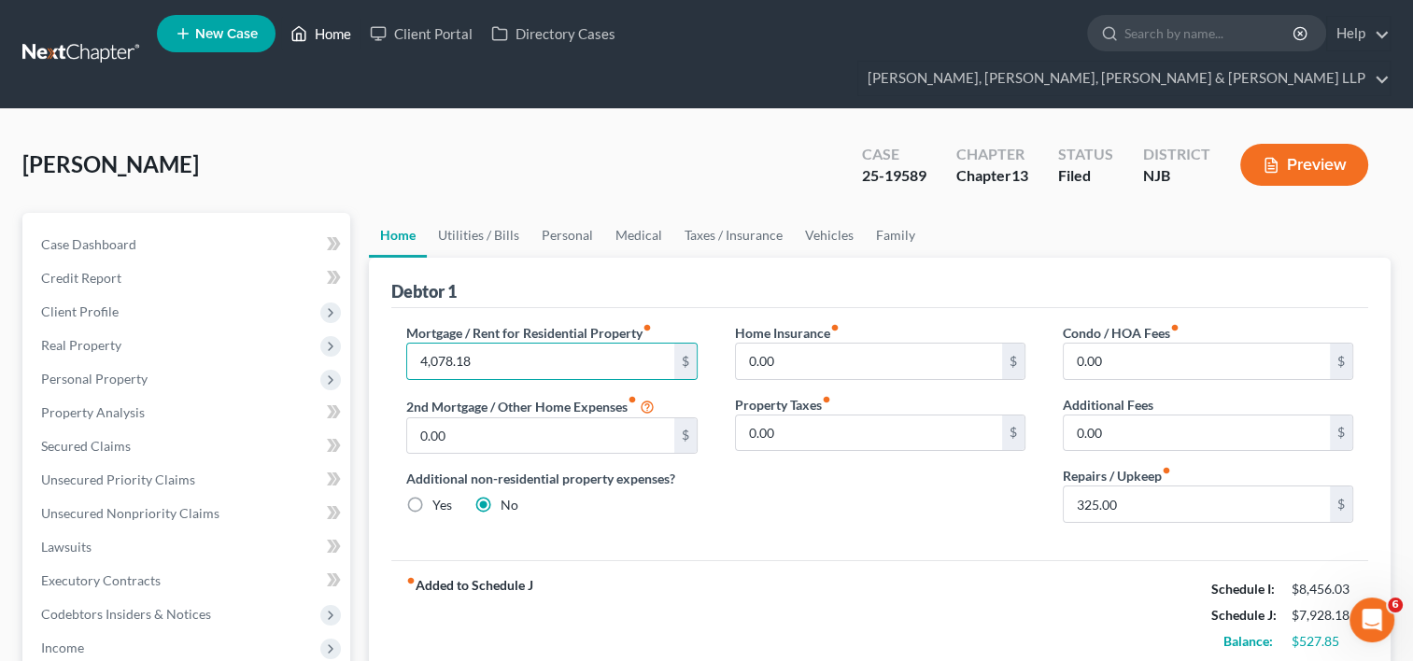
click at [335, 37] on link "Home" at bounding box center [320, 34] width 79 height 34
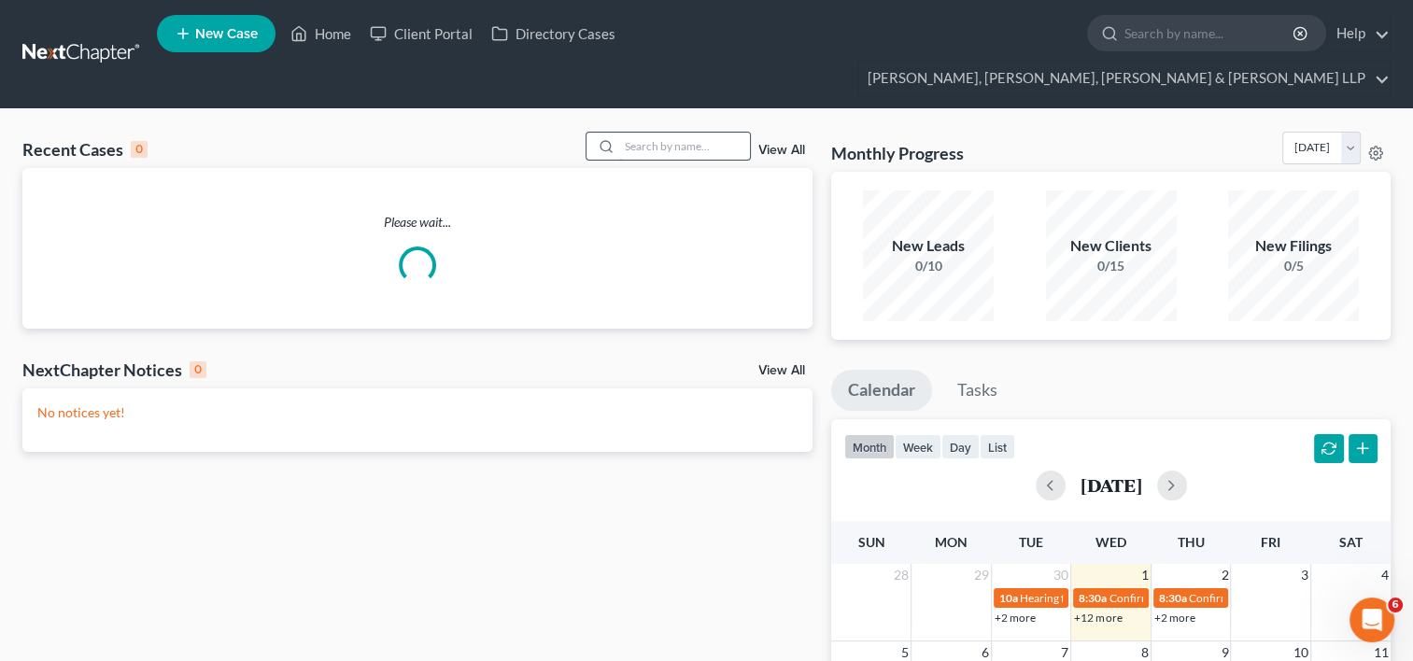
click at [619, 133] on input "search" at bounding box center [684, 146] width 131 height 27
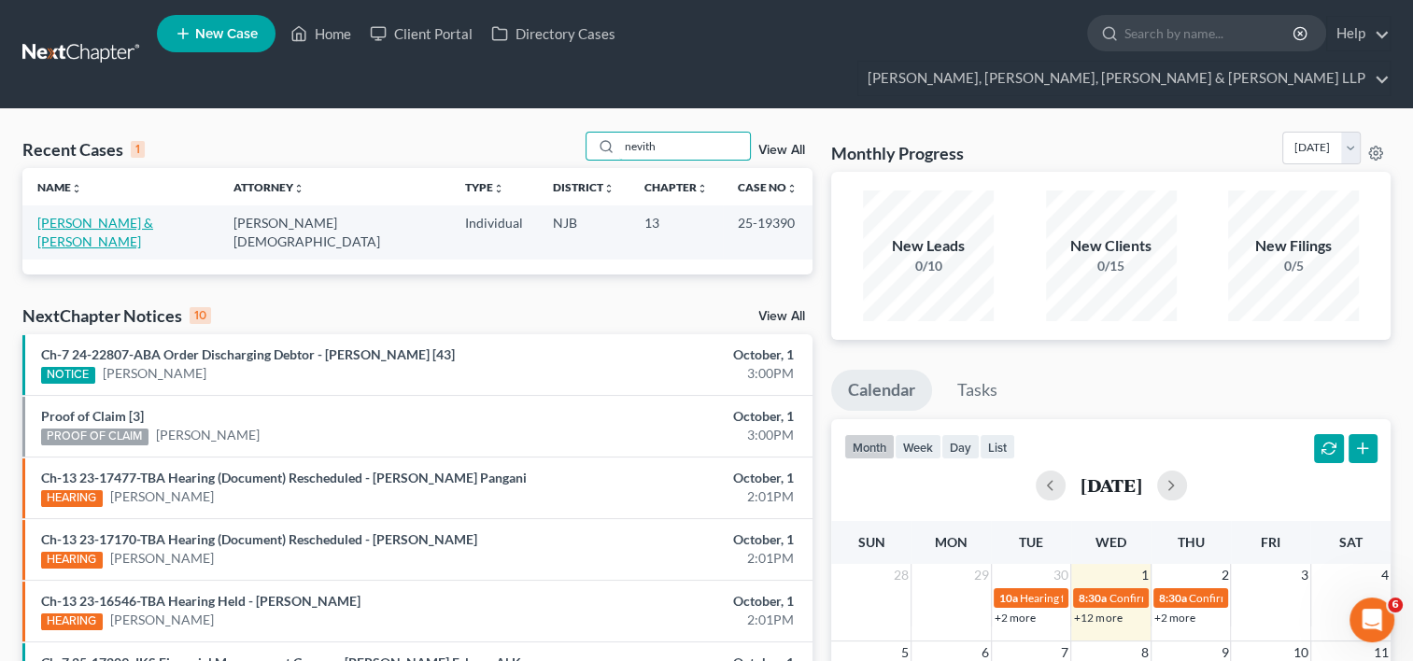
type input "nevith"
click at [144, 215] on link "[PERSON_NAME] & [PERSON_NAME]" at bounding box center [95, 232] width 116 height 35
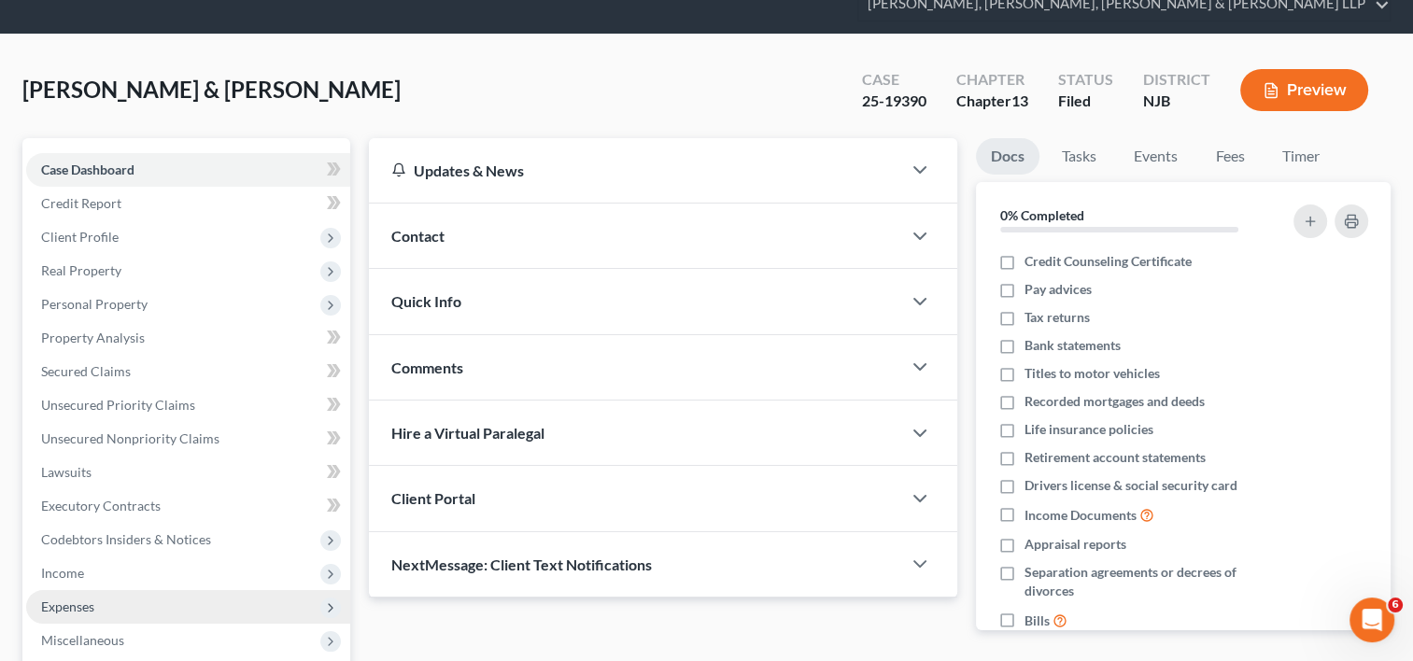
scroll to position [187, 0]
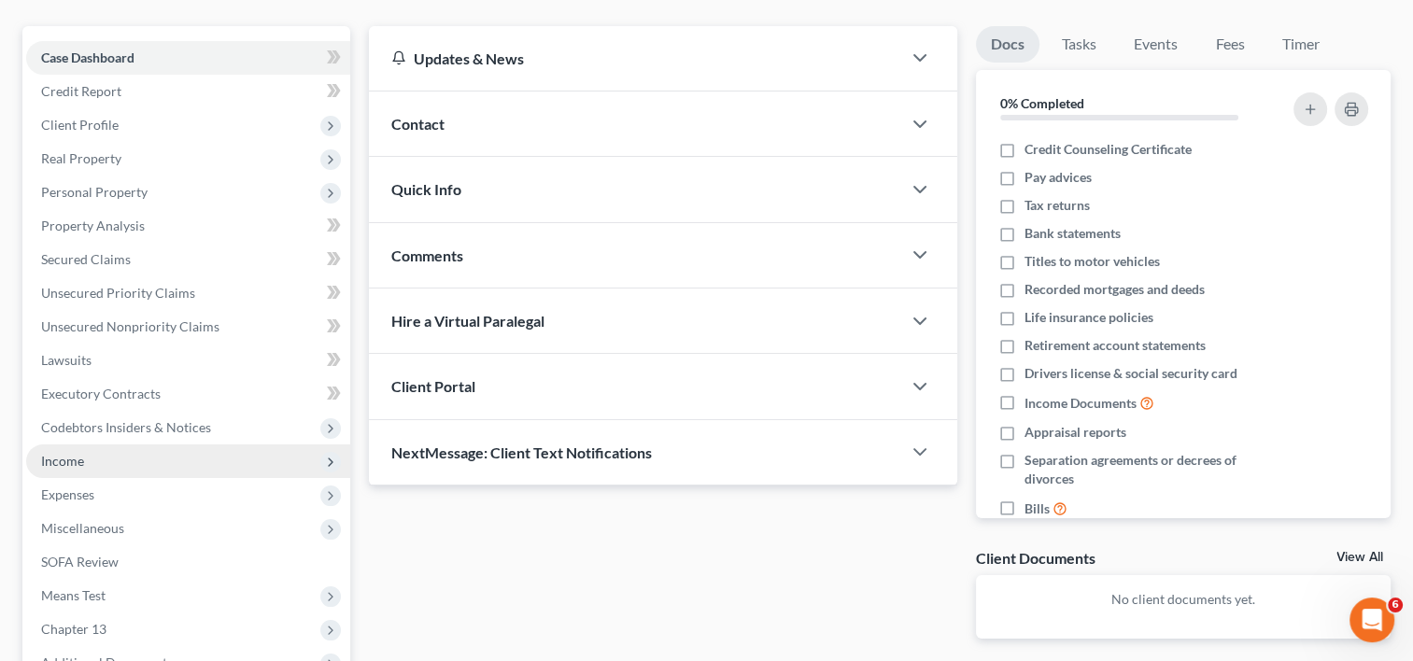
click at [83, 445] on span "Income" at bounding box center [188, 462] width 324 height 34
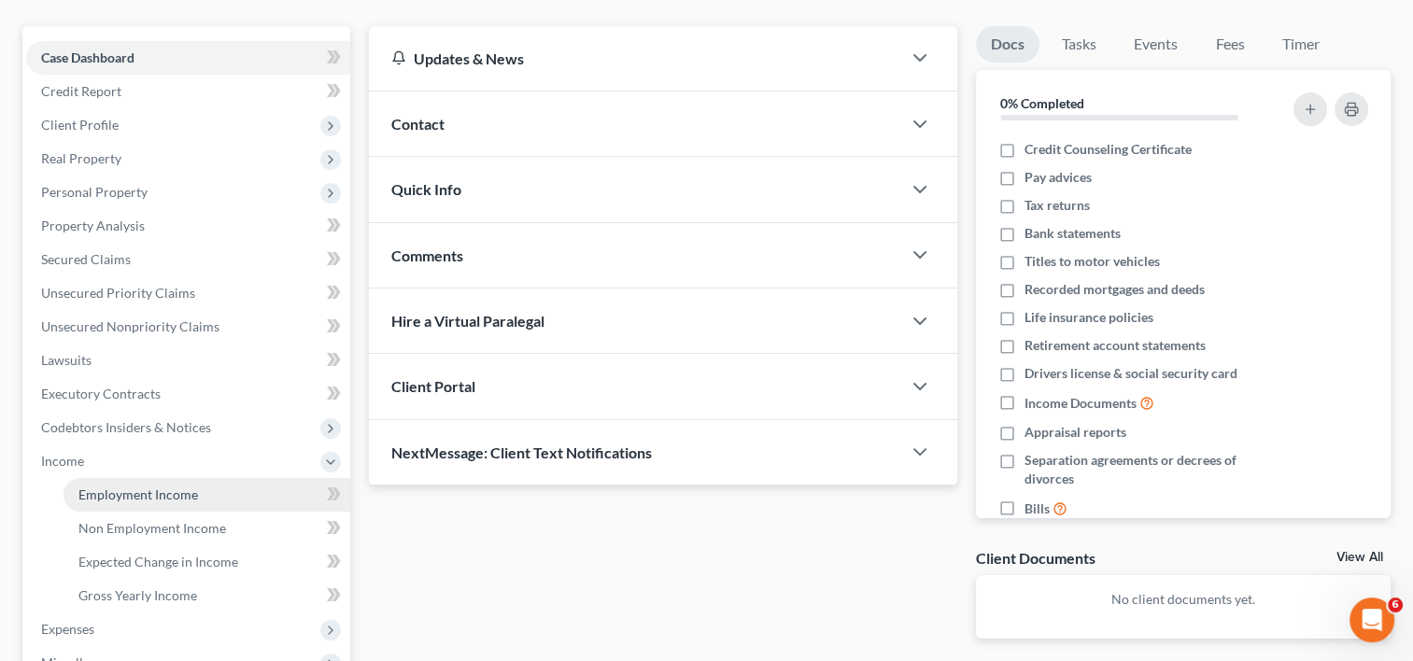
click at [177, 487] on span "Employment Income" at bounding box center [138, 495] width 120 height 16
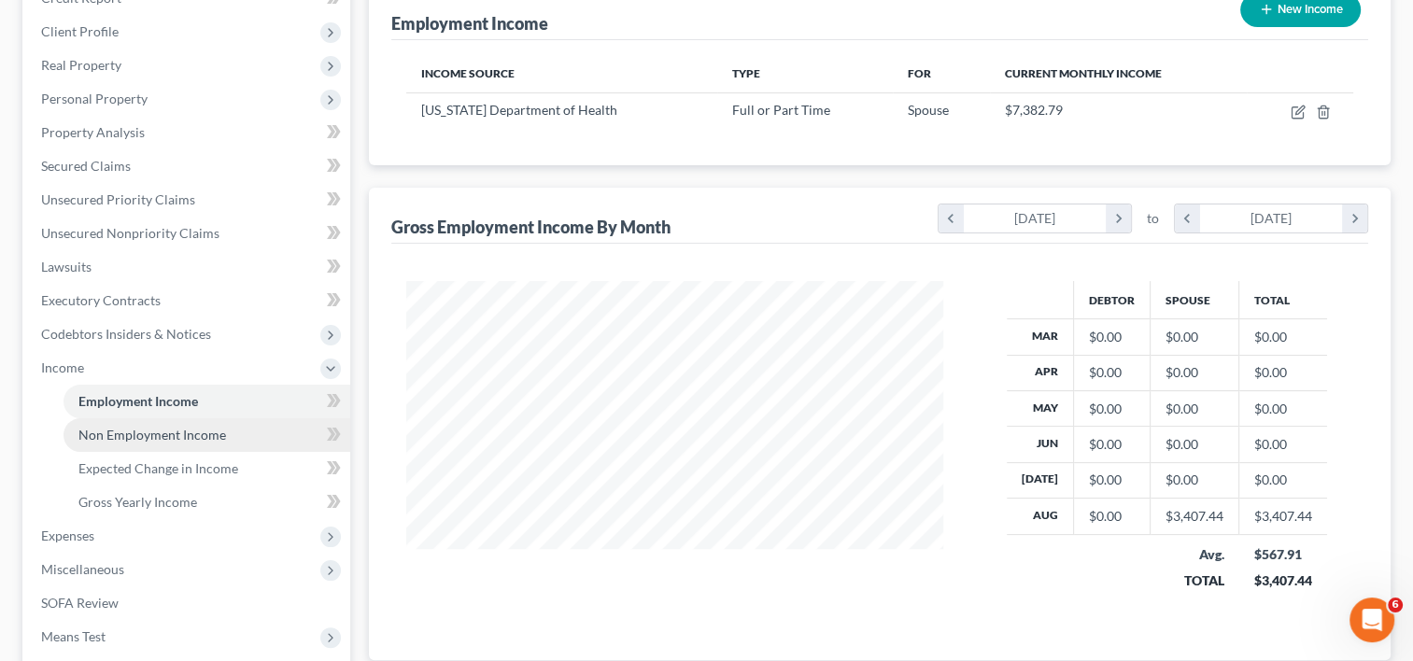
click at [213, 427] on span "Non Employment Income" at bounding box center [152, 435] width 148 height 16
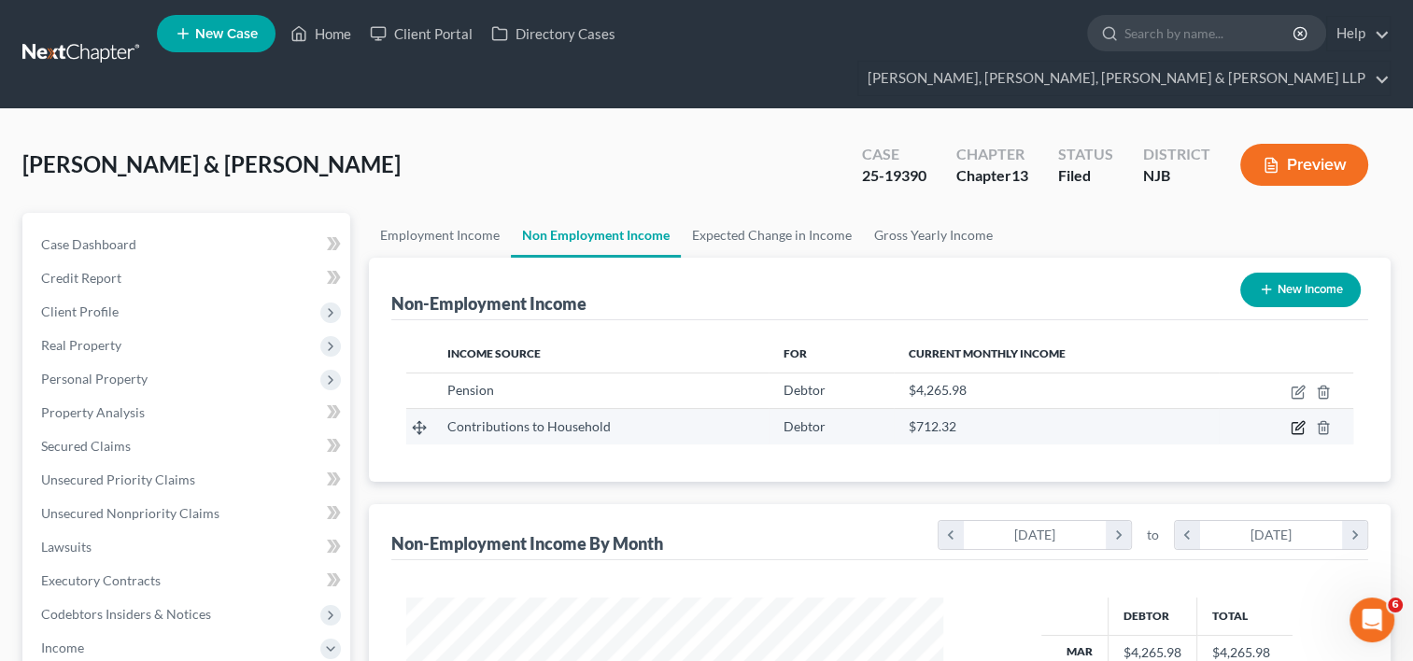
click at [1301, 420] on icon "button" at bounding box center [1298, 427] width 15 height 15
select select "8"
select select "0"
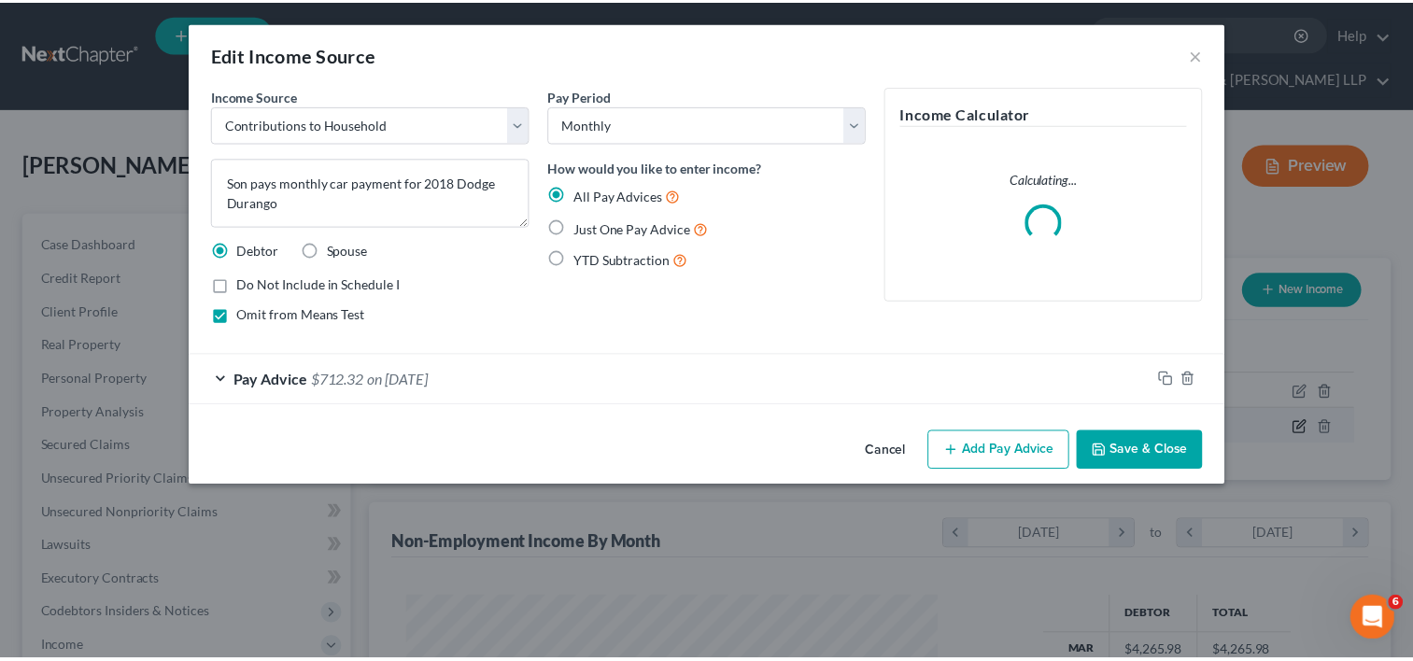
scroll to position [333, 579]
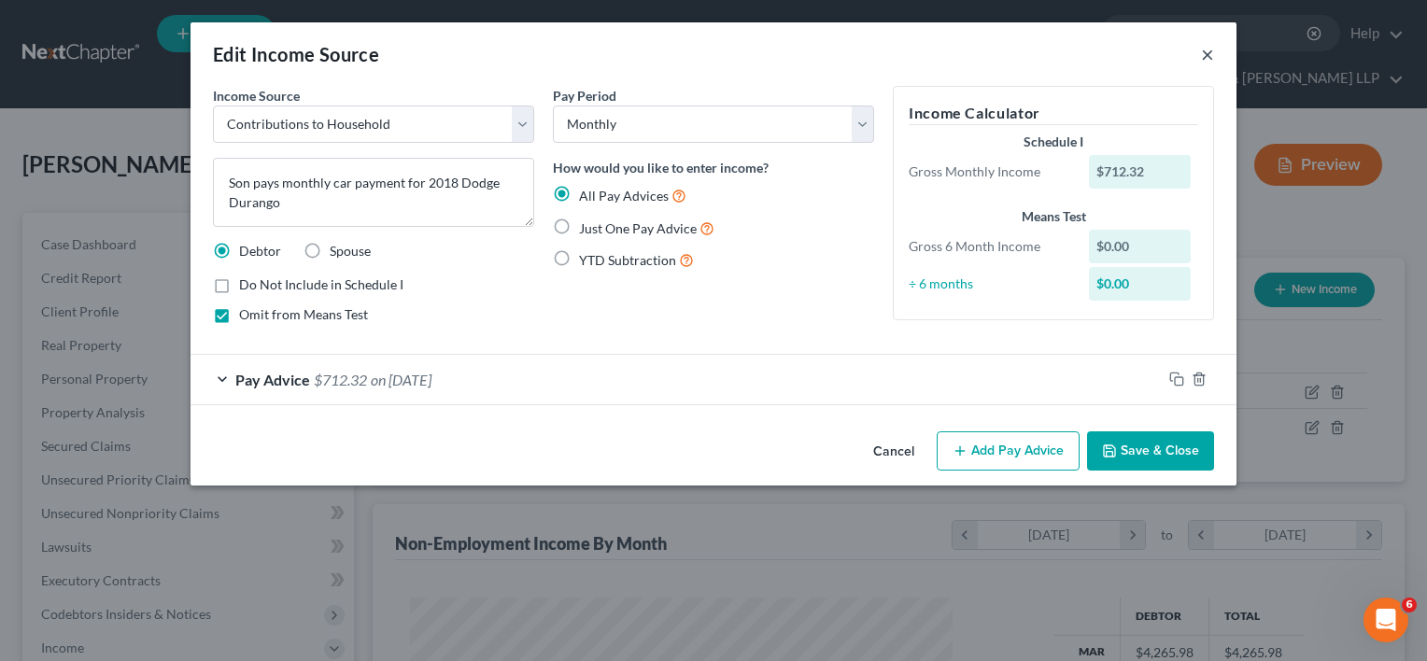
click at [1207, 58] on button "×" at bounding box center [1207, 54] width 13 height 22
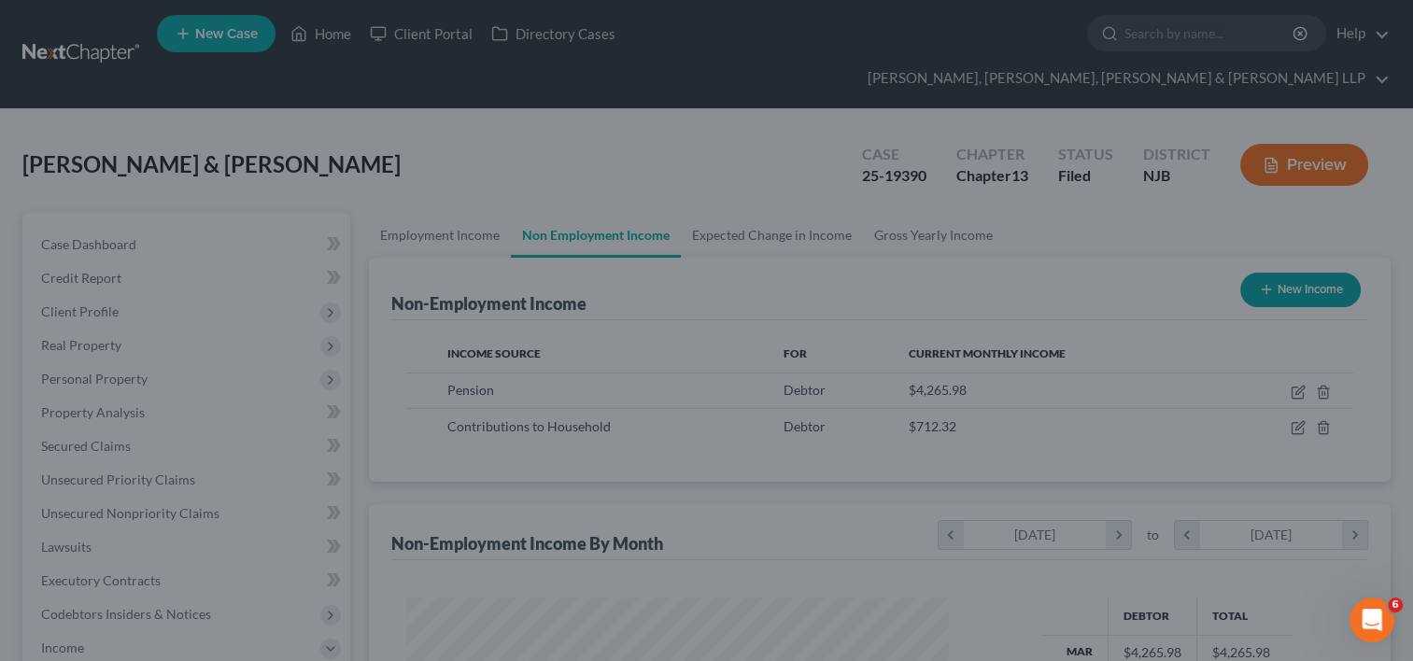
scroll to position [933721, 933480]
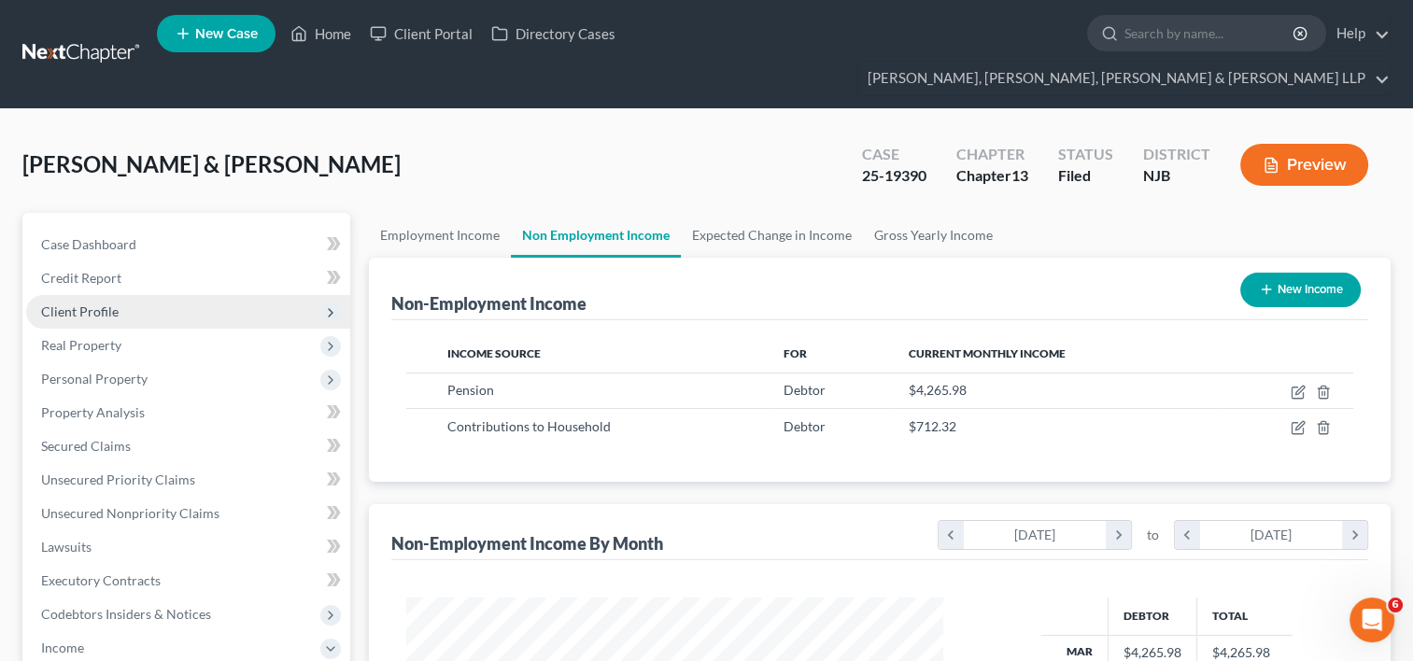
click at [111, 304] on span "Client Profile" at bounding box center [80, 312] width 78 height 16
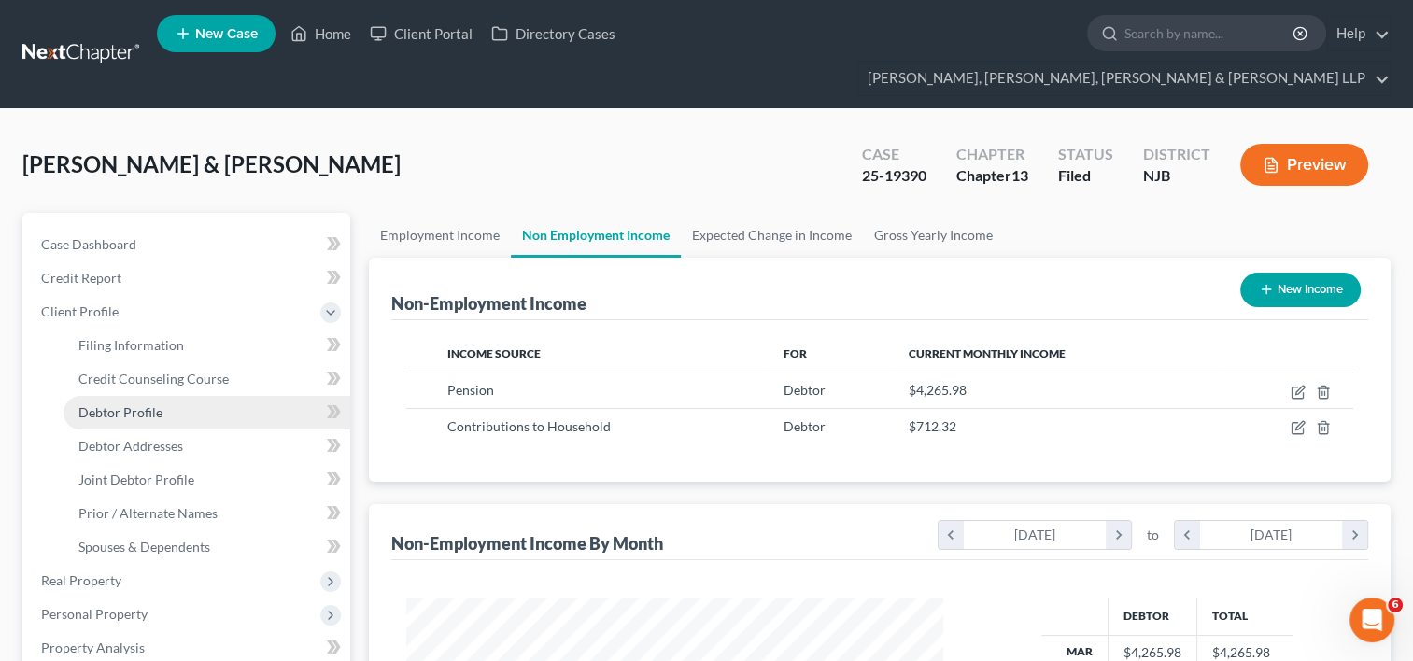
scroll to position [93, 0]
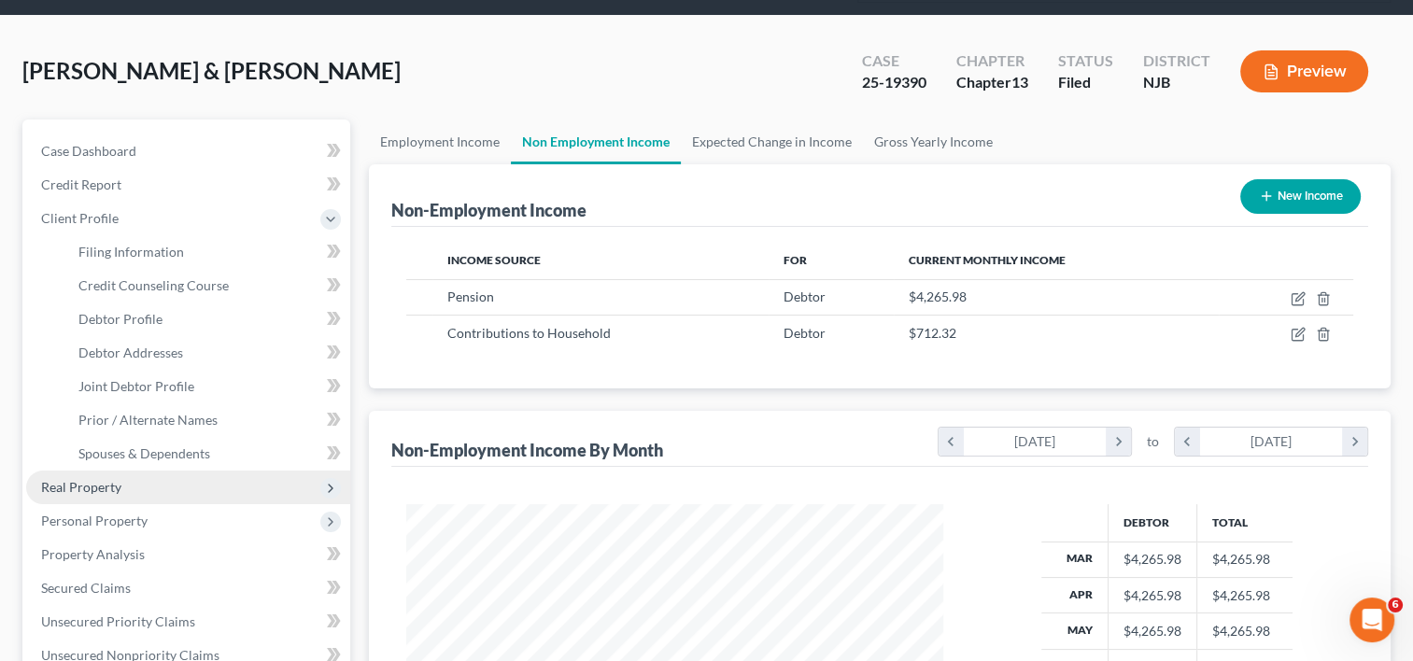
click at [132, 471] on span "Real Property" at bounding box center [188, 488] width 324 height 34
